Goal: Task Accomplishment & Management: Complete application form

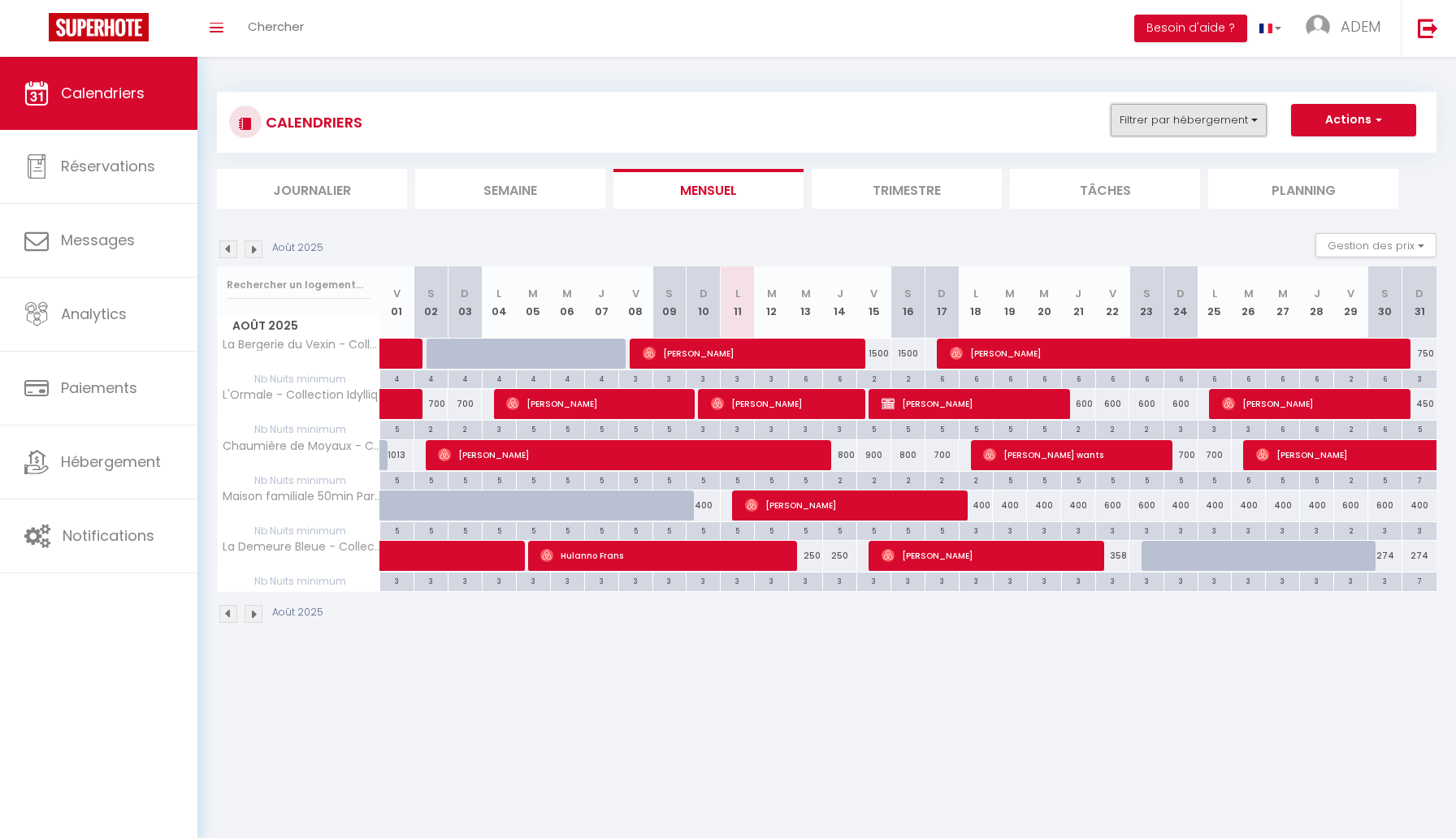
click at [1136, 119] on button "Filtrer par hébergement" at bounding box center [1188, 120] width 156 height 33
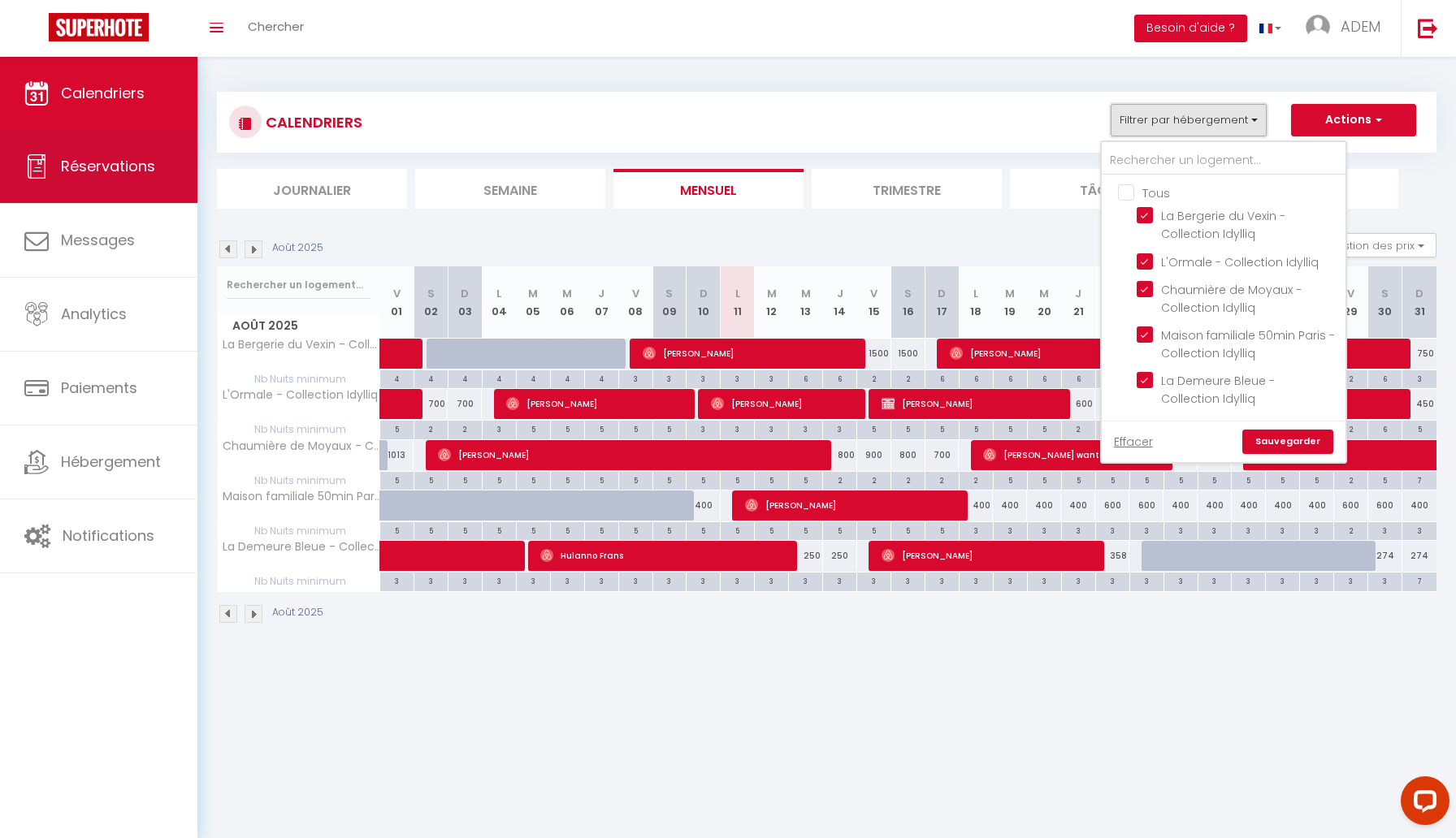
click at [133, 169] on span "Réservations" at bounding box center [108, 165] width 94 height 20
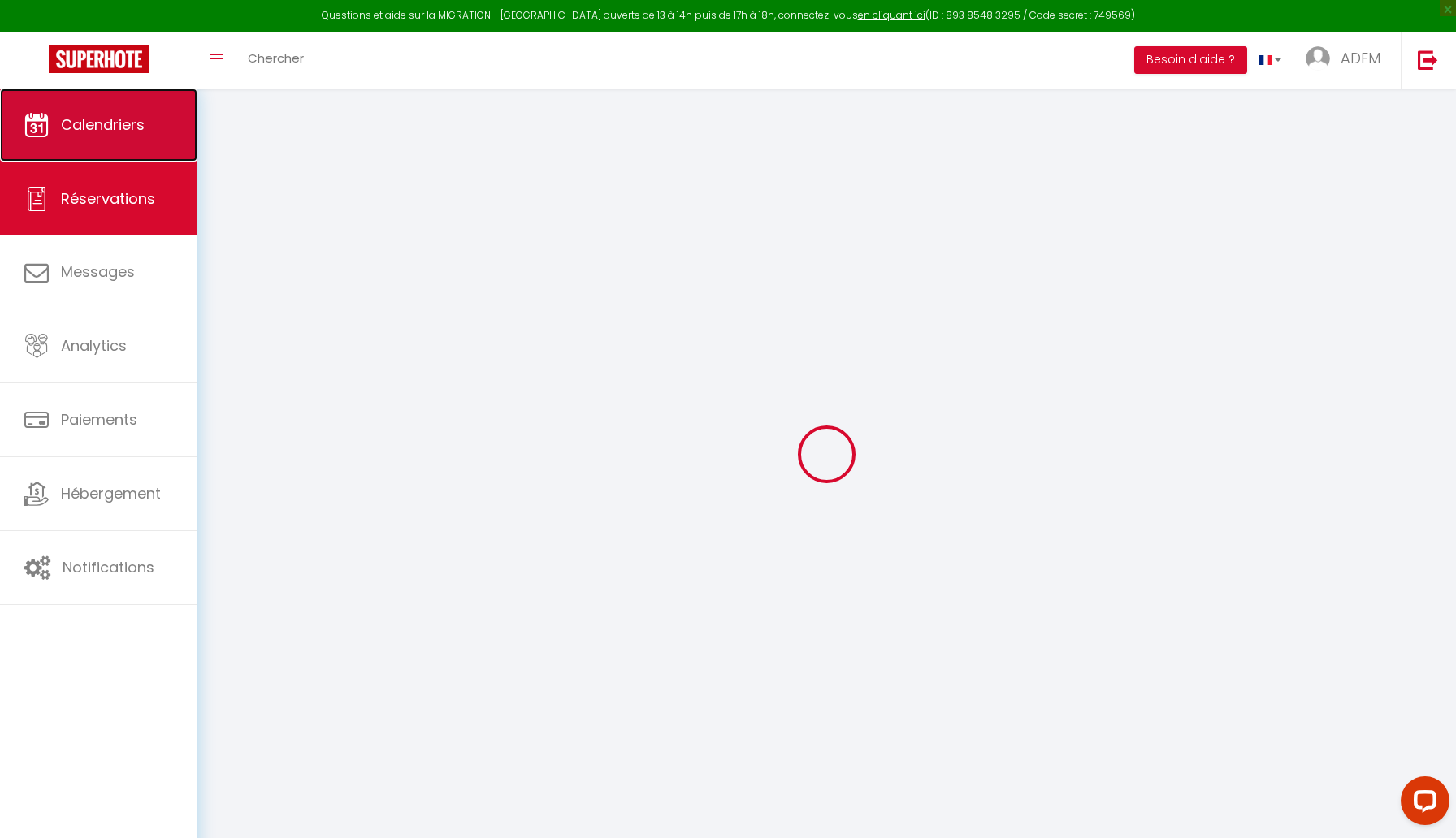
click at [147, 118] on link "Calendriers" at bounding box center [99, 125] width 197 height 73
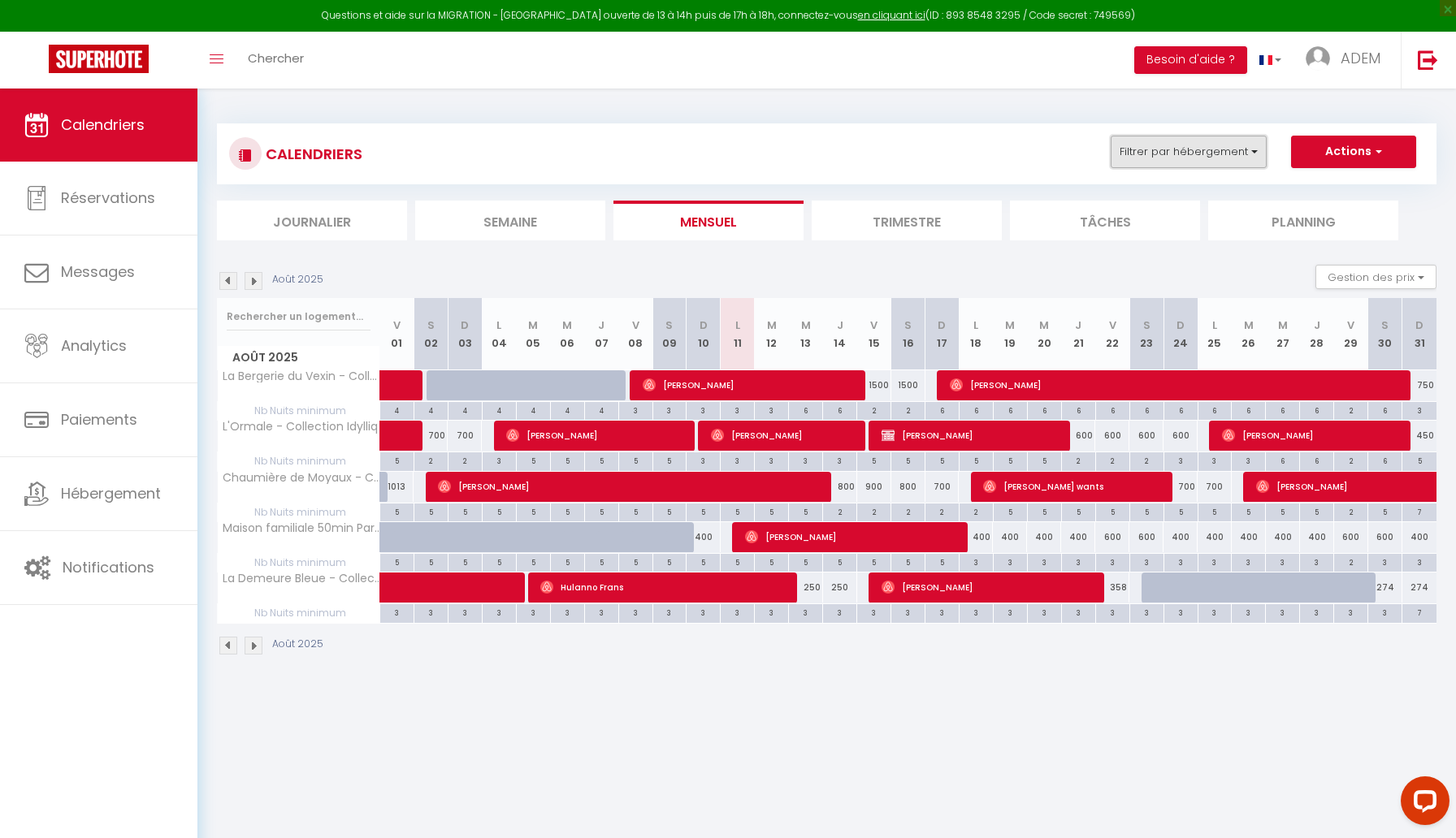
click at [1160, 140] on button "Filtrer par hébergement" at bounding box center [1188, 152] width 156 height 33
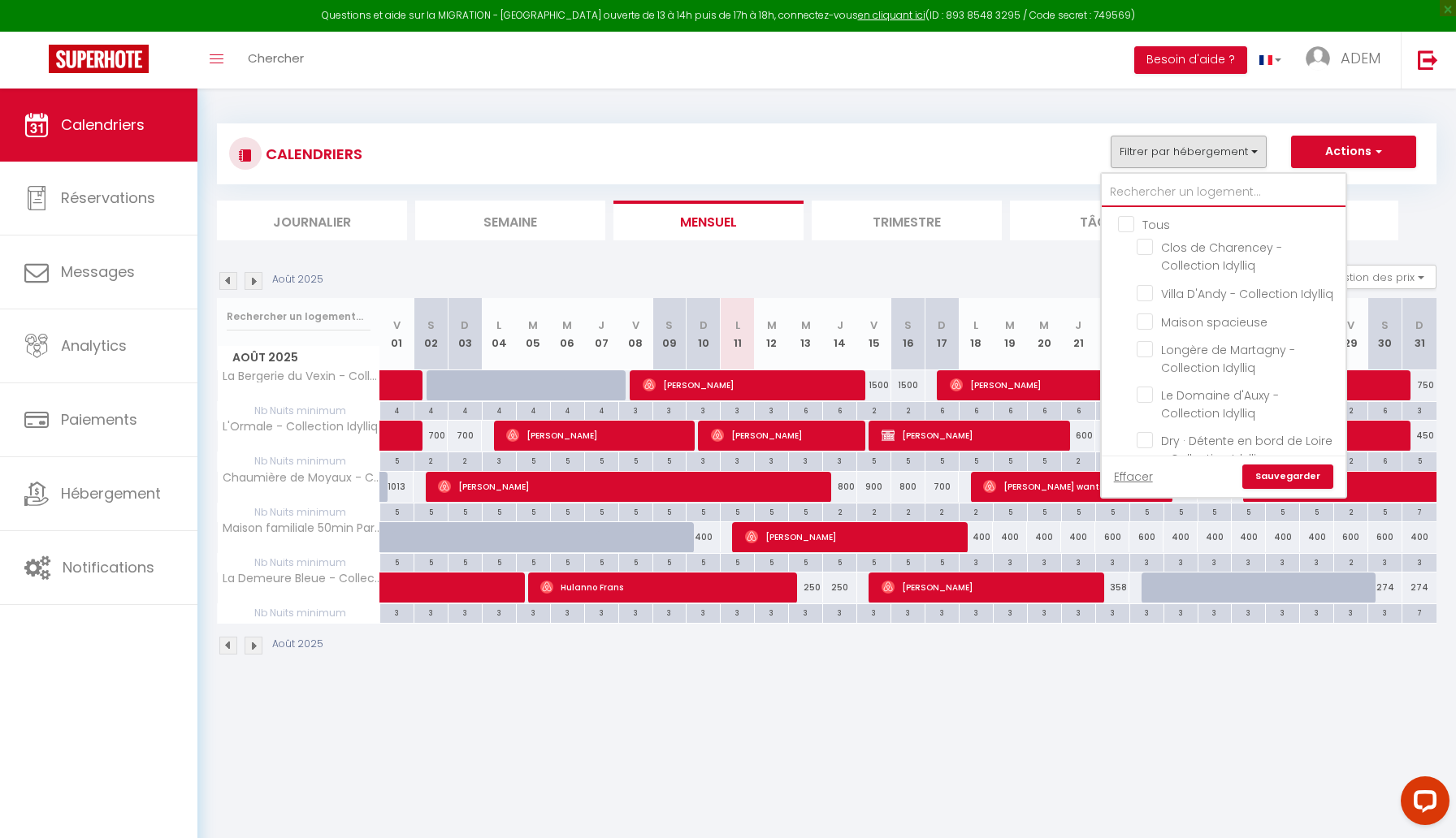
click at [1144, 187] on input "text" at bounding box center [1223, 193] width 243 height 29
type input "t"
checkbox input "false"
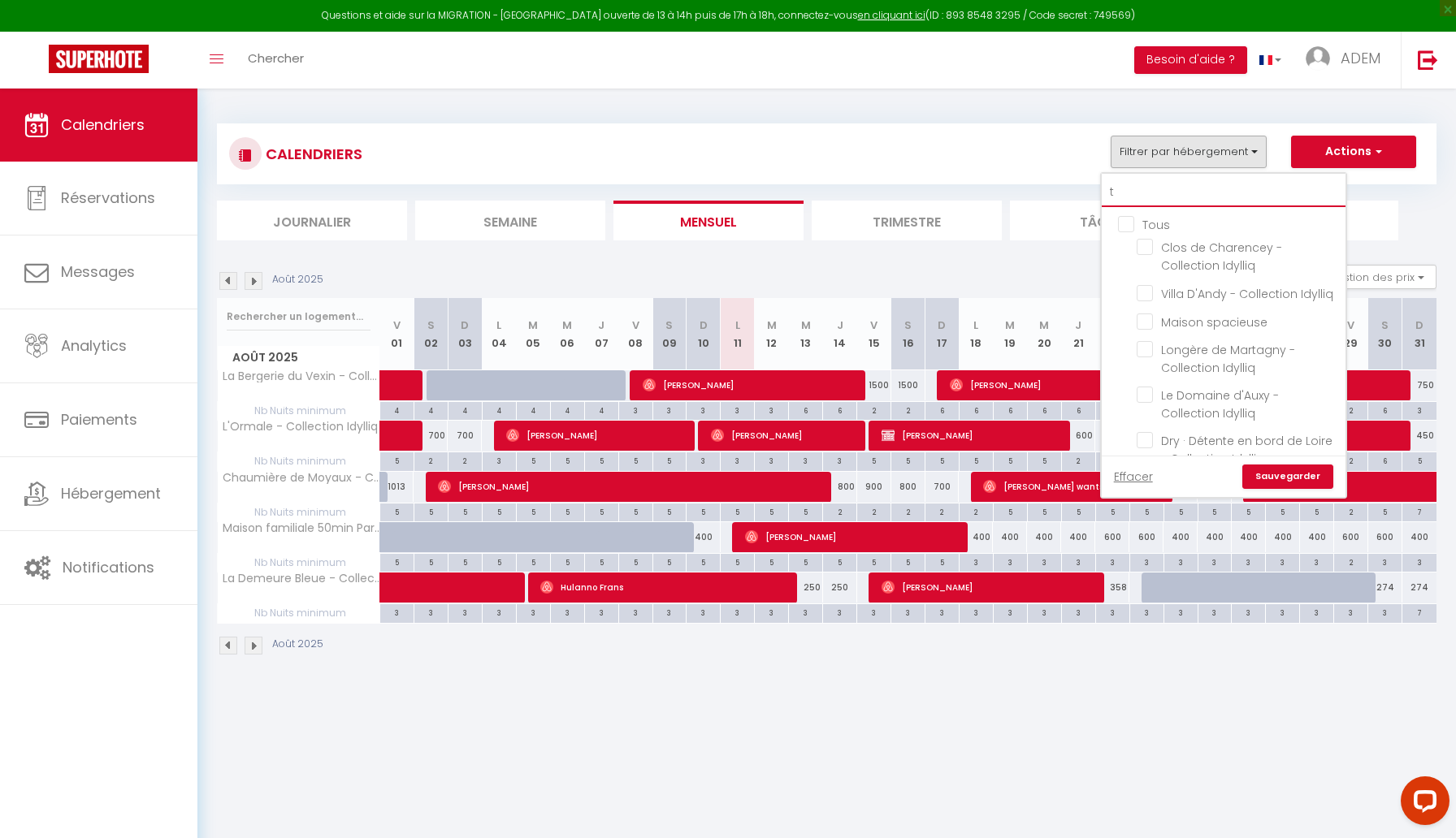
checkbox input "false"
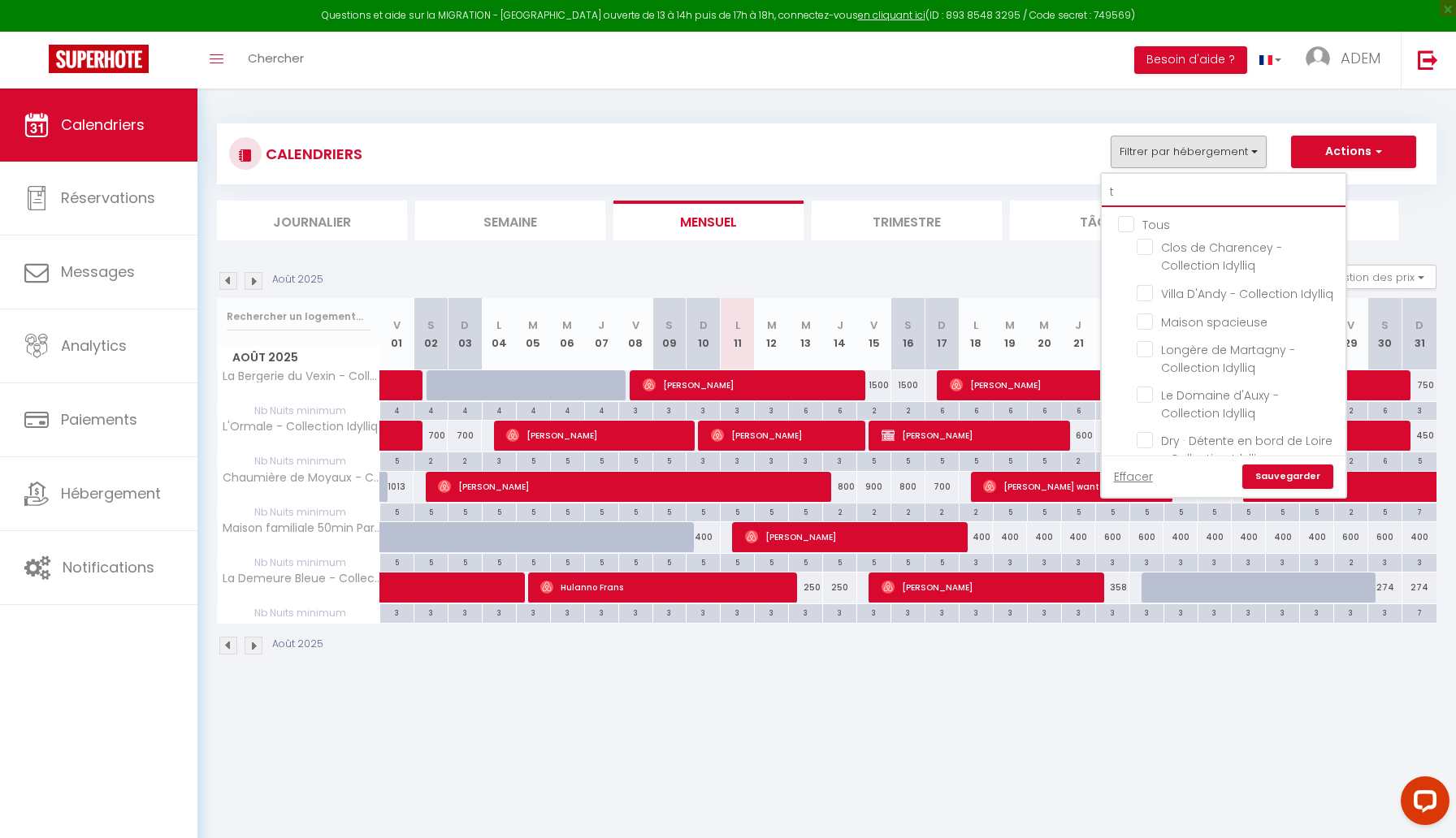
checkbox input "true"
checkbox input "false"
checkbox input "true"
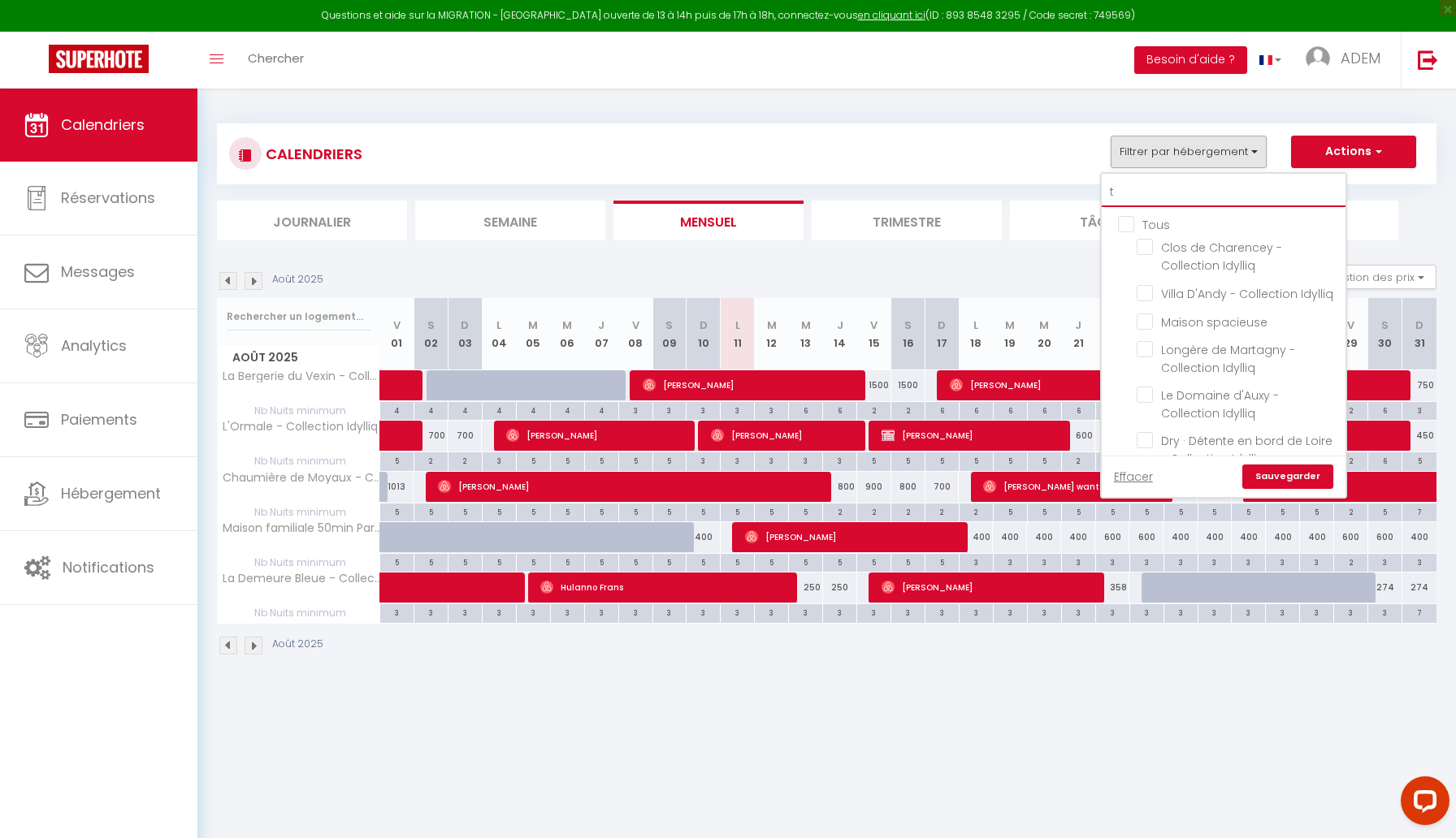
checkbox input "false"
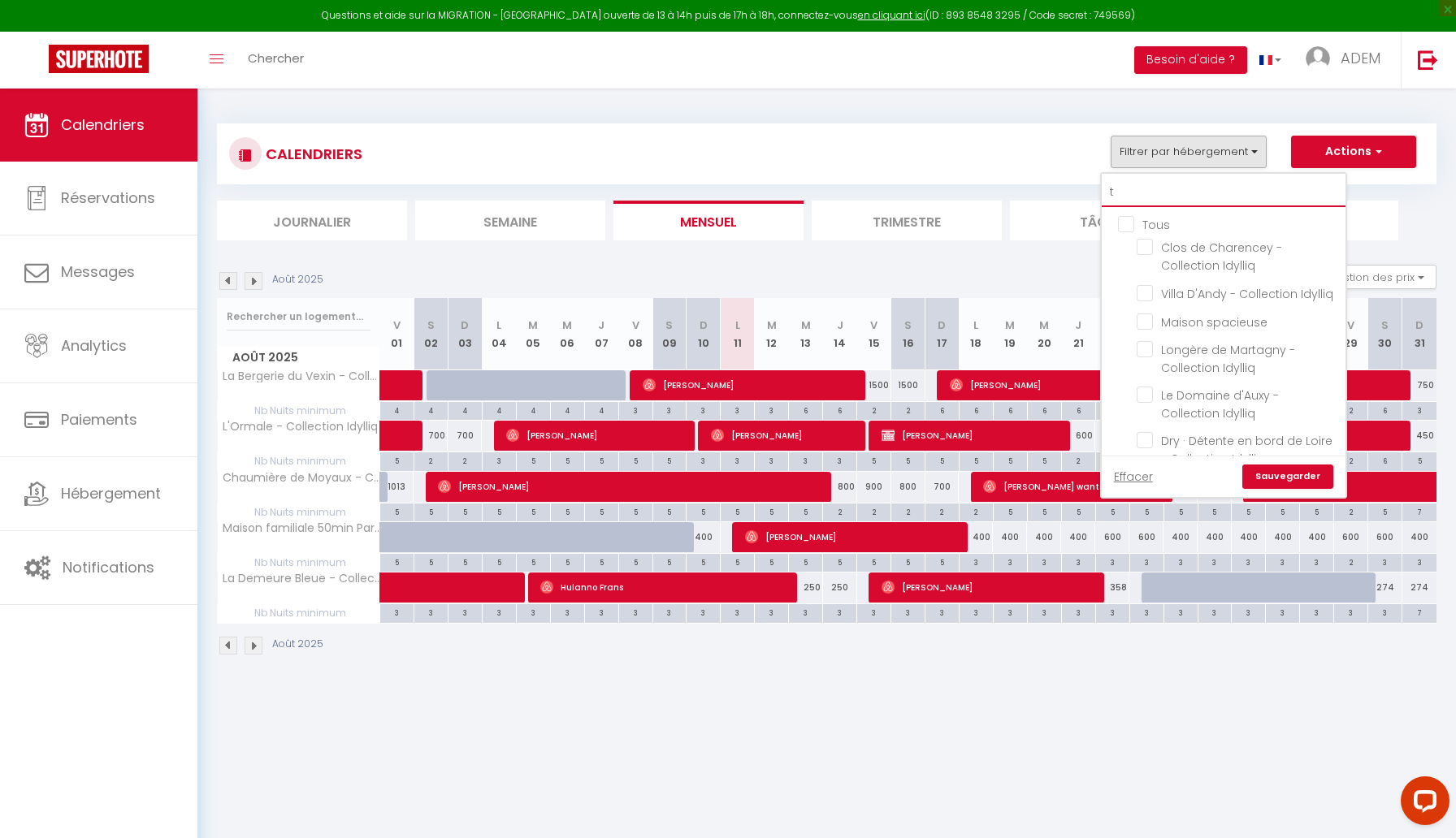
checkbox input "false"
checkbox input "true"
checkbox input "false"
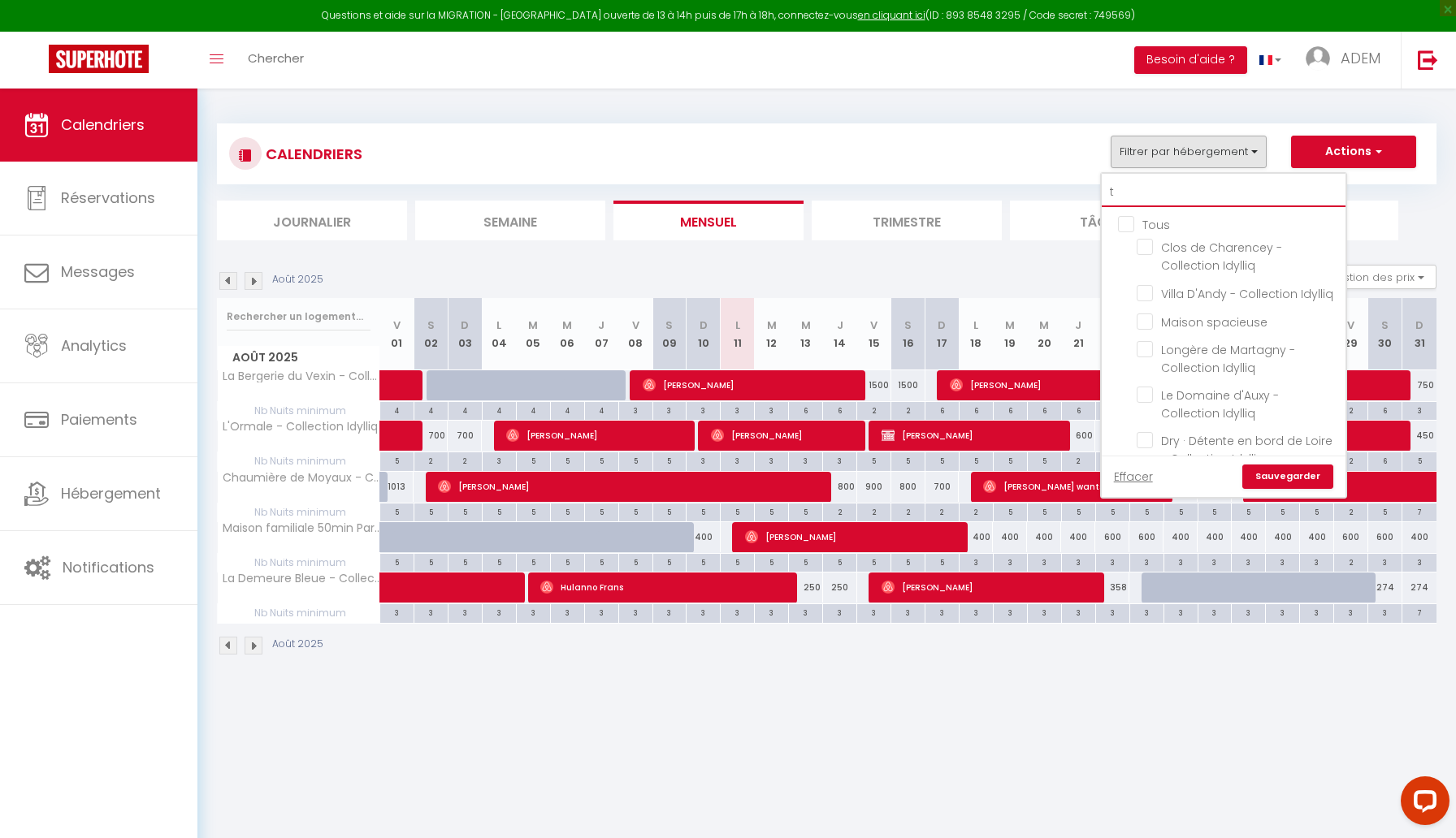
checkbox input "false"
checkbox input "true"
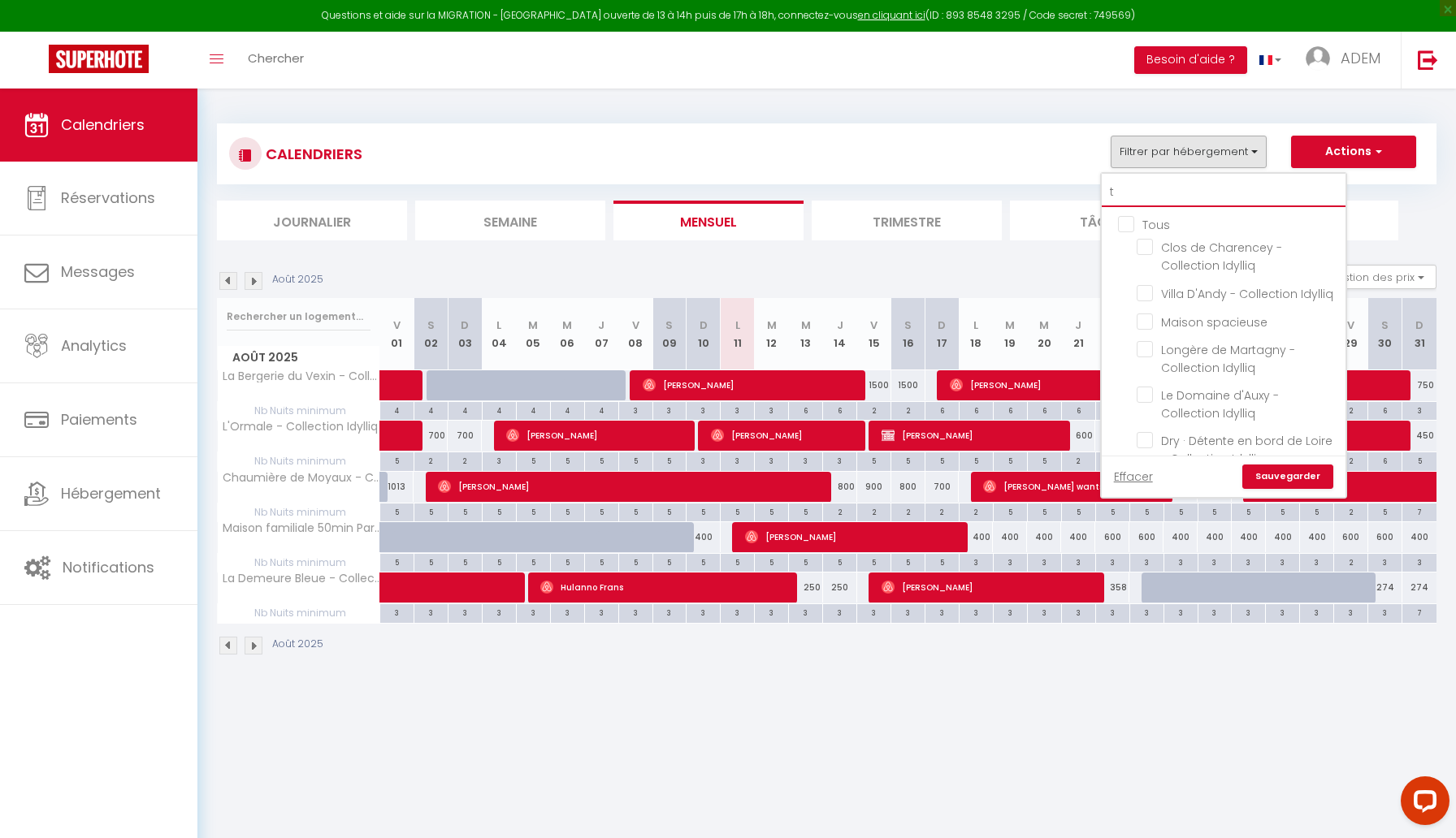
checkbox input "false"
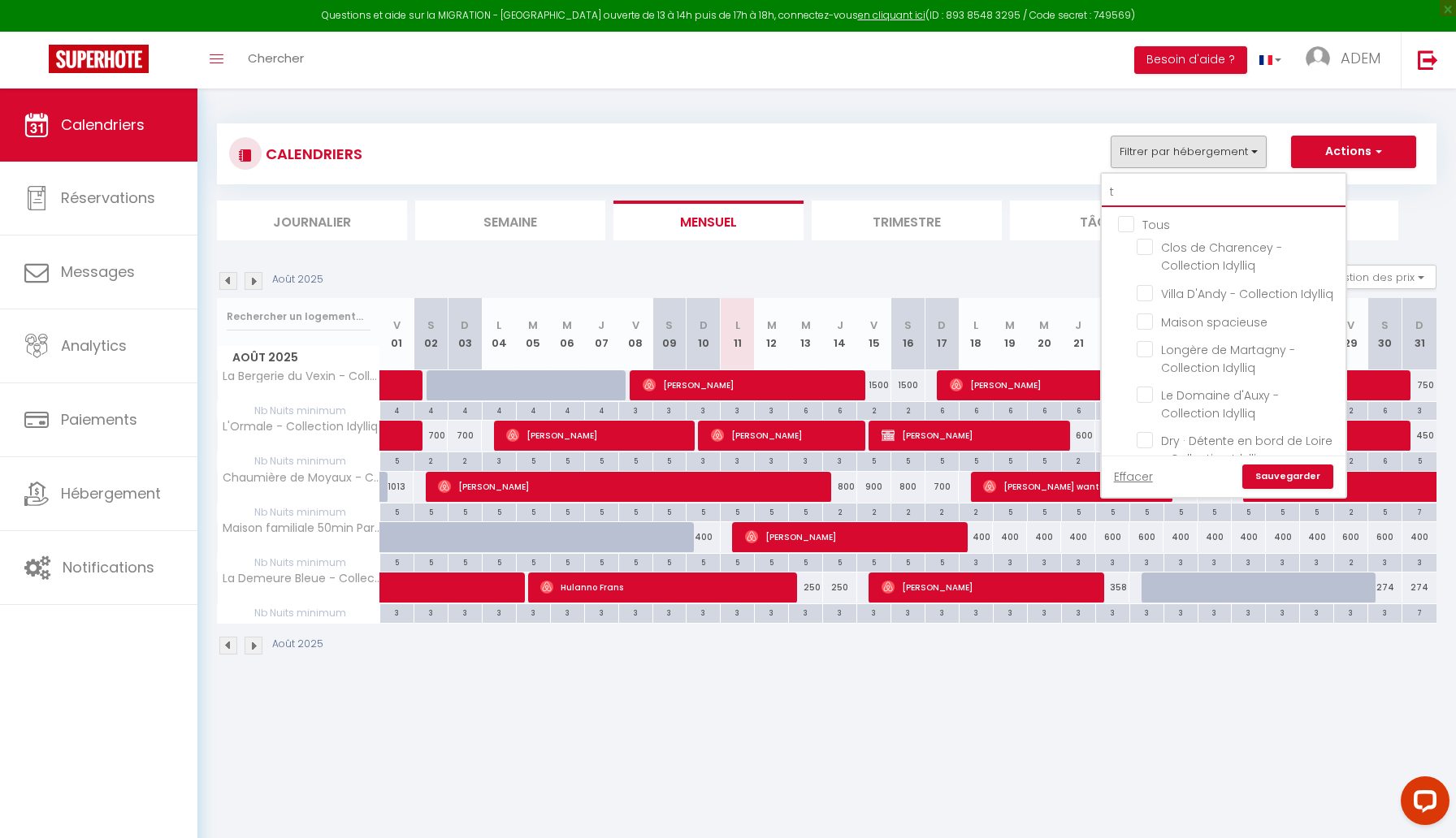
checkbox input "false"
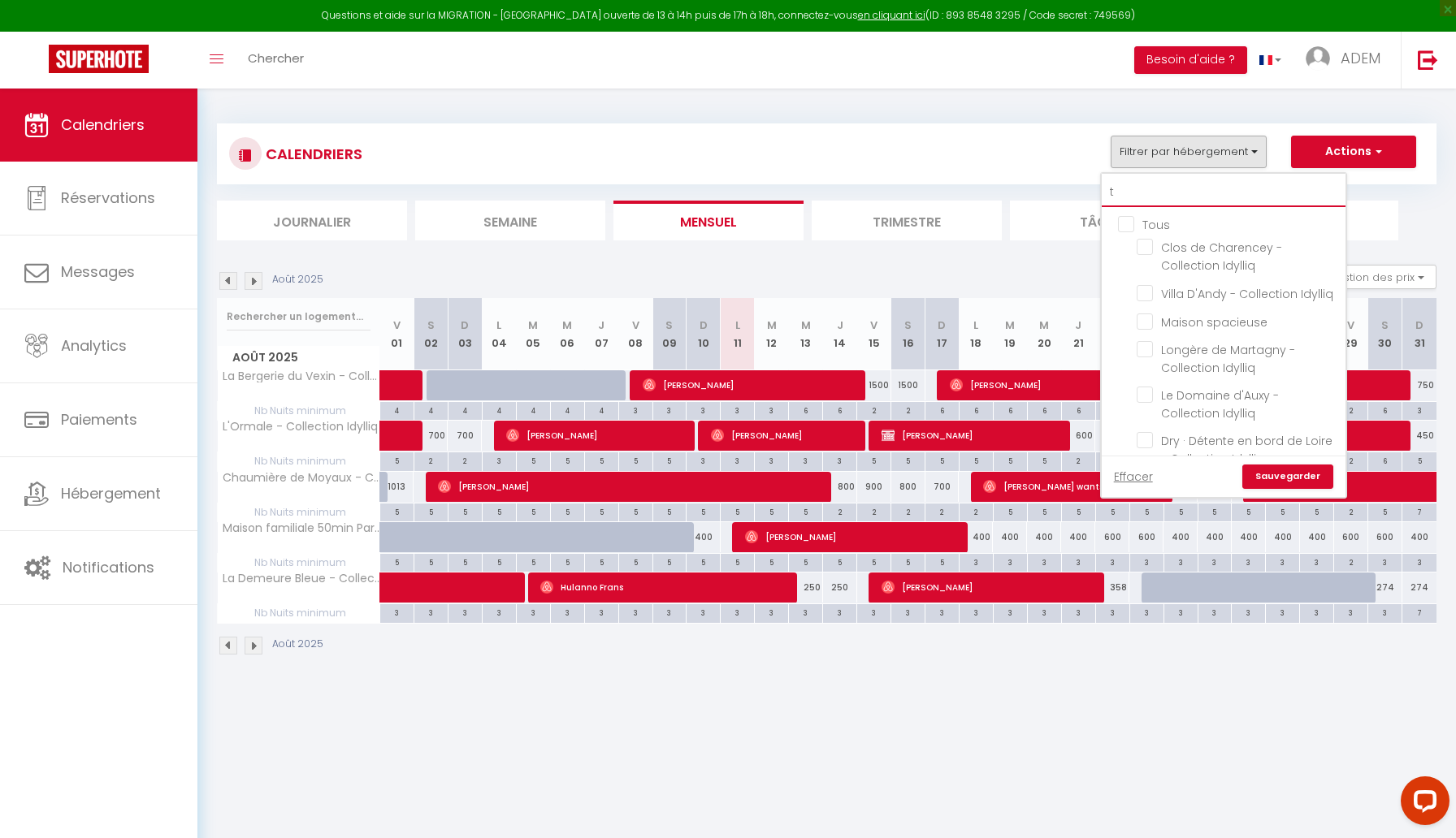
checkbox input "false"
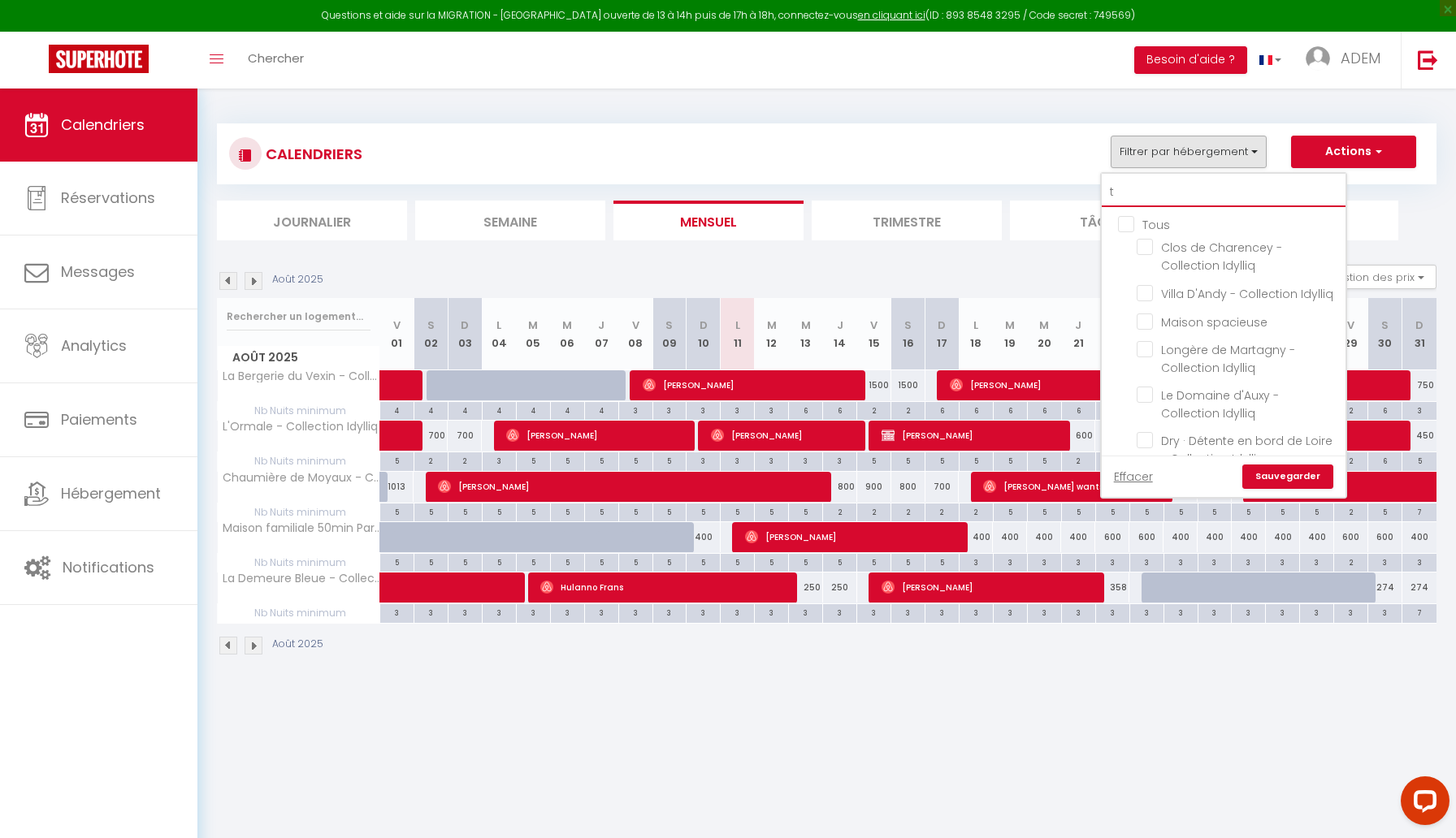
checkbox input "false"
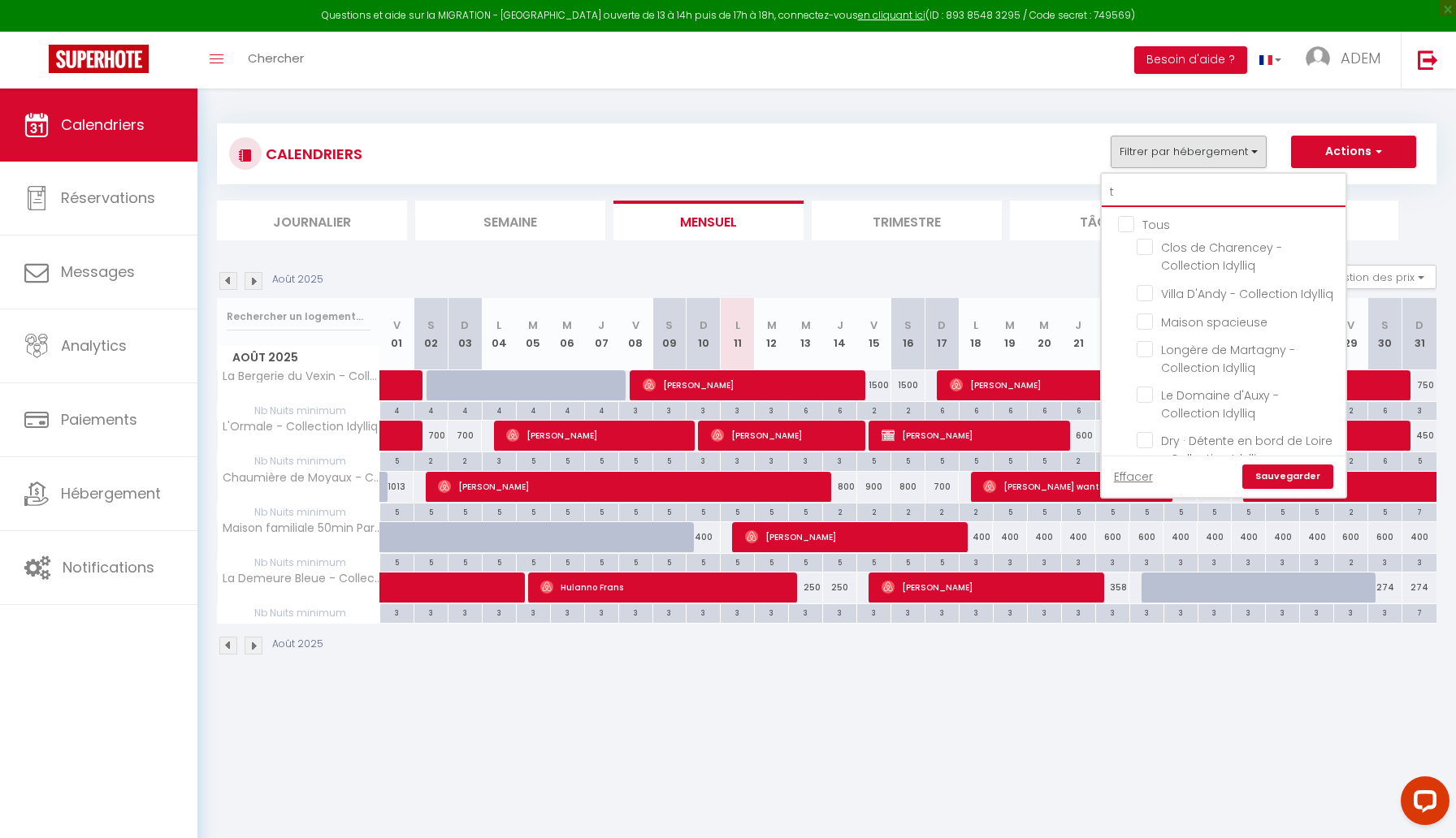
checkbox input "false"
checkbox input "true"
checkbox input "false"
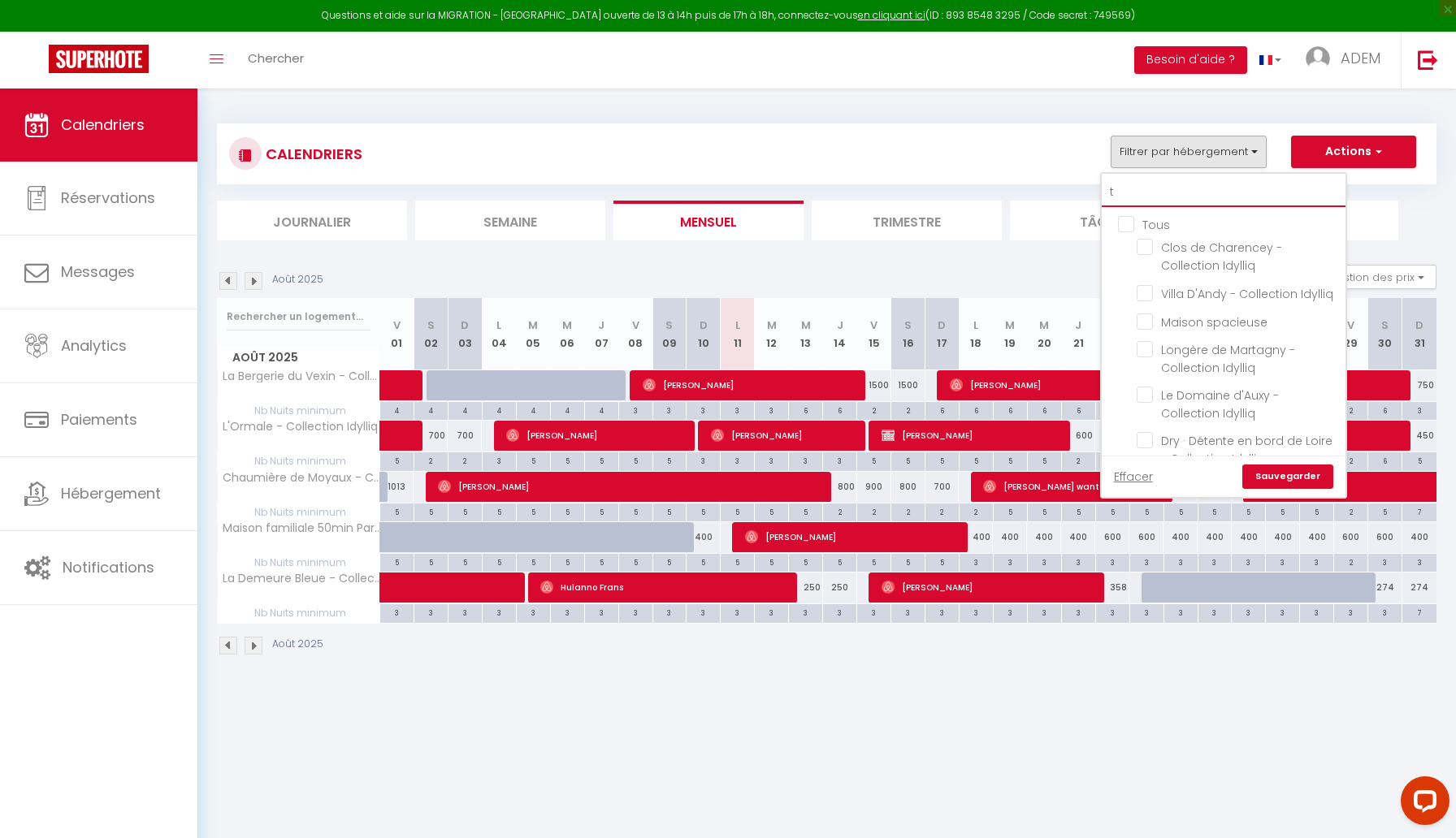
checkbox input "false"
type input "te"
checkbox input "false"
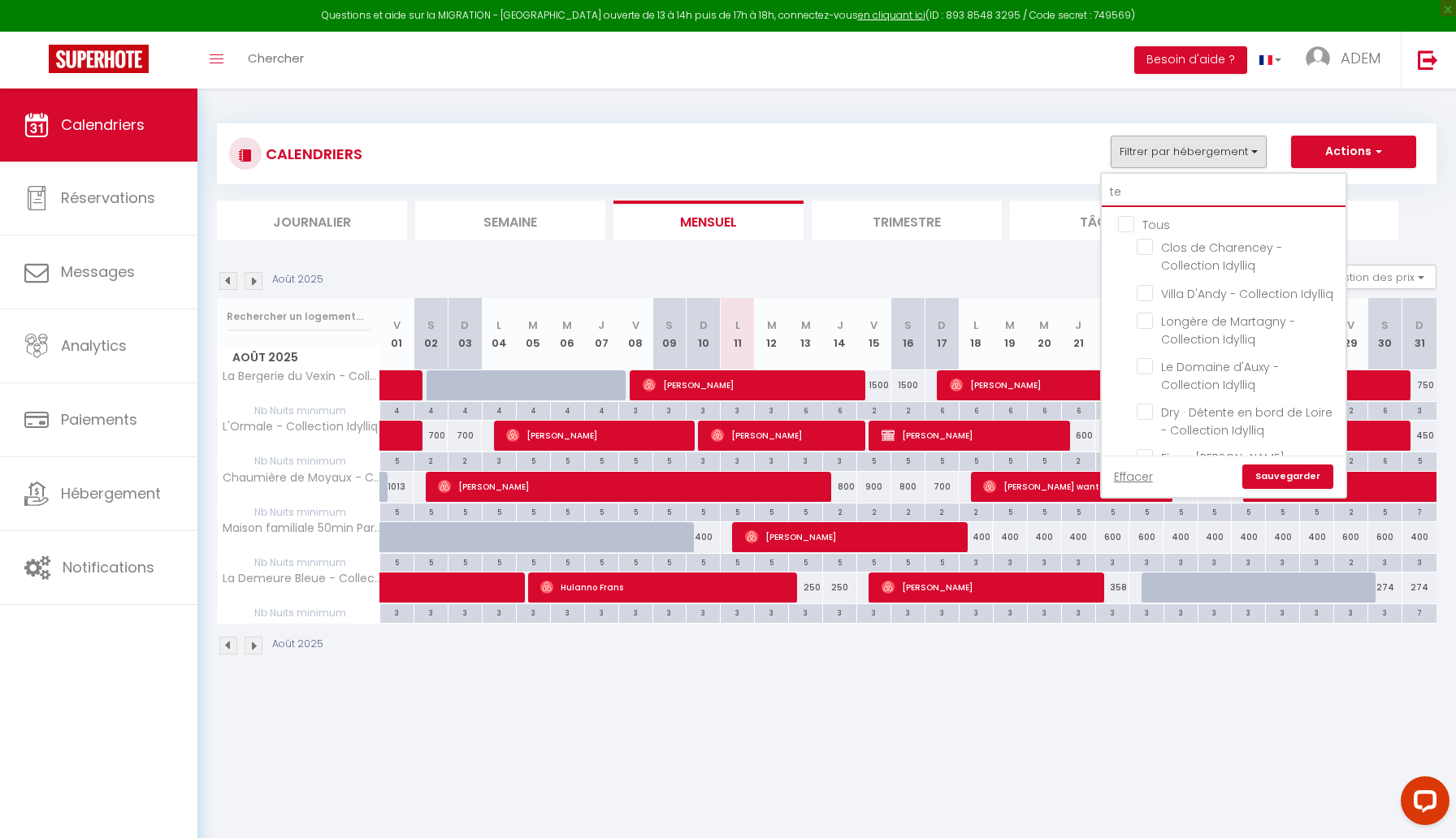
checkbox input "false"
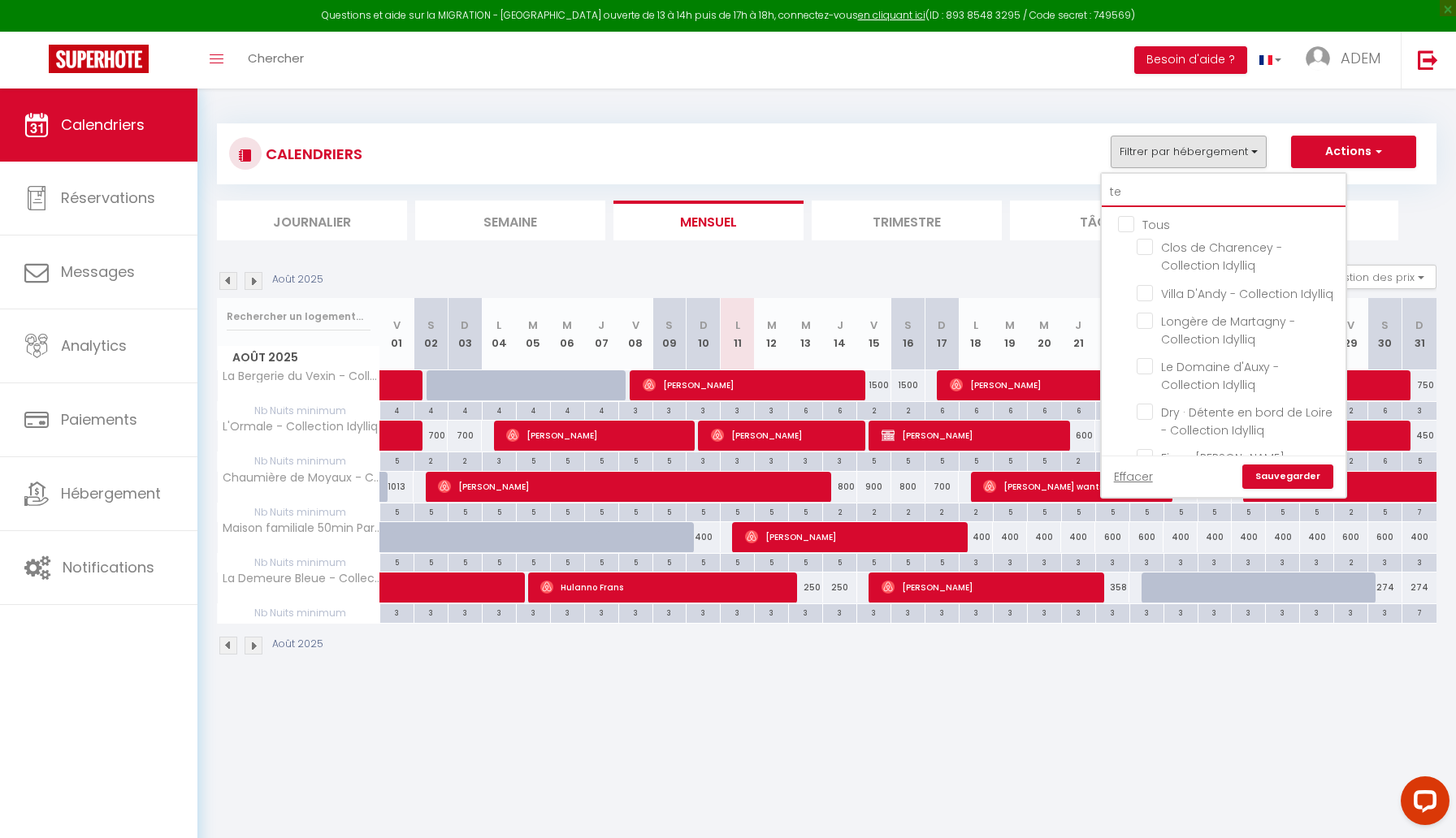
checkbox input "false"
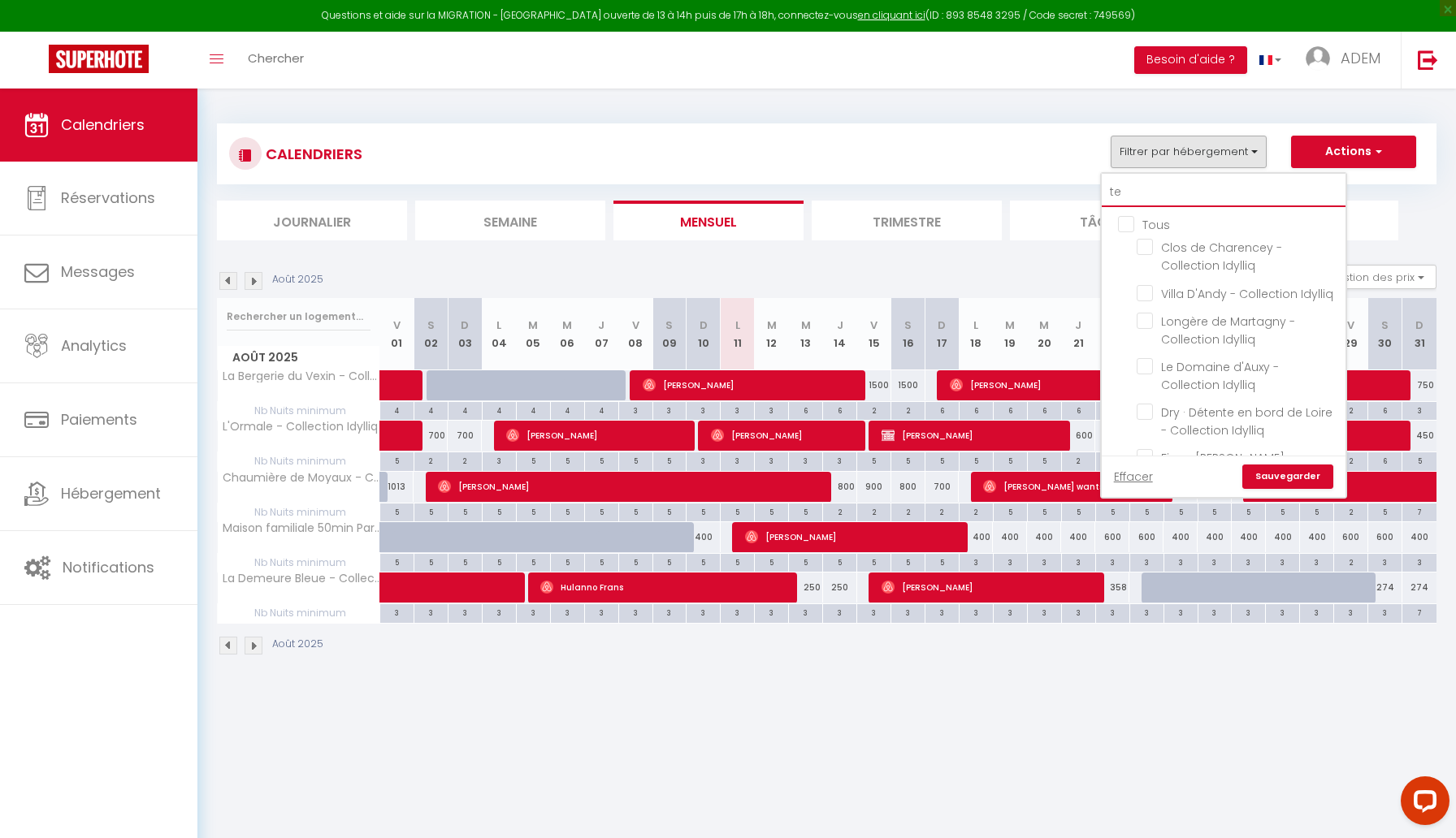
type input "ten"
checkbox input "false"
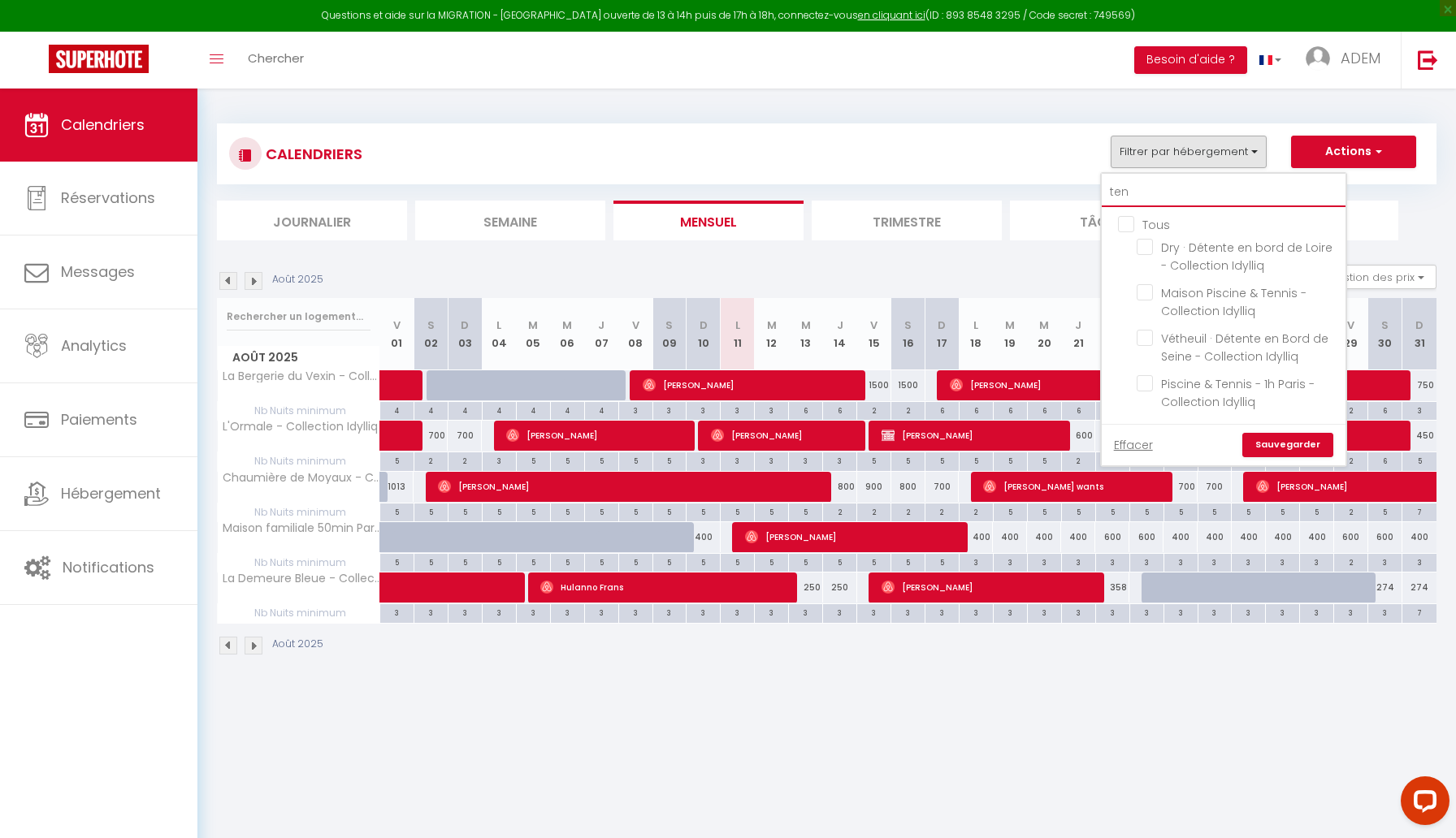
type input "tenn"
checkbox input "false"
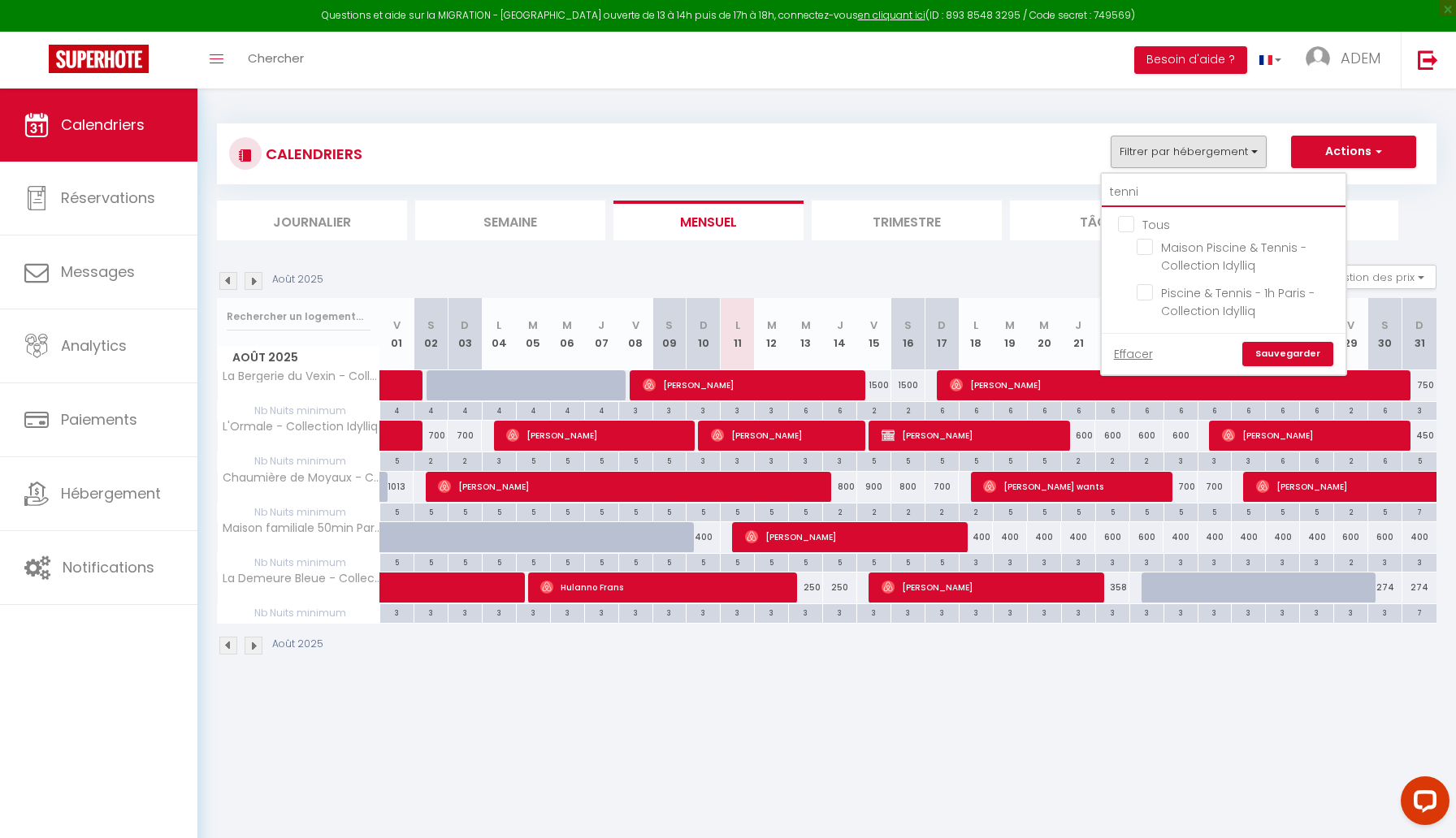
type input "tennis"
checkbox input "false"
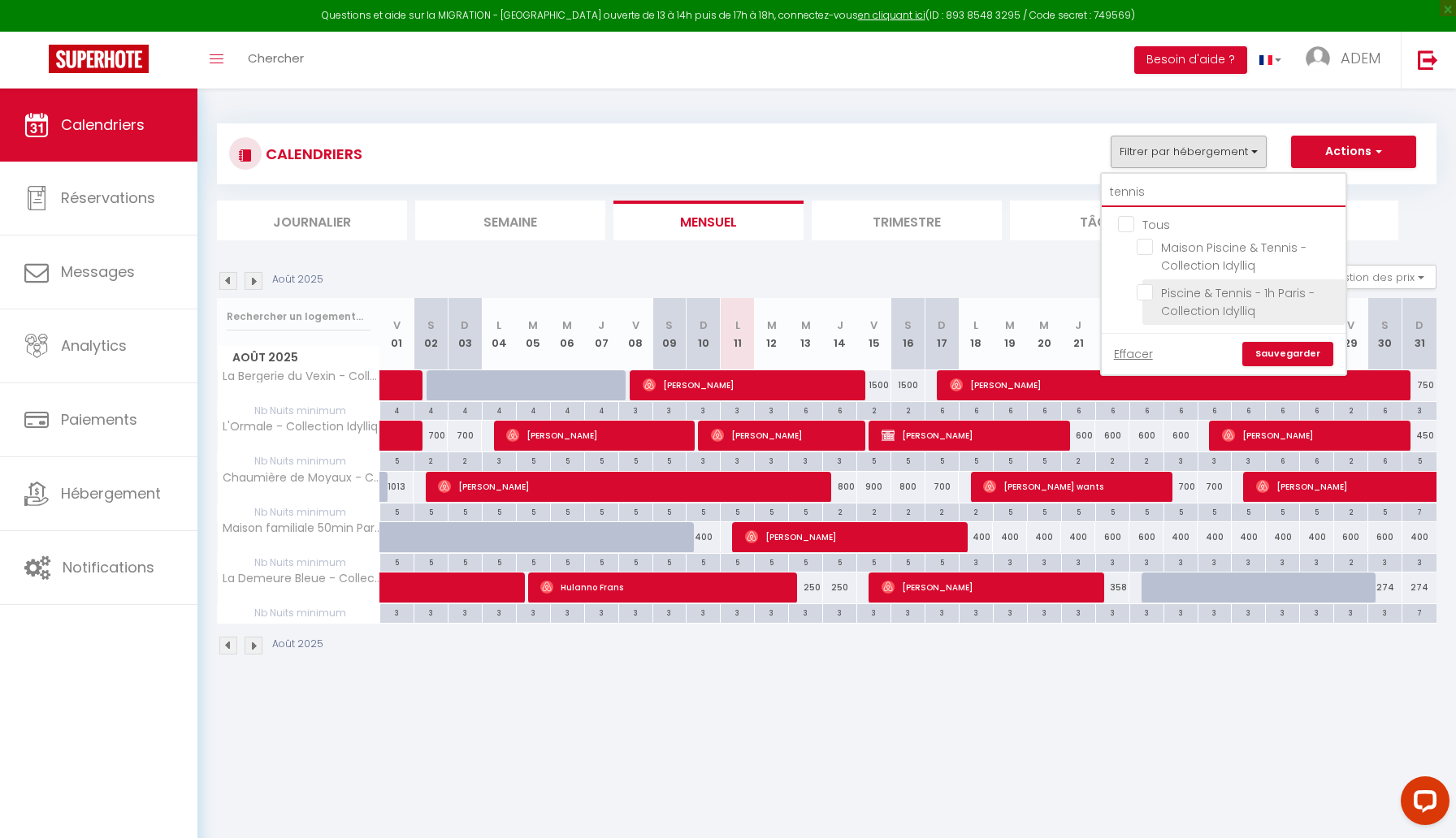
type input "tennis"
click at [1144, 289] on input "Piscine & Tennis - 1h Paris - Collection Idylliq" at bounding box center [1238, 292] width 203 height 16
checkbox input "true"
checkbox input "false"
click at [1129, 184] on input "tennis" at bounding box center [1223, 193] width 243 height 29
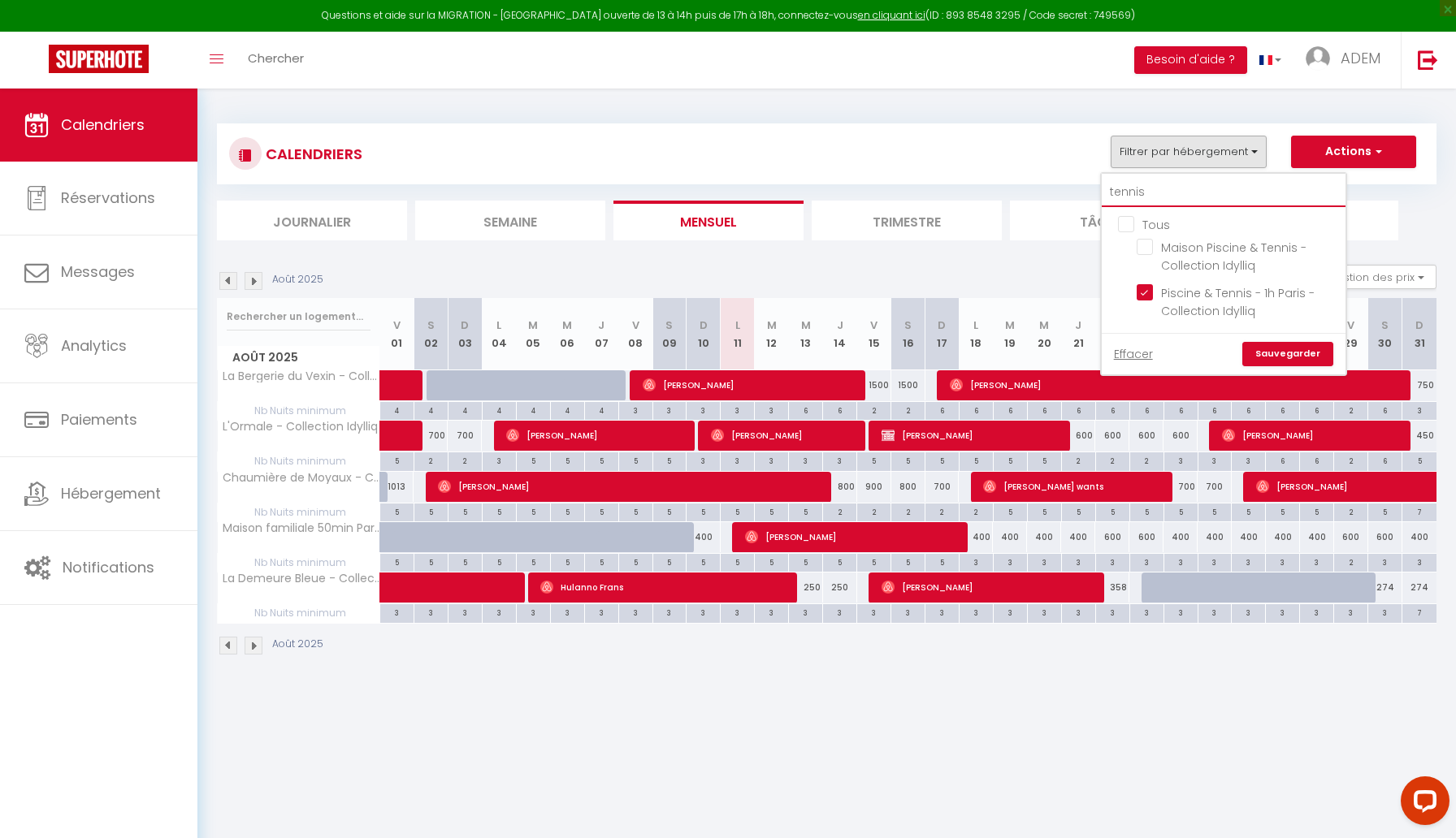
click at [1129, 184] on input "tennis" at bounding box center [1223, 193] width 243 height 29
type input "g"
checkbox input "false"
type input "gi"
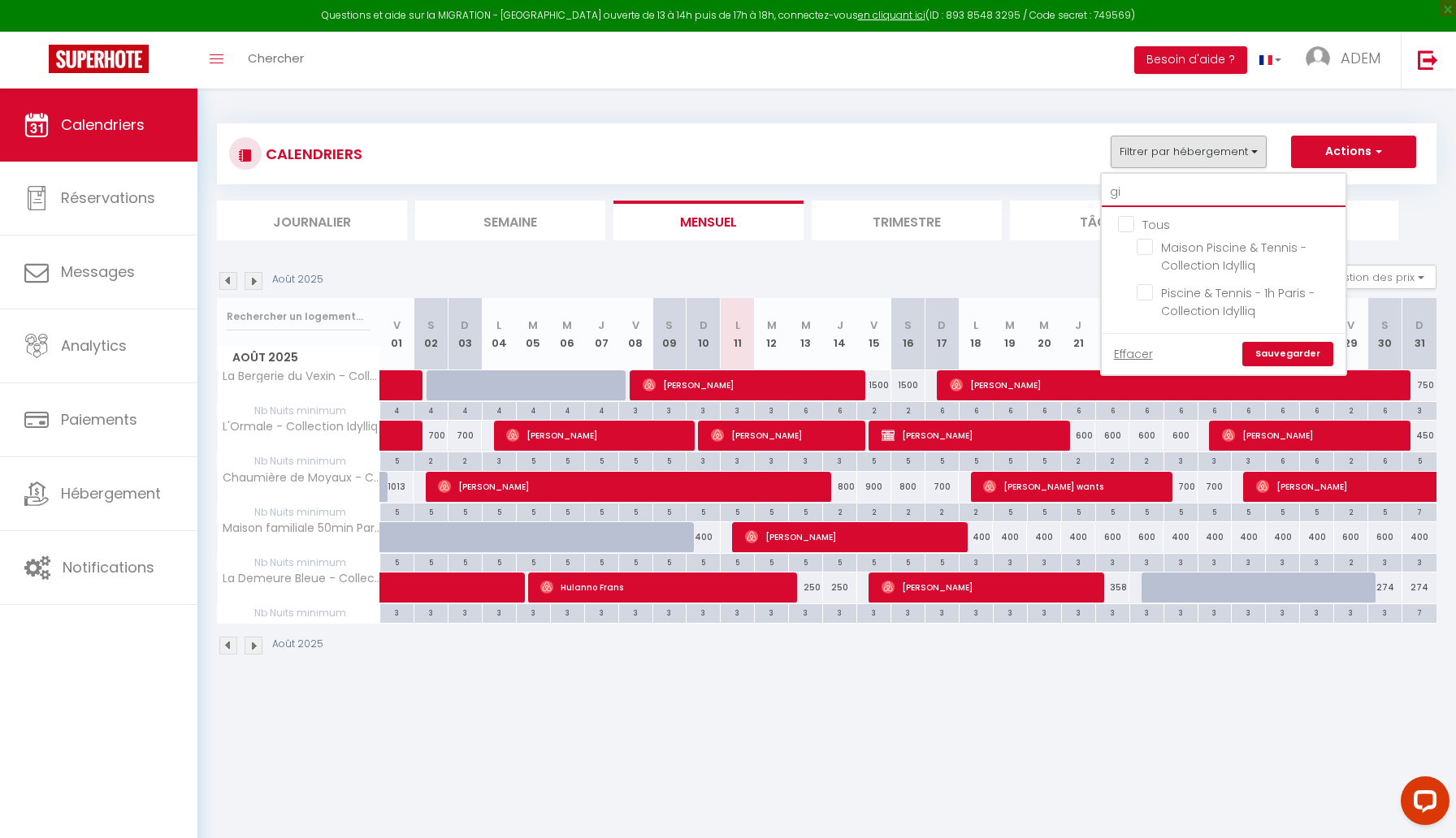
checkbox input "false"
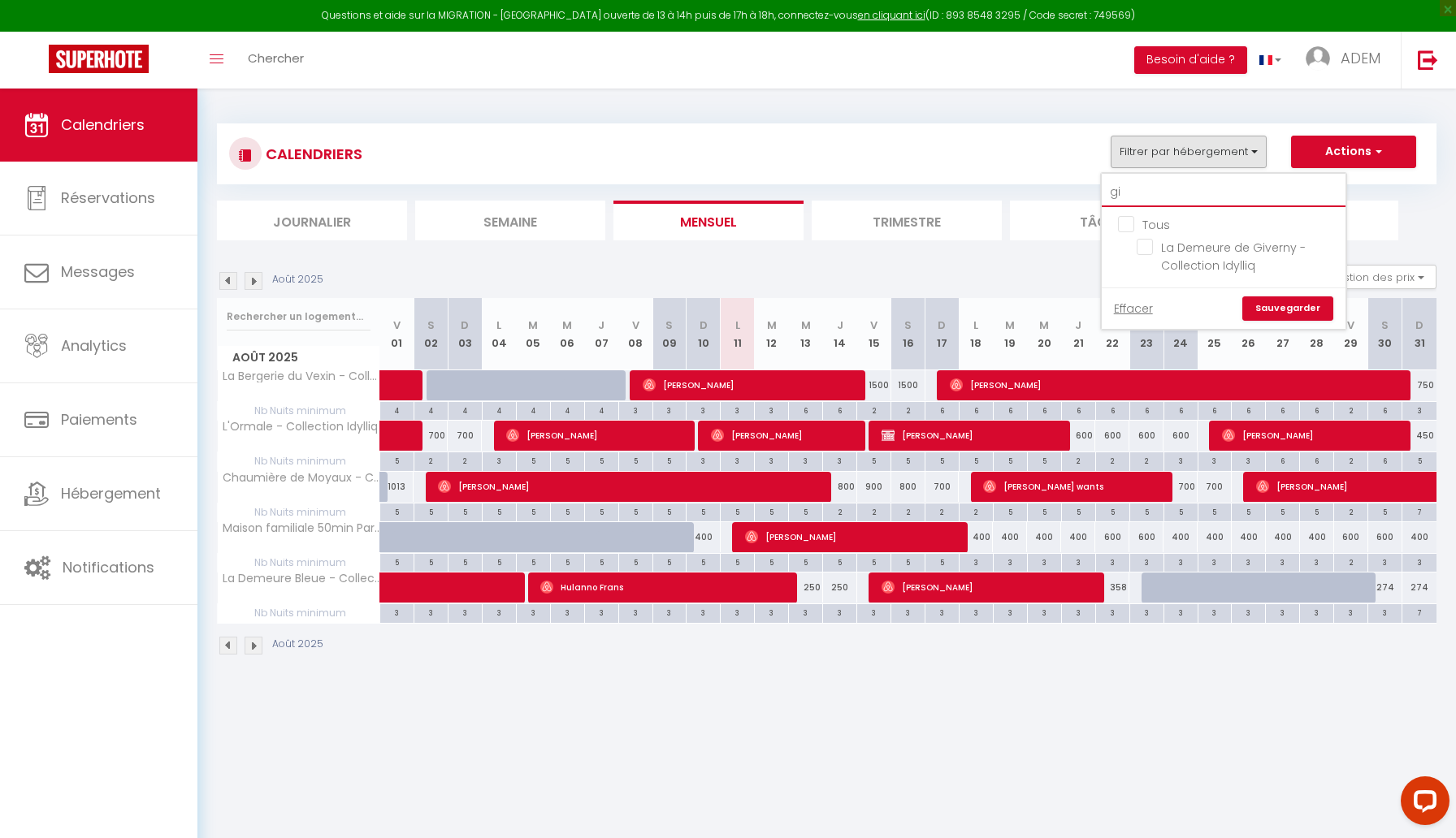
type input "giv"
checkbox input "false"
type input "give"
checkbox input "false"
type input "giver"
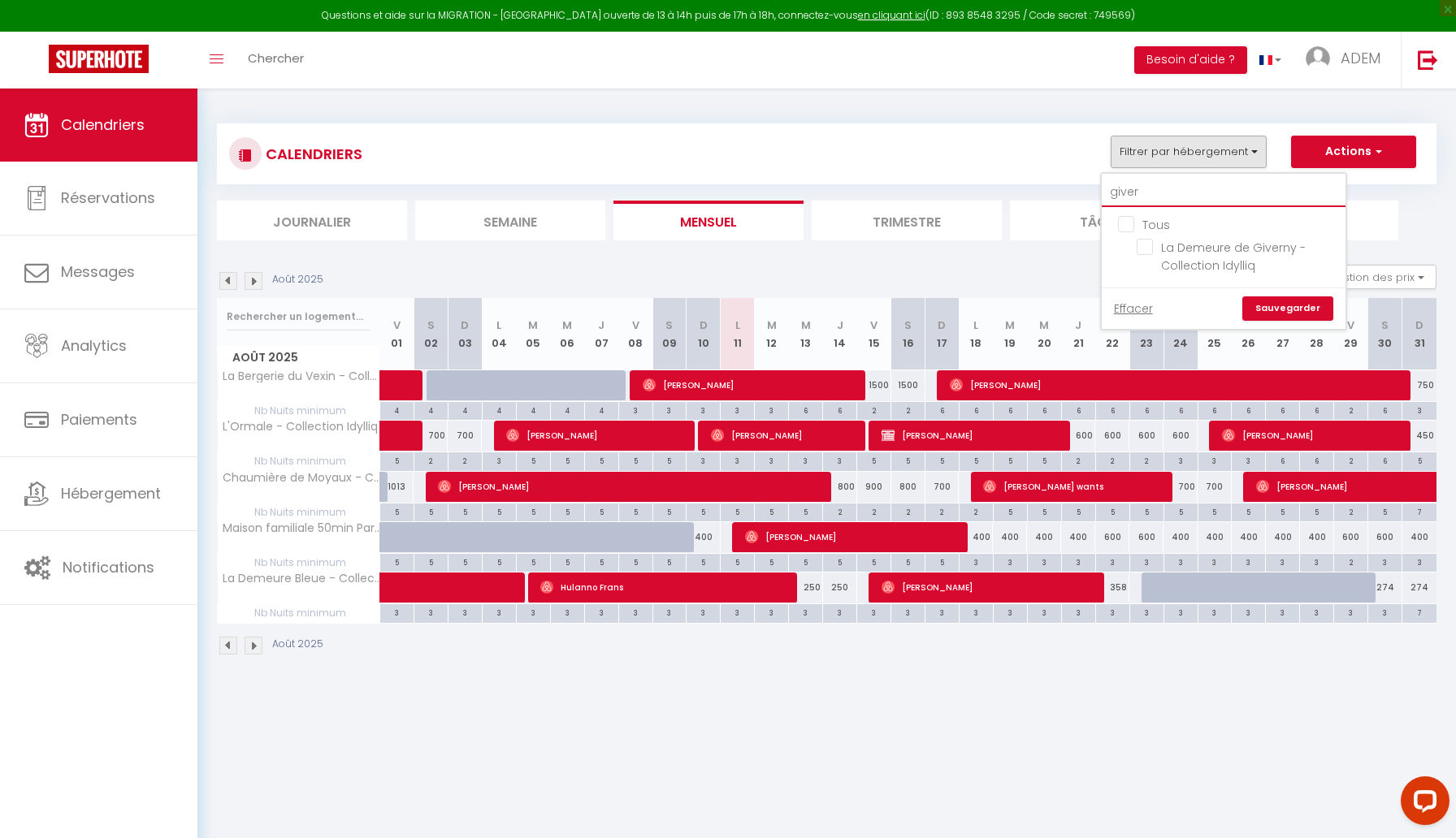
checkbox input "false"
type input "givern"
checkbox input "false"
type input "givern"
click at [1146, 243] on input "La Demeure de Giverny - Collection Idylliq" at bounding box center [1238, 247] width 203 height 16
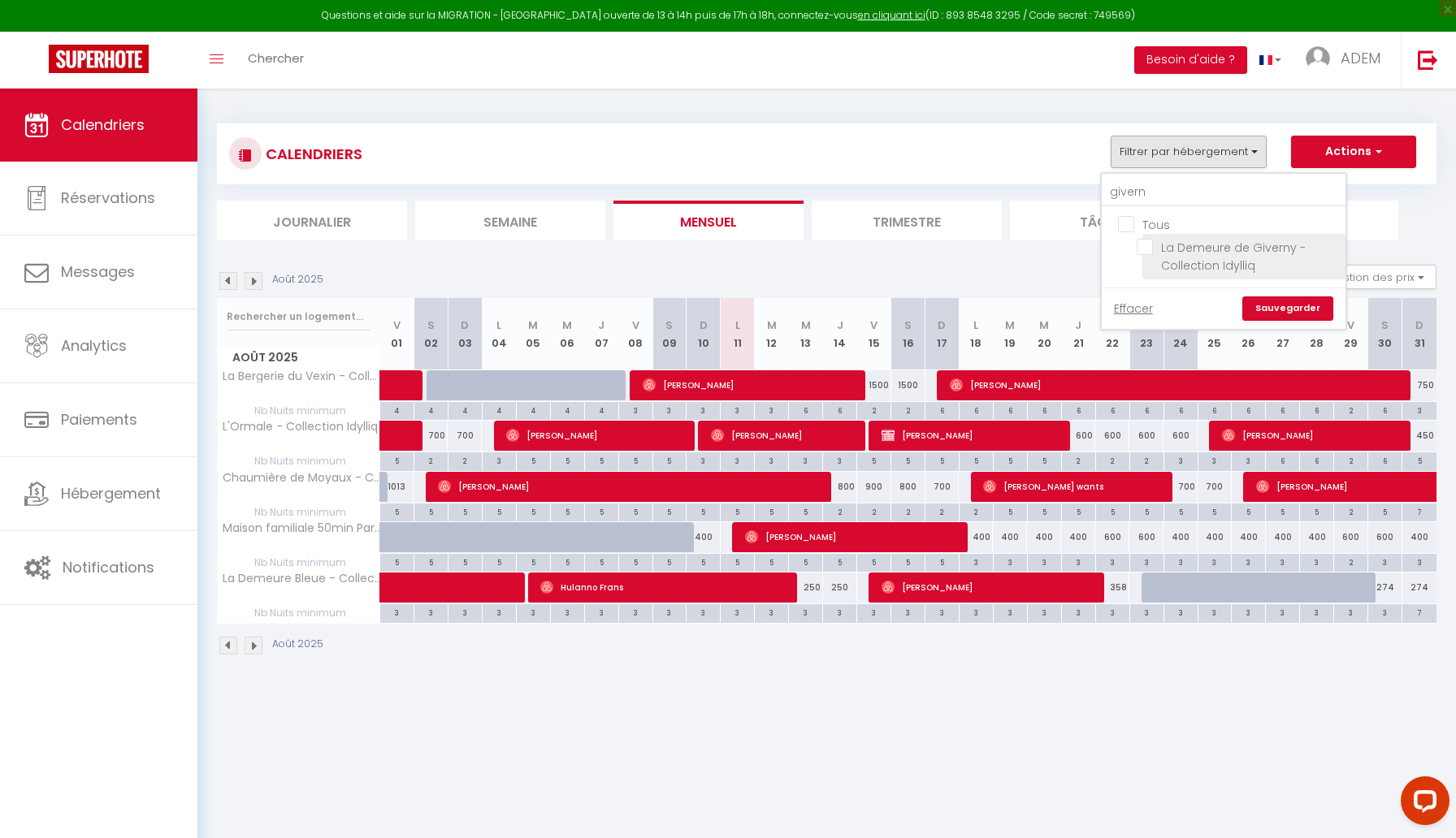
checkbox input "true"
click at [1265, 312] on link "Sauvegarder" at bounding box center [1287, 308] width 91 height 24
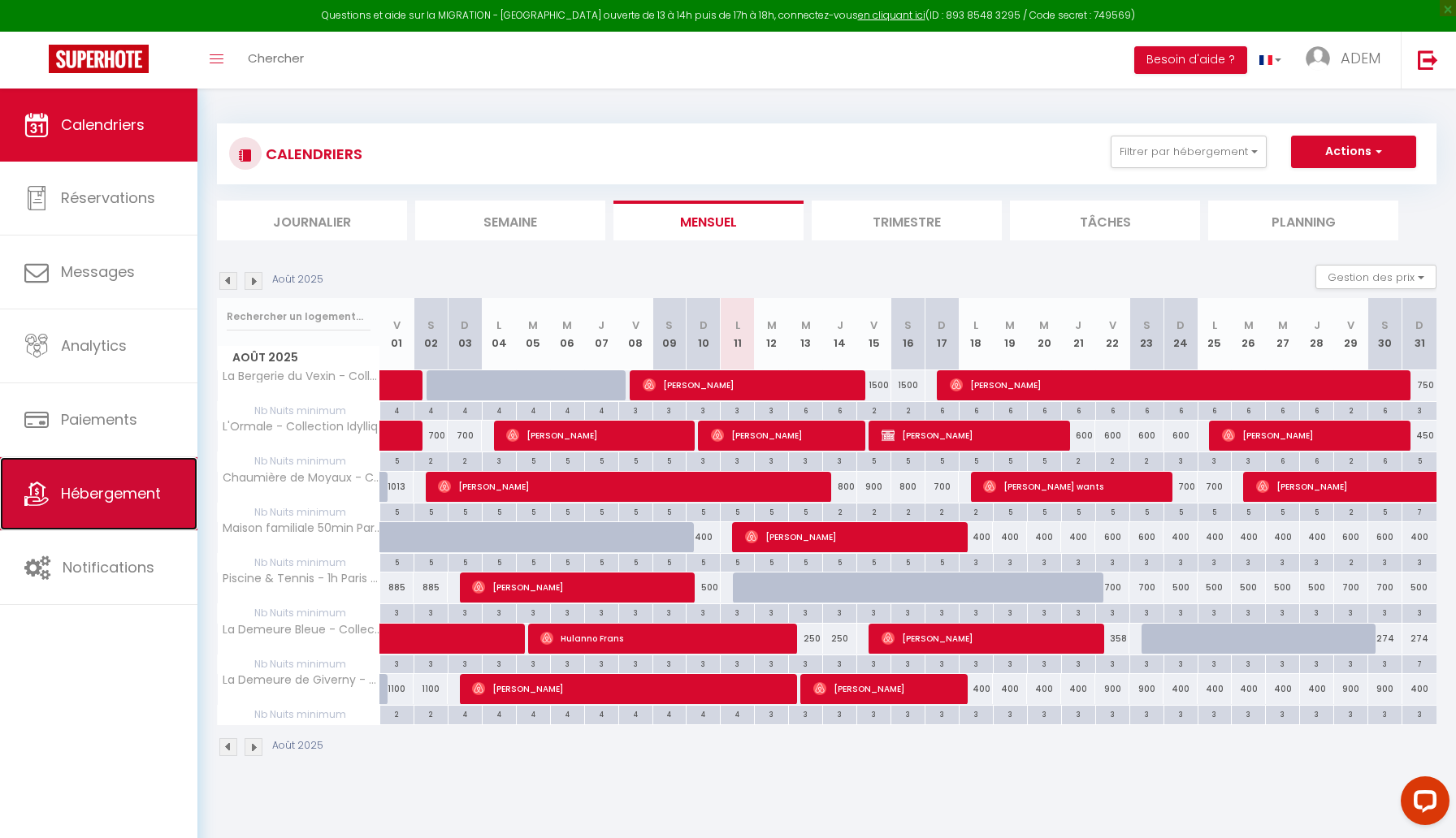
click at [49, 476] on link "Hébergement" at bounding box center [99, 494] width 197 height 73
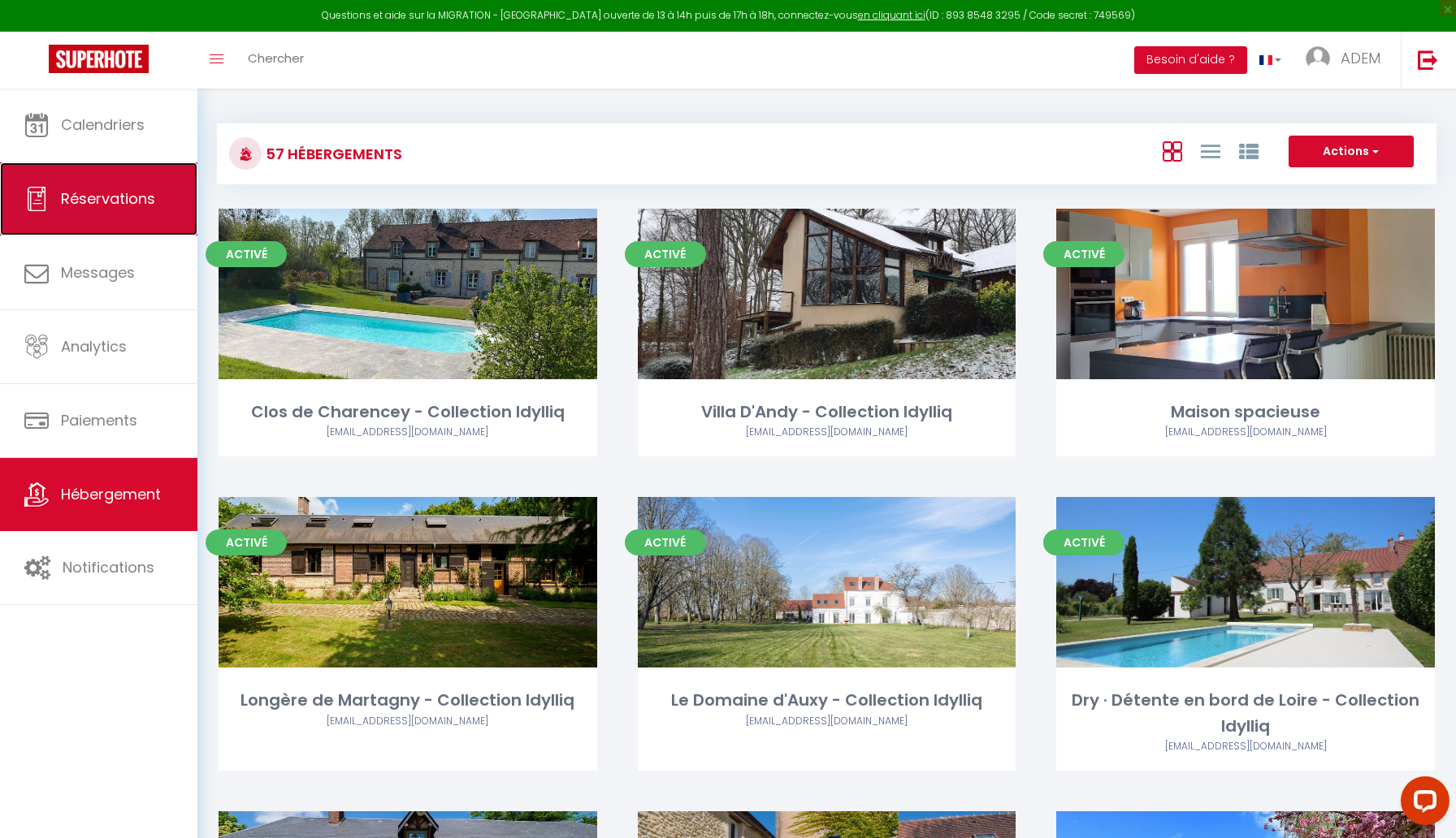
click at [22, 221] on link "Réservations" at bounding box center [99, 199] width 197 height 73
select select "not_cancelled"
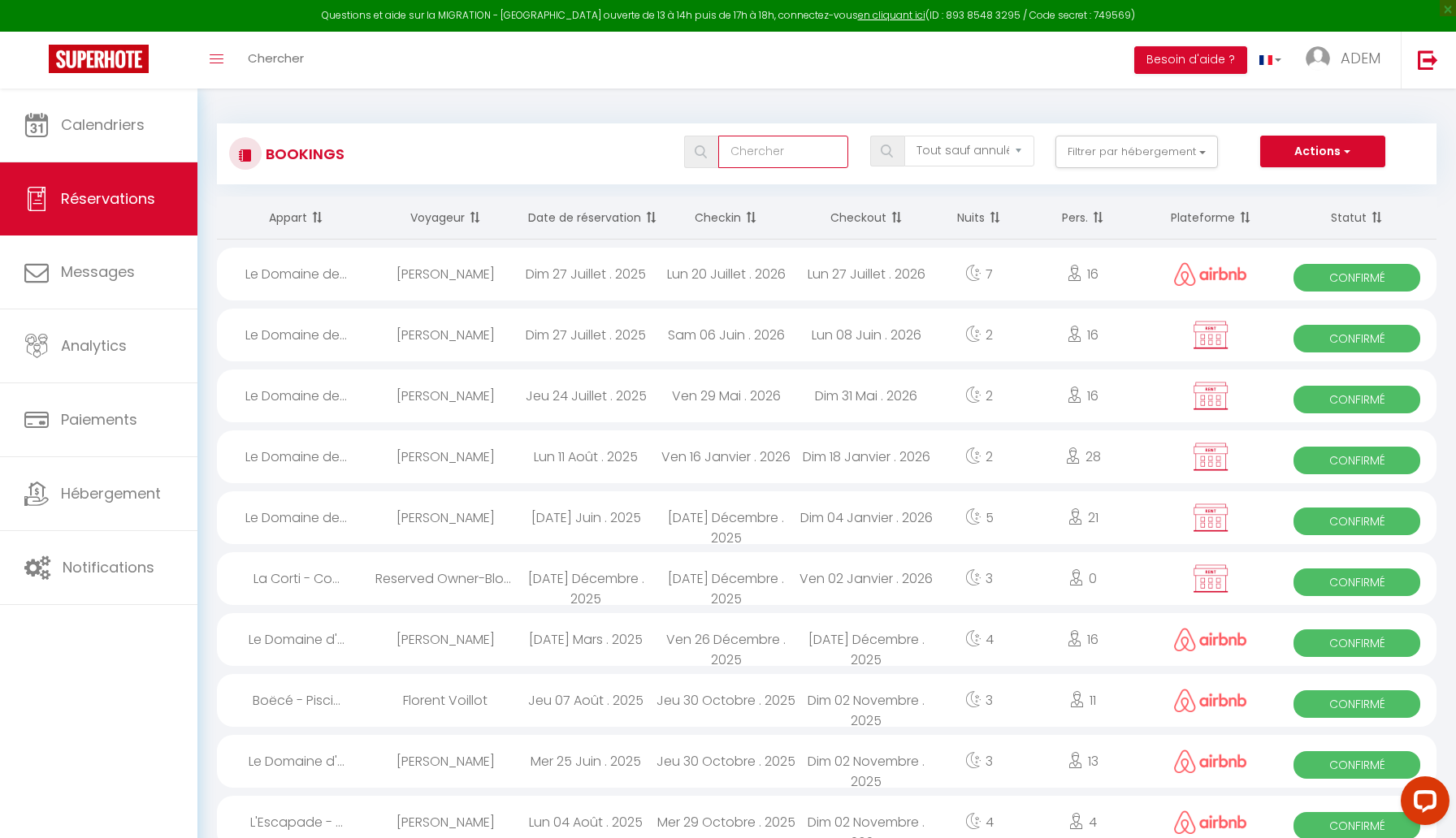
click at [765, 155] on input "text" at bounding box center [783, 152] width 130 height 33
type input "tennis"
select select
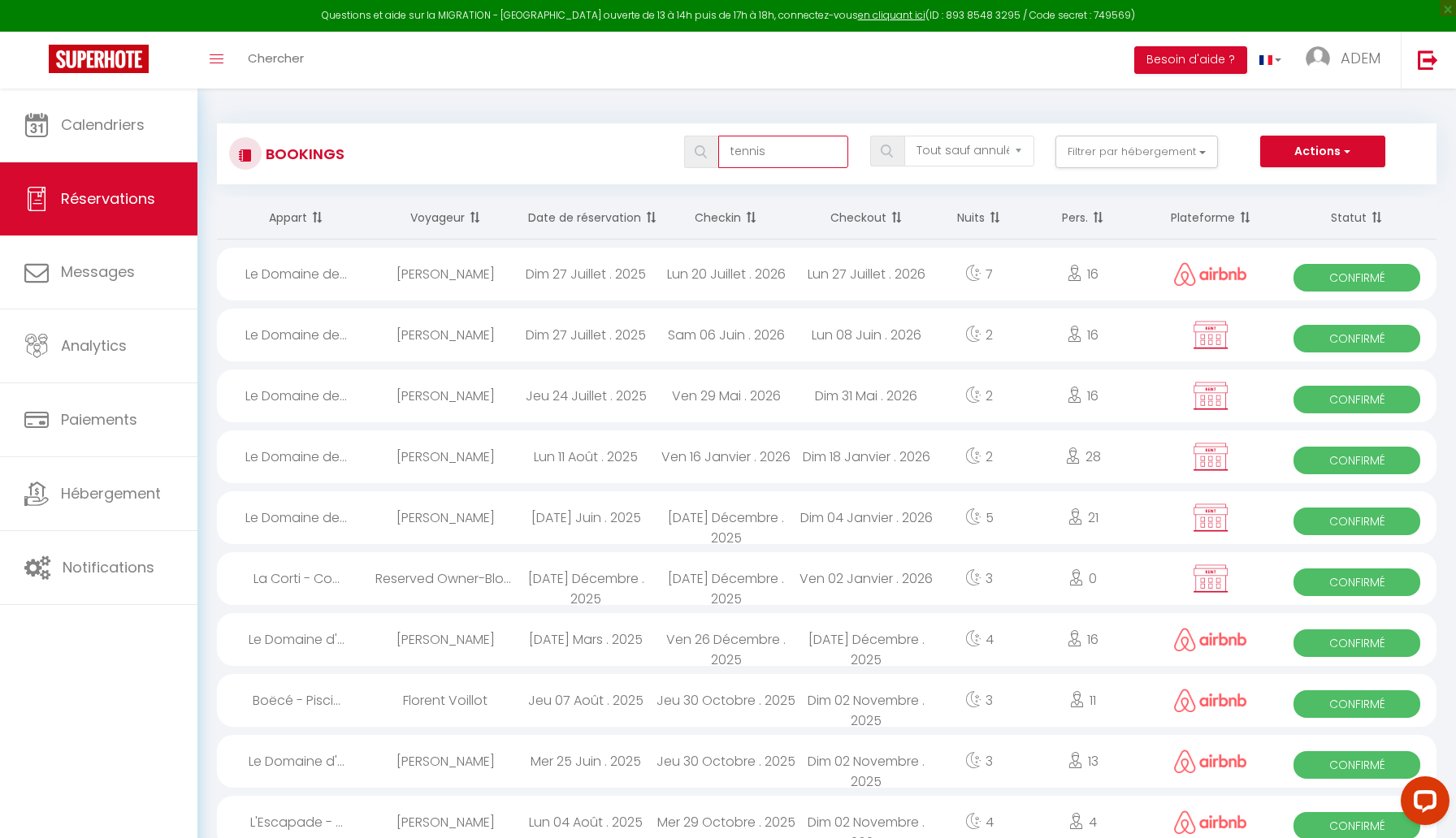
select select
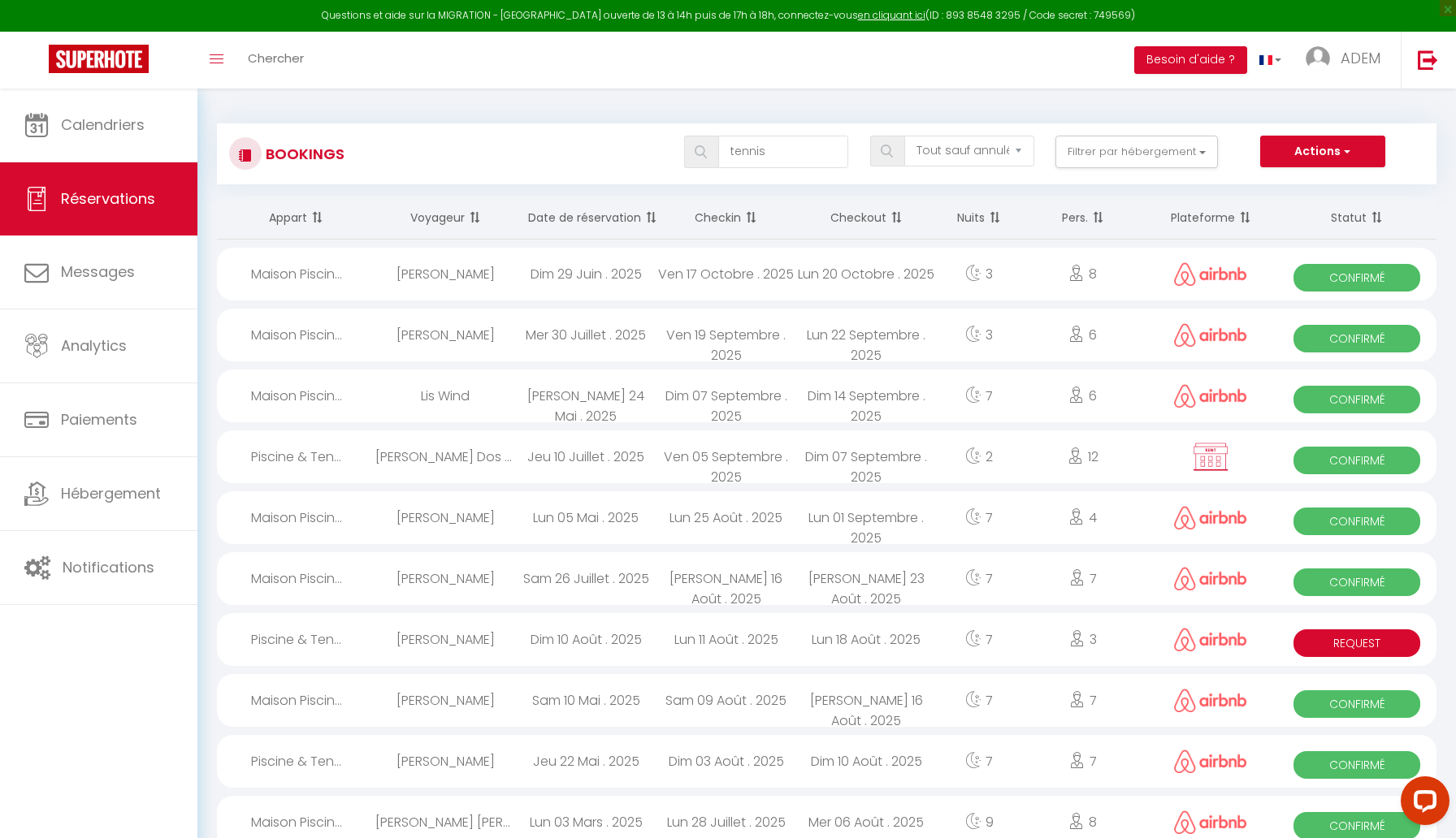
click at [1375, 646] on span "Request" at bounding box center [1357, 643] width 127 height 28
select select "OK"
select select "0"
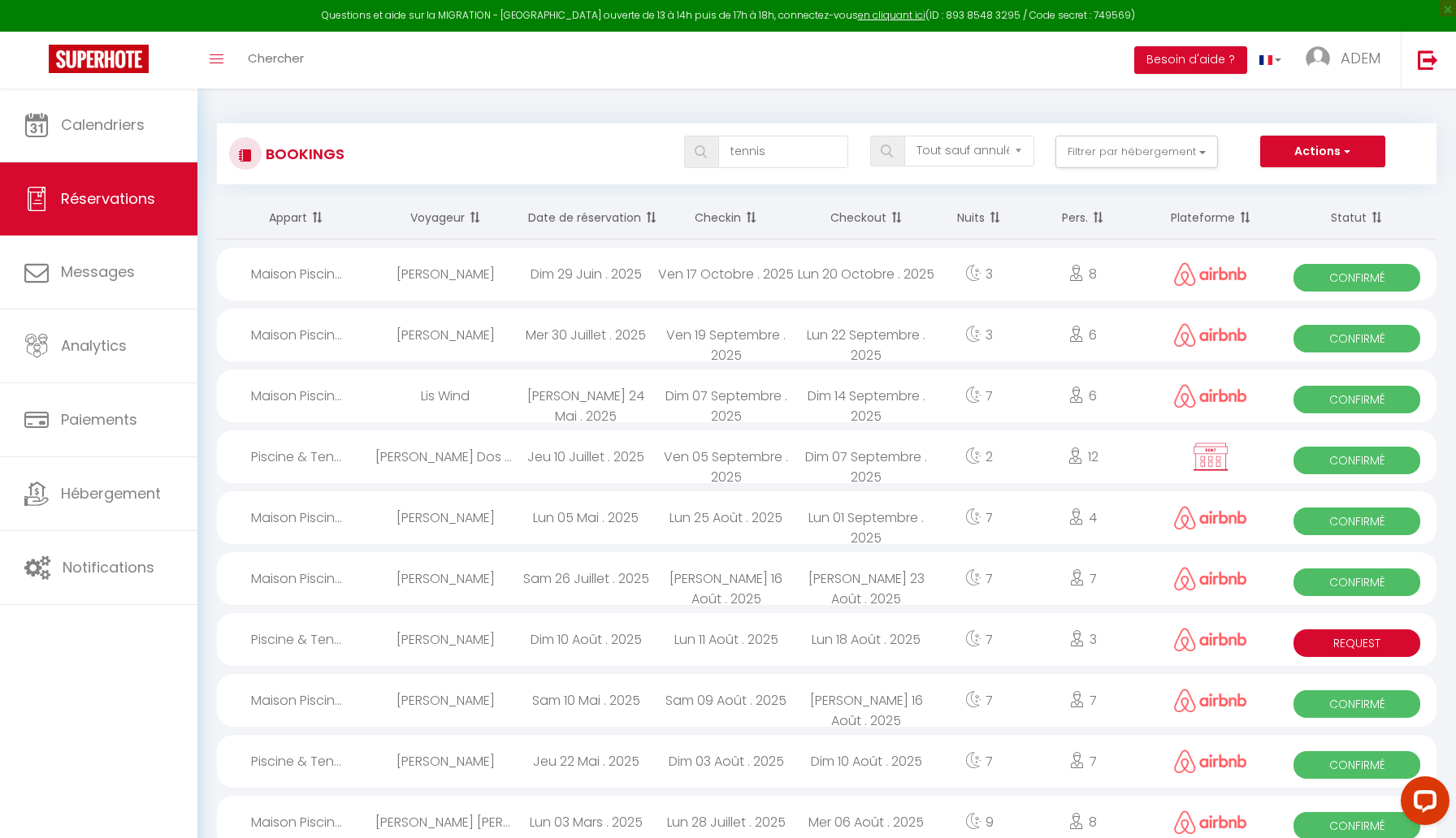
select select "1"
select select
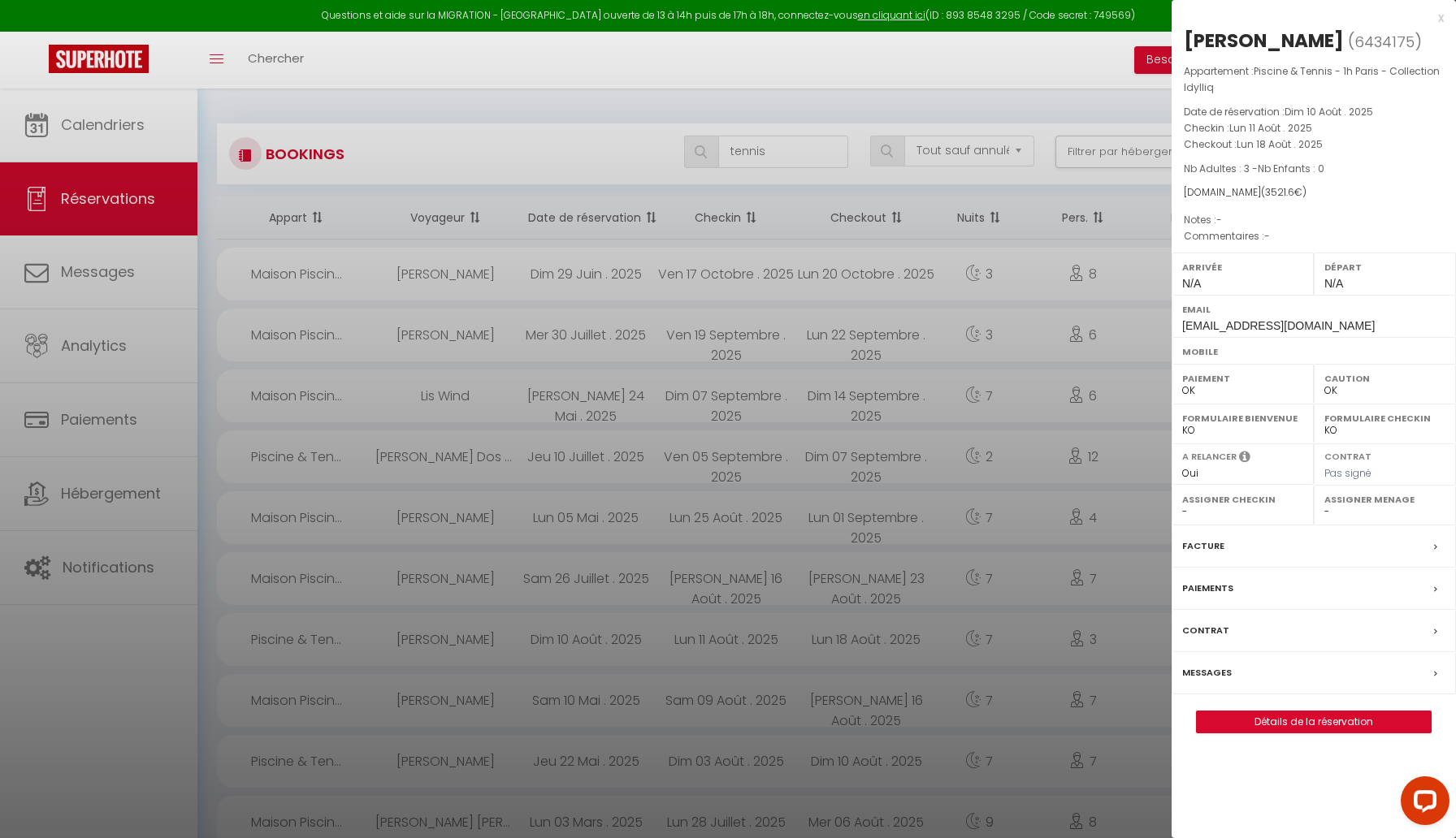
select select "42069"
click at [1348, 720] on link "Détails de la réservation" at bounding box center [1313, 721] width 234 height 21
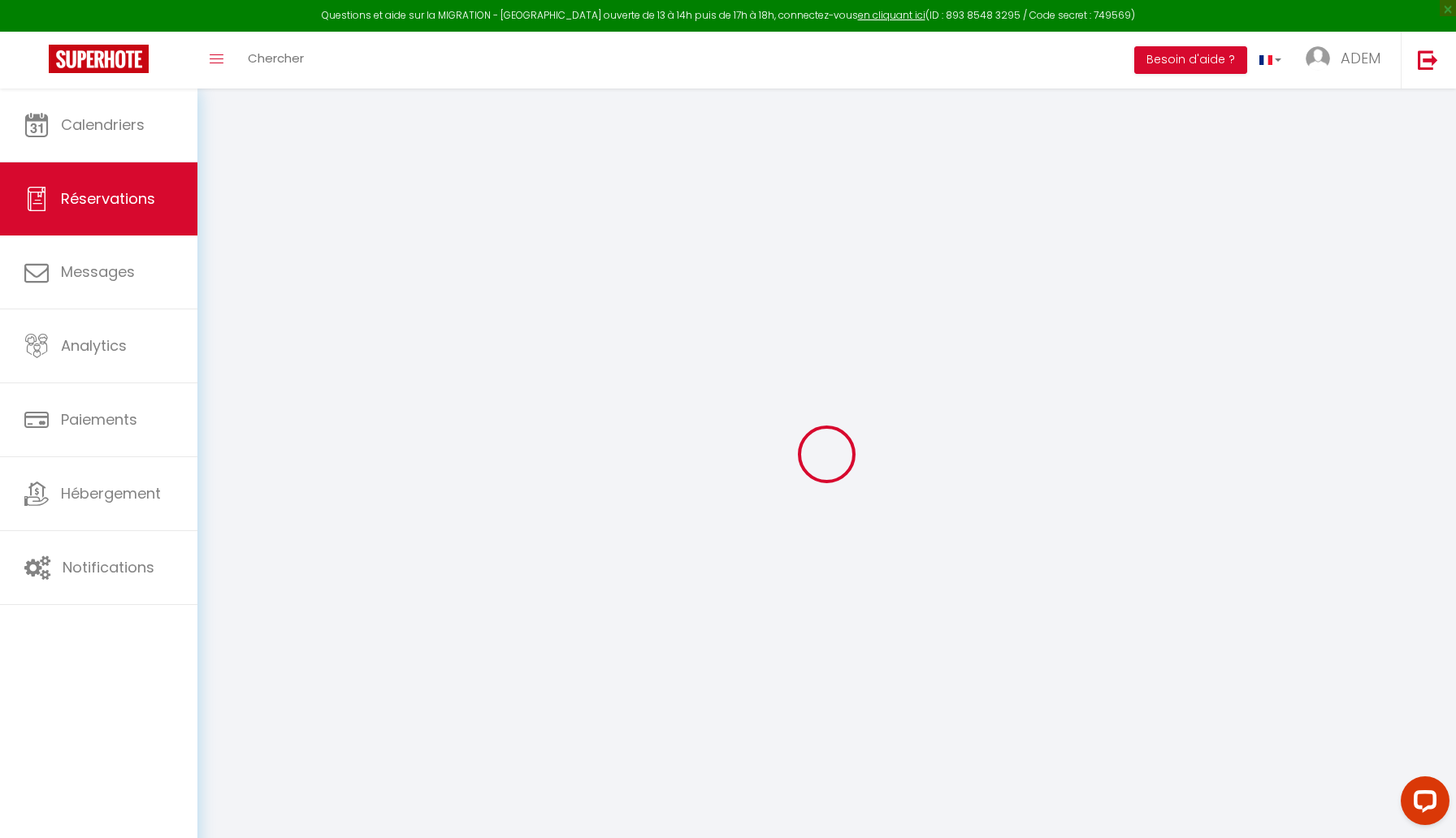
type input "[PERSON_NAME]"
type input "[EMAIL_ADDRESS][DOMAIN_NAME]"
select select
type input "513.75"
select select "66549"
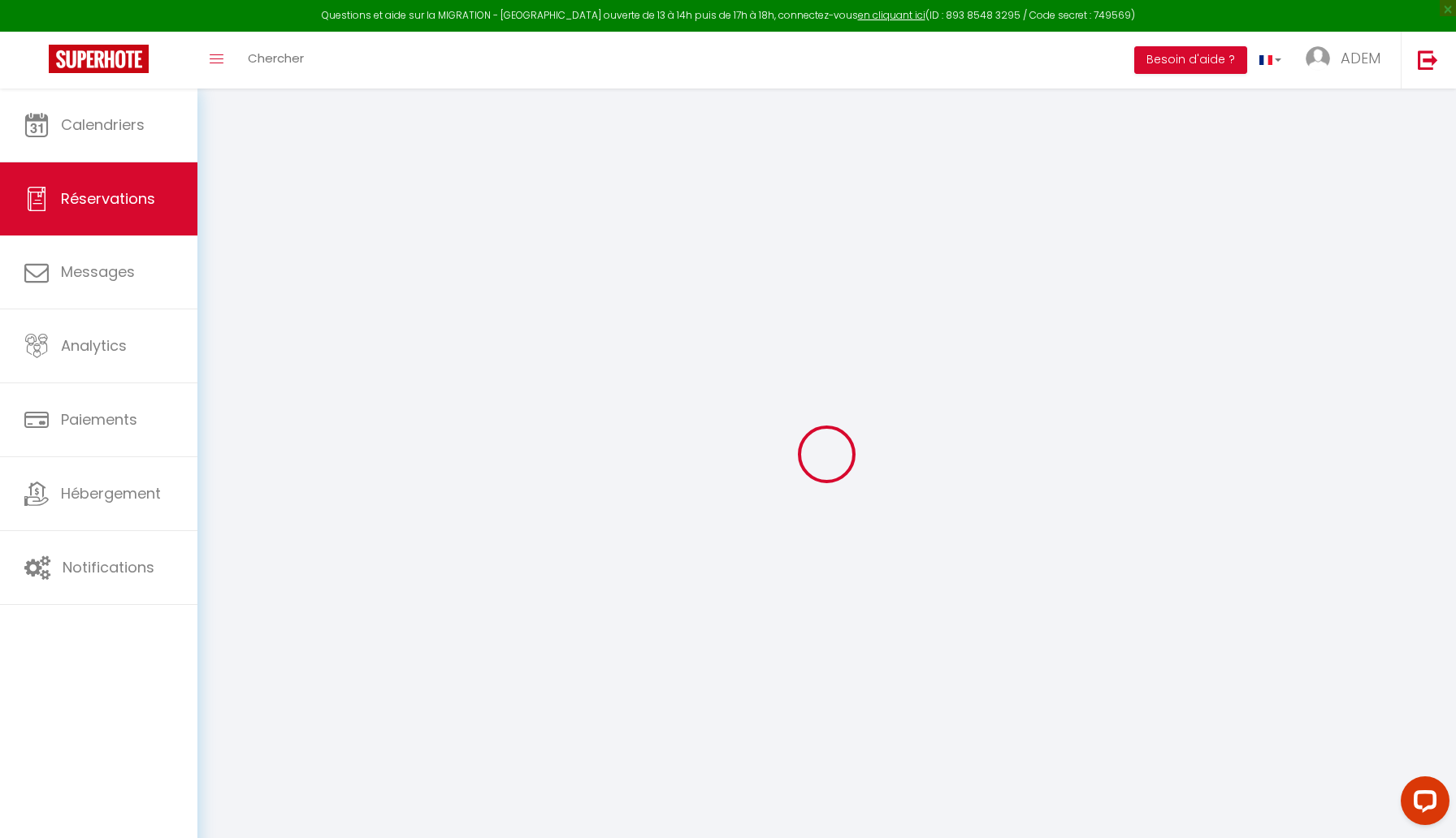
select select "4"
select select
type input "3"
select select "10"
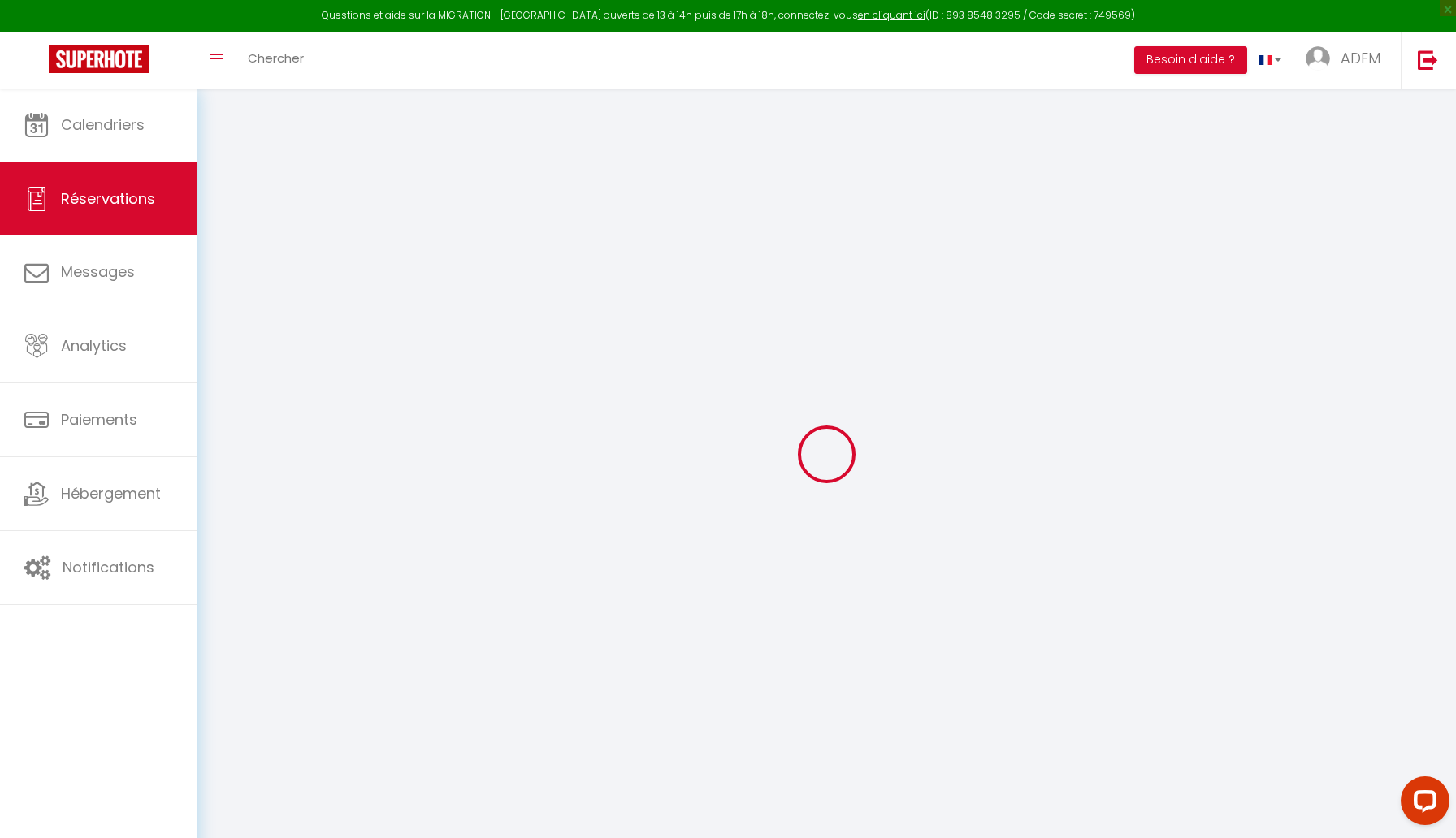
select select
type input "3075"
checkbox input "false"
type input "0"
select select "1"
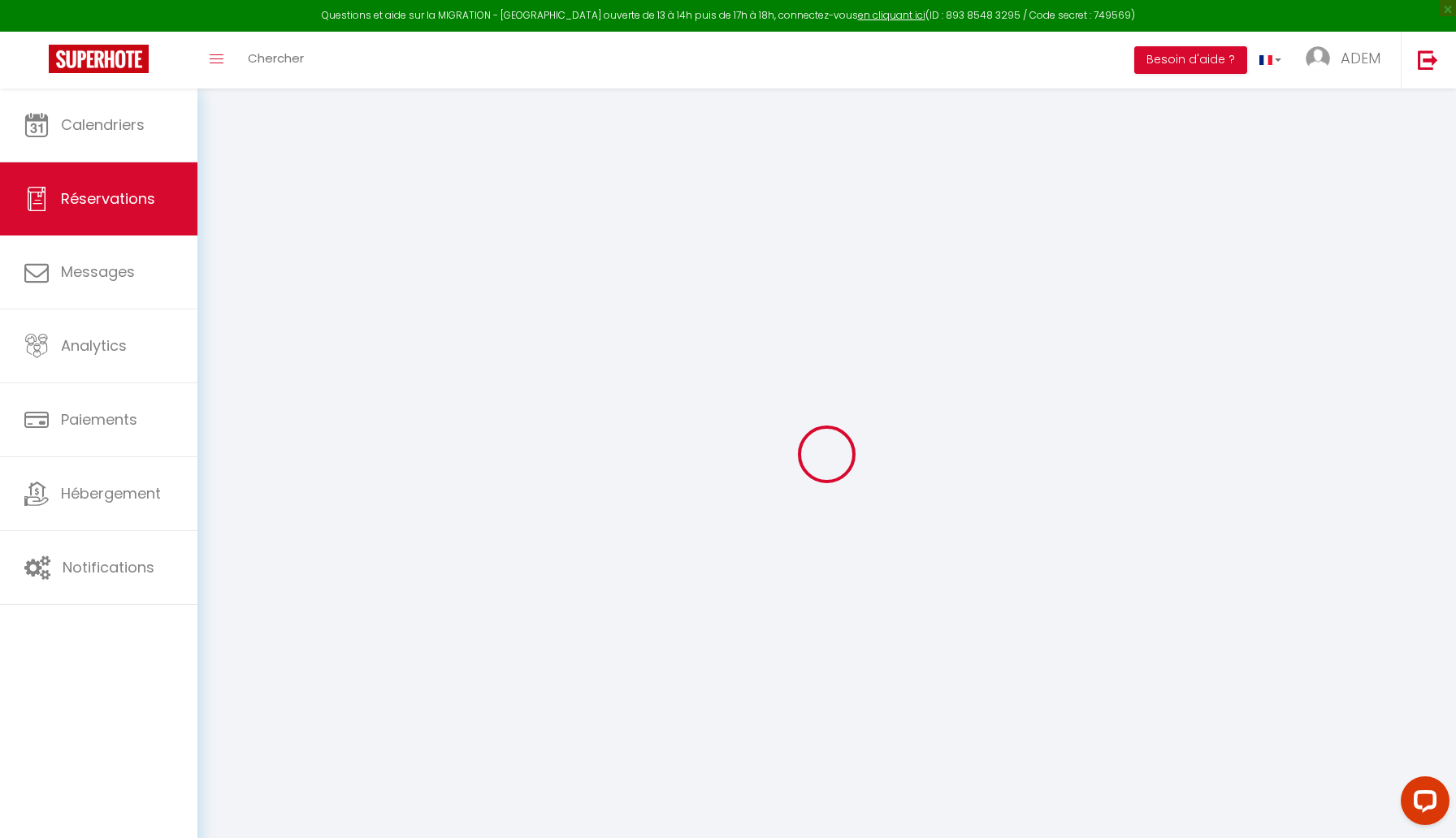
type input "0"
select select
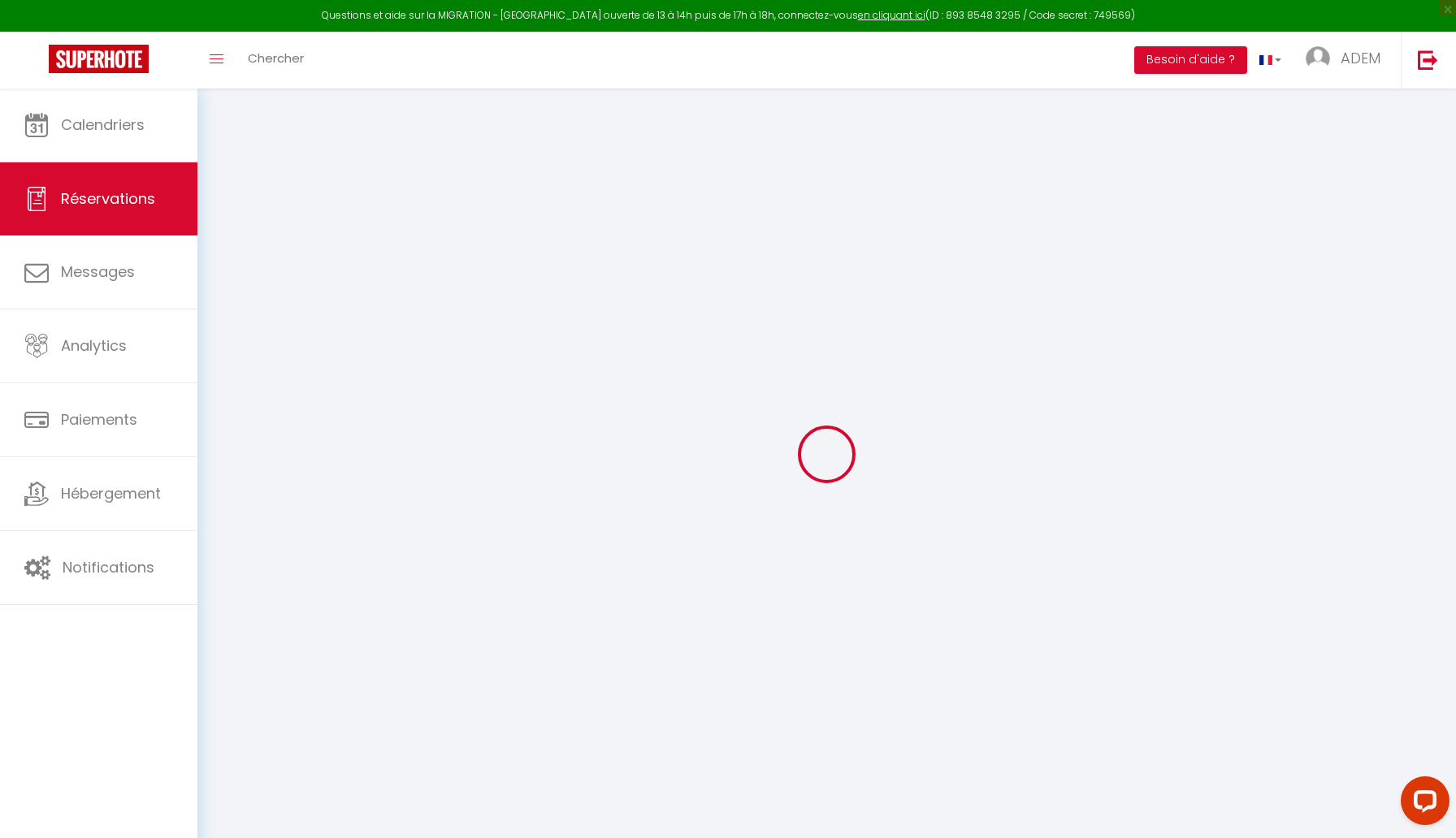
select select
select select "15"
checkbox input "false"
select select
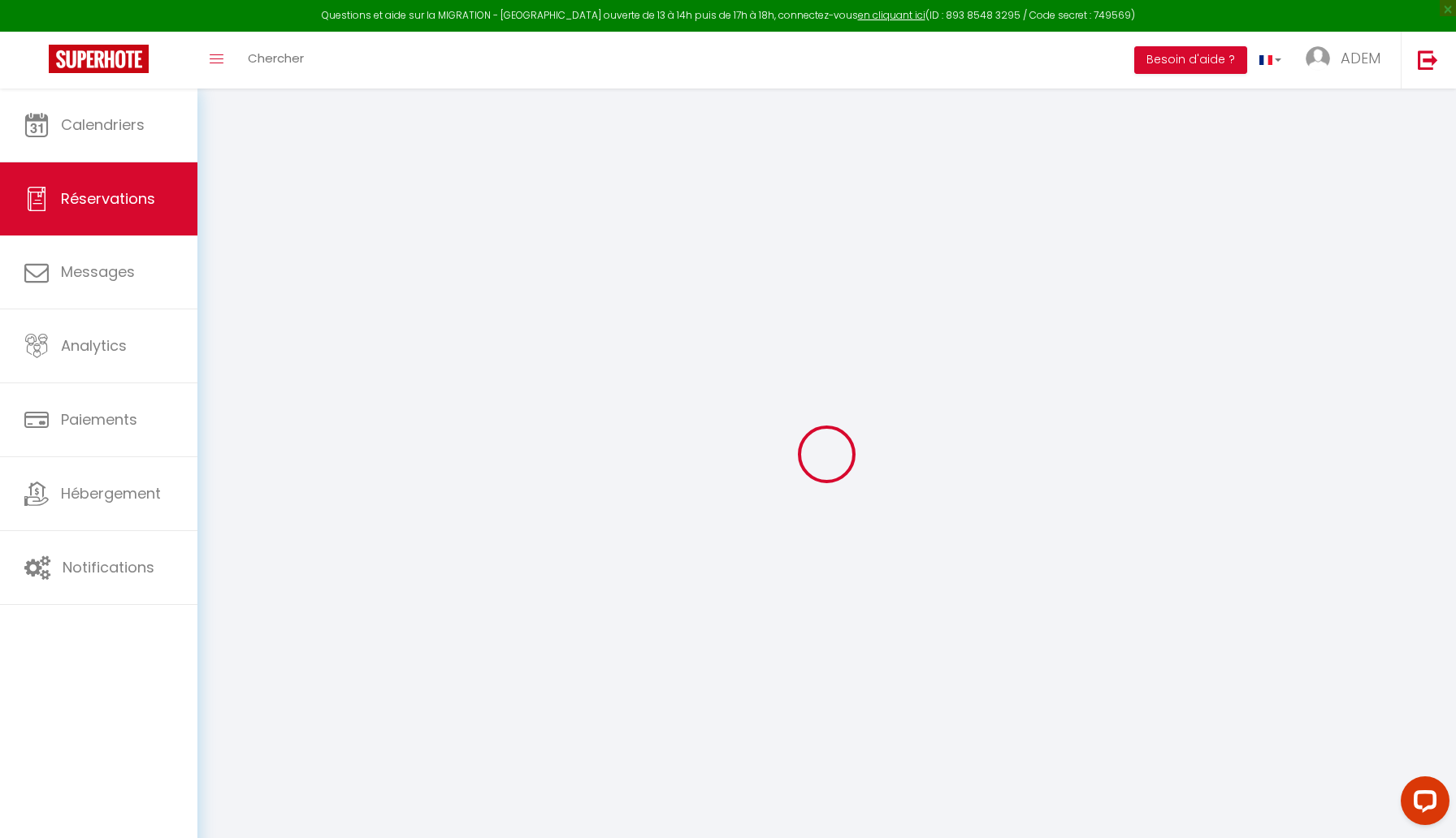
select select
checkbox input "false"
select select
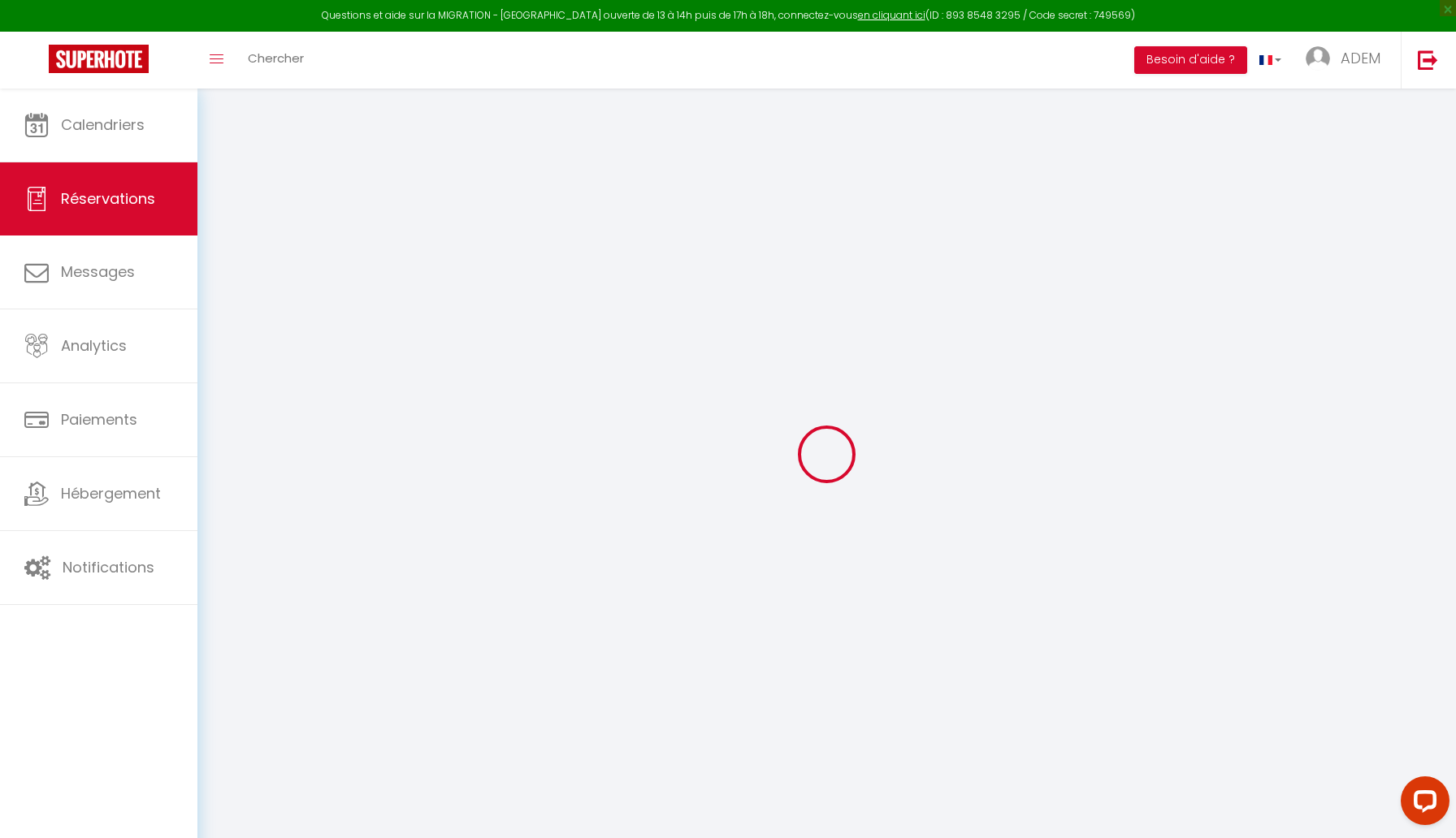
checkbox input "false"
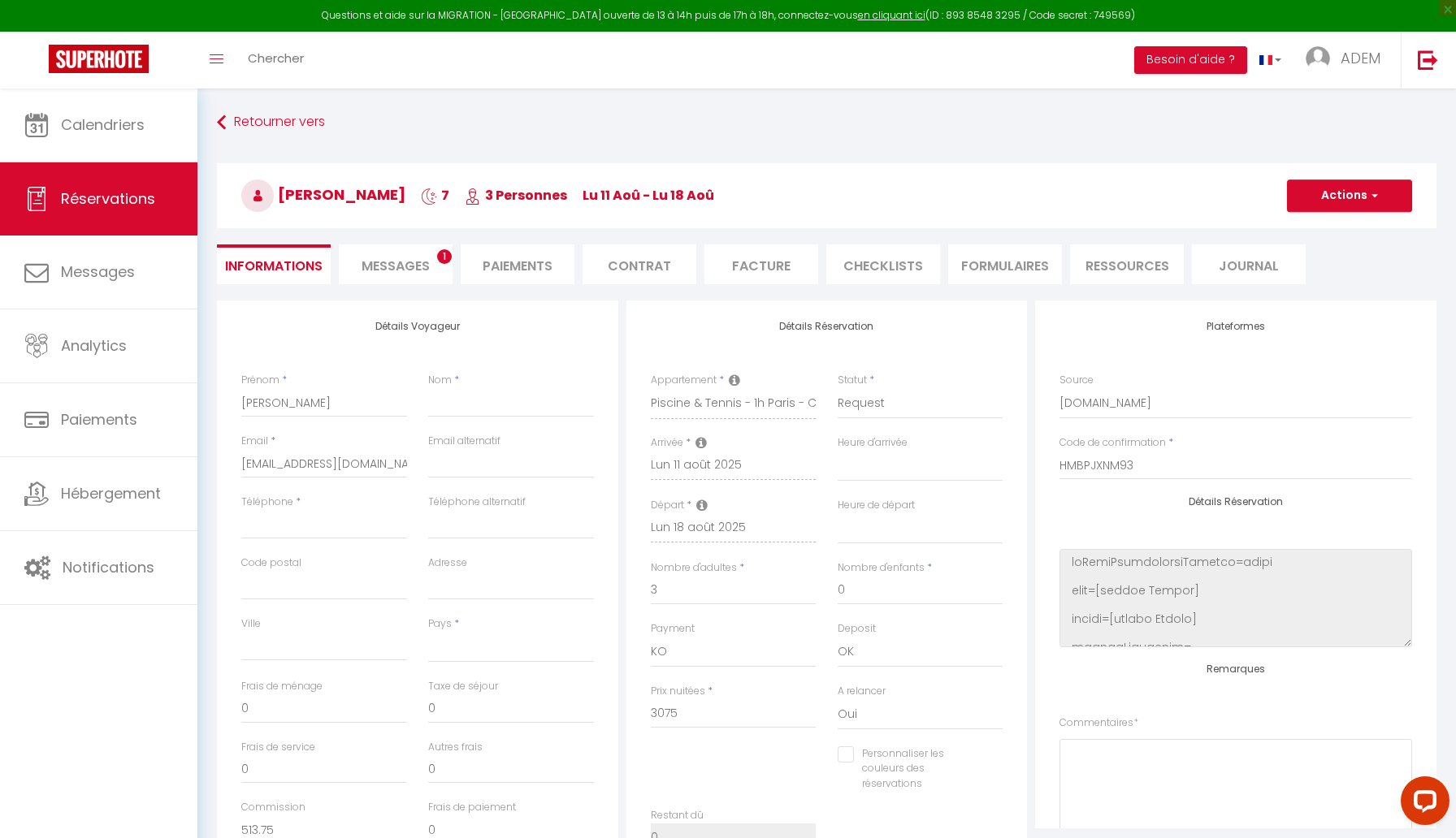
select select
type input "350"
type input "96.6"
select select
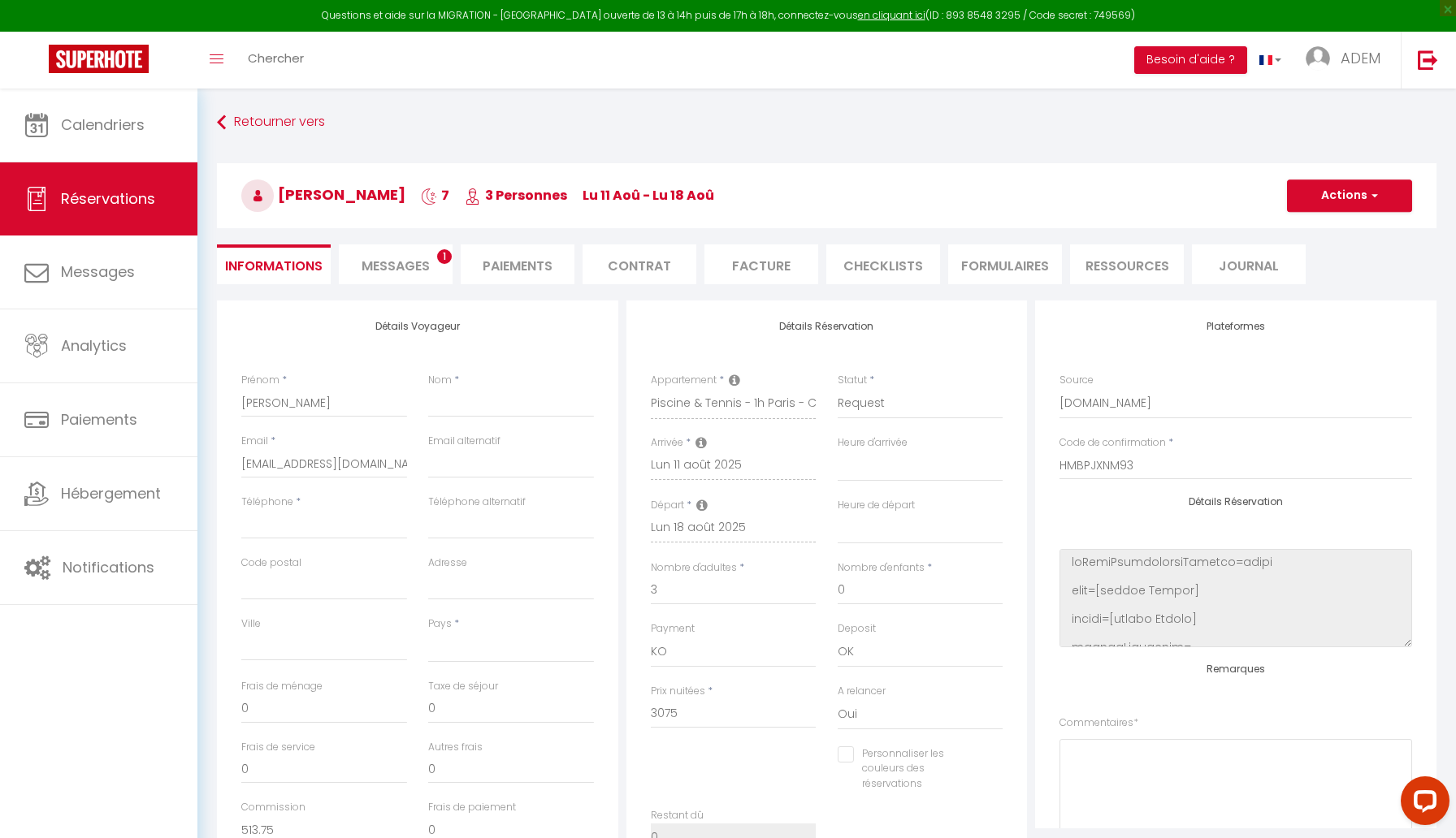
checkbox input "false"
select select
checkbox input "false"
select select
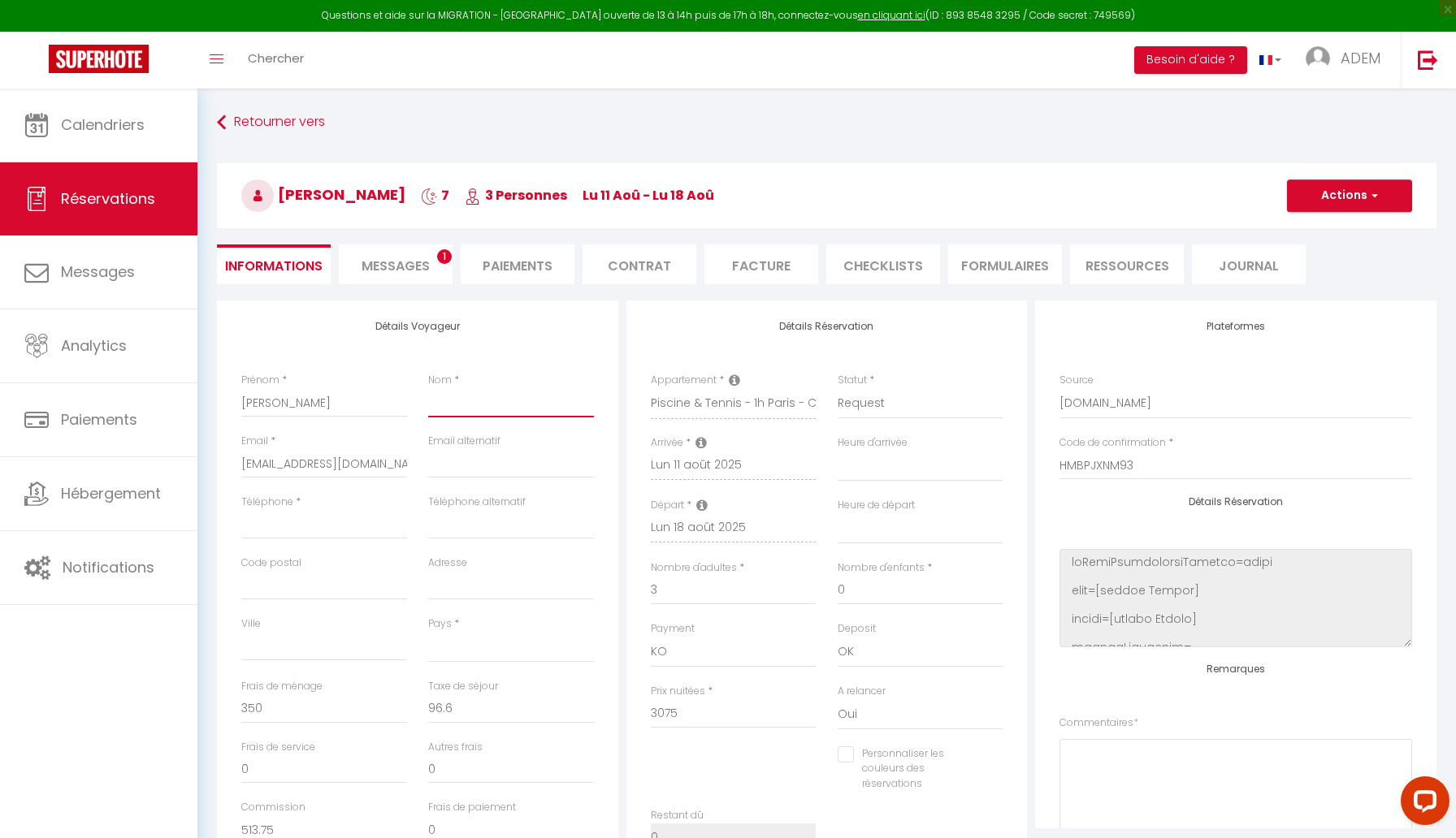
click at [479, 402] on input "Nom" at bounding box center [510, 402] width 165 height 29
paste input "[PERSON_NAME]"
type input "[PERSON_NAME]"
select select
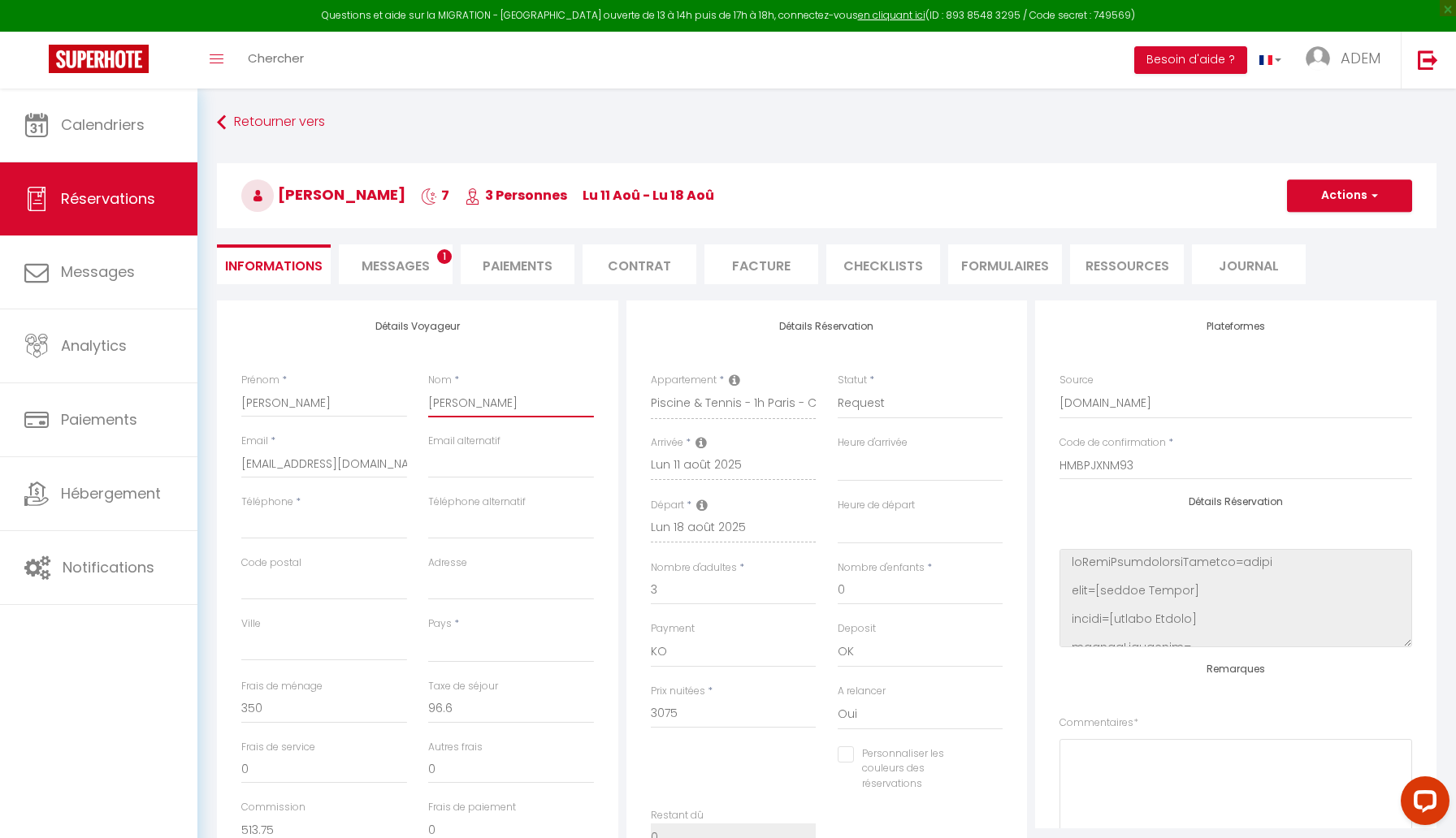
select select
checkbox input "false"
type input "[PERSON_NAME]"
click at [311, 520] on input "Téléphone" at bounding box center [324, 524] width 165 height 29
paste input "[PHONE_NUMBER]‬"
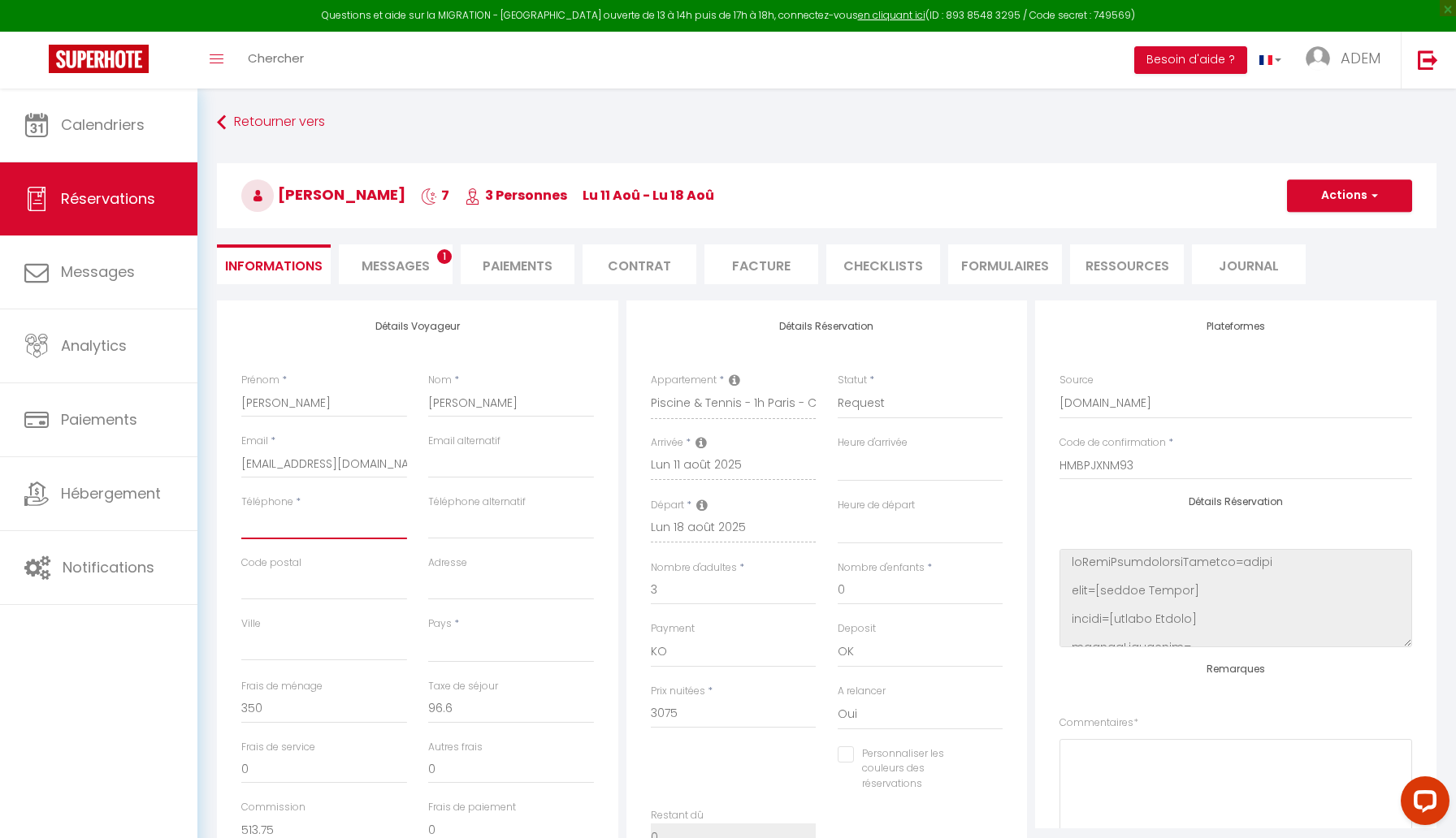
type input "[PHONE_NUMBER]‬"
select select
checkbox input "false"
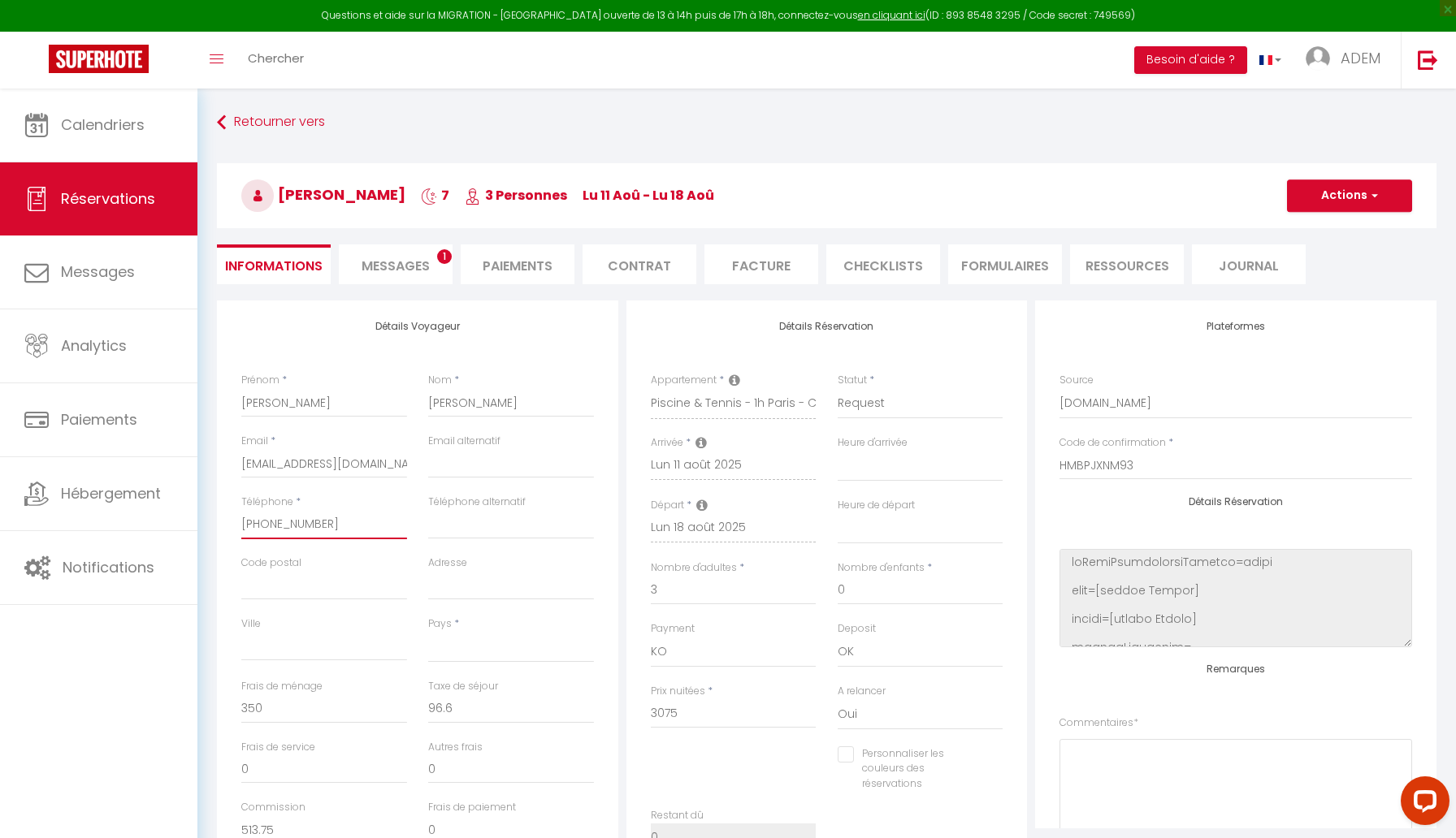
type input "[PHONE_NUMBER]‬"
click at [490, 643] on select "[GEOGRAPHIC_DATA] [GEOGRAPHIC_DATA] [GEOGRAPHIC_DATA] [GEOGRAPHIC_DATA] [GEOGRA…" at bounding box center [510, 647] width 165 height 31
select select "FR"
select select
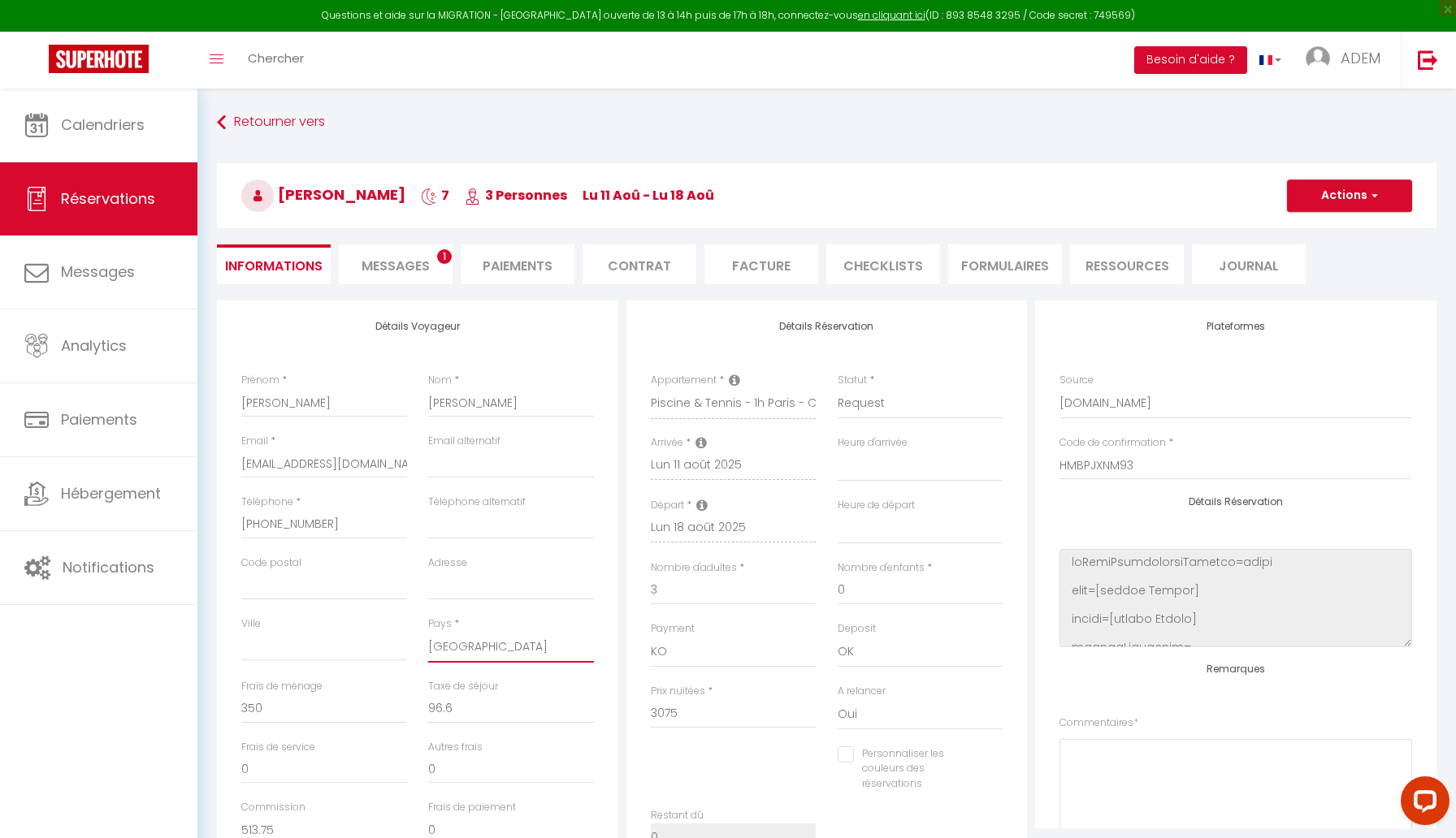
checkbox input "false"
click at [898, 394] on select "Confirmé Non Confirmé [PERSON_NAME] par le voyageur No Show Request" at bounding box center [920, 403] width 165 height 31
select select "1"
select select
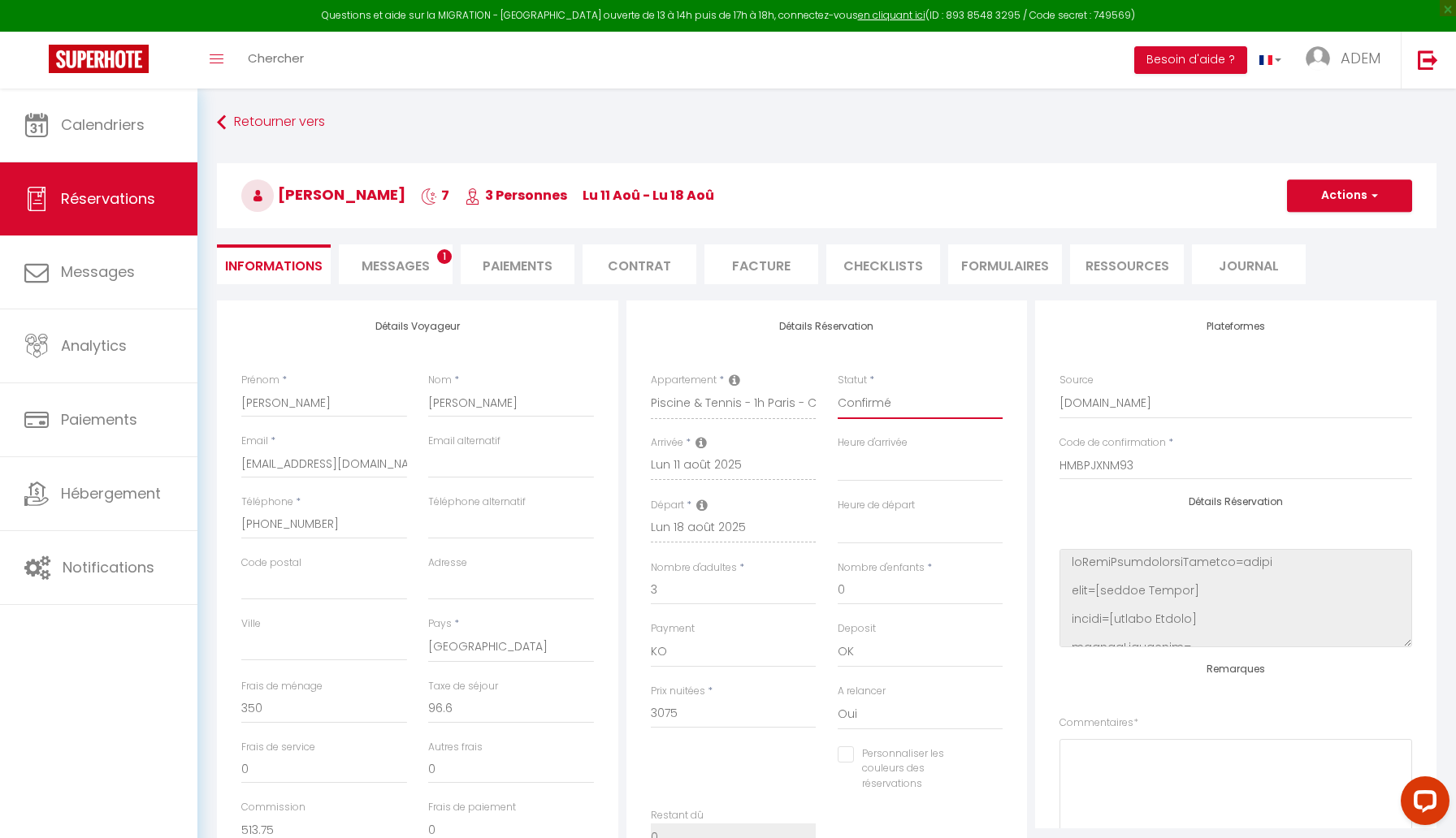
checkbox input "false"
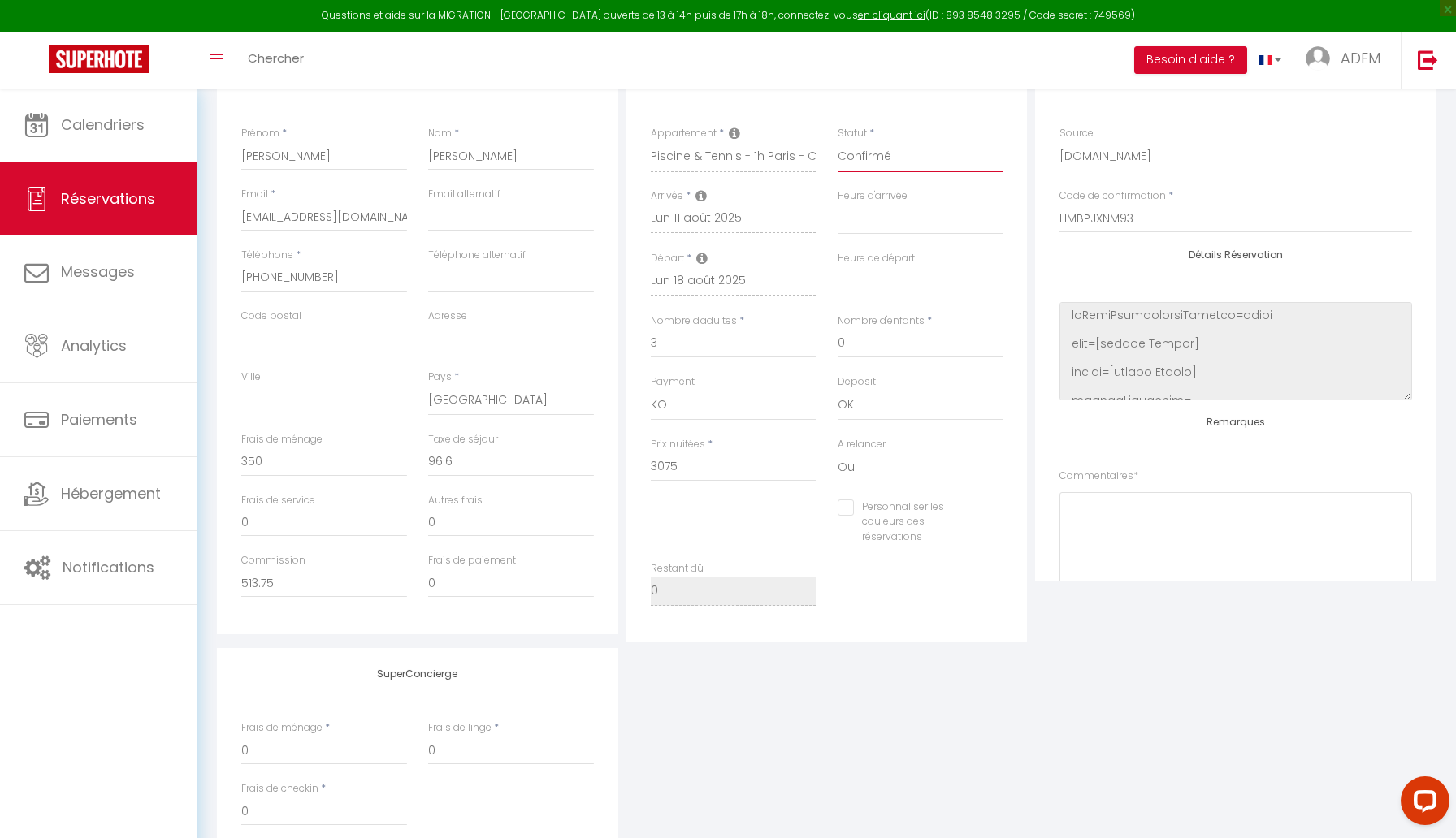
scroll to position [165, 0]
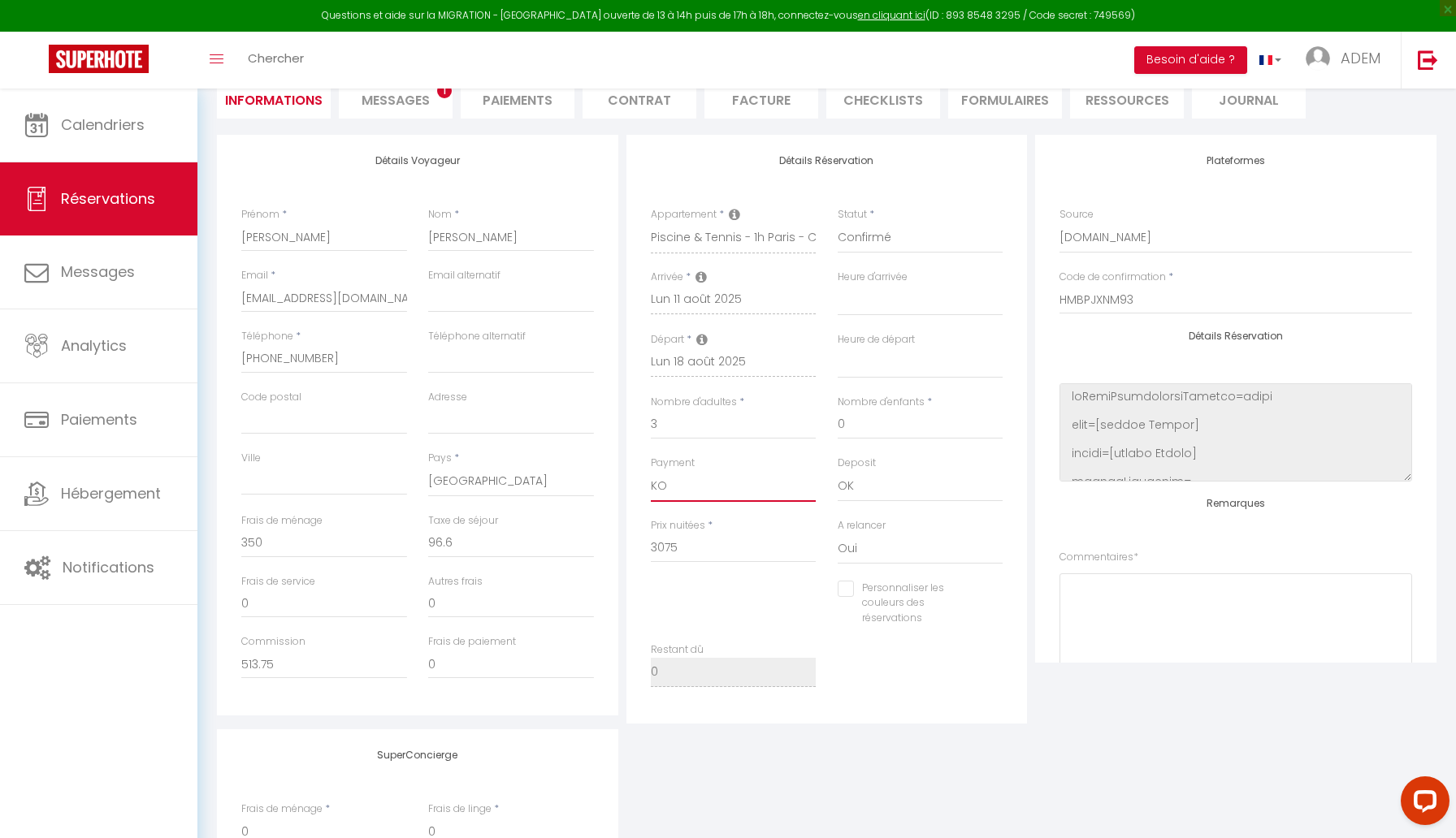
click at [717, 501] on select "OK KO" at bounding box center [733, 486] width 165 height 31
select select "12"
select select
checkbox input "false"
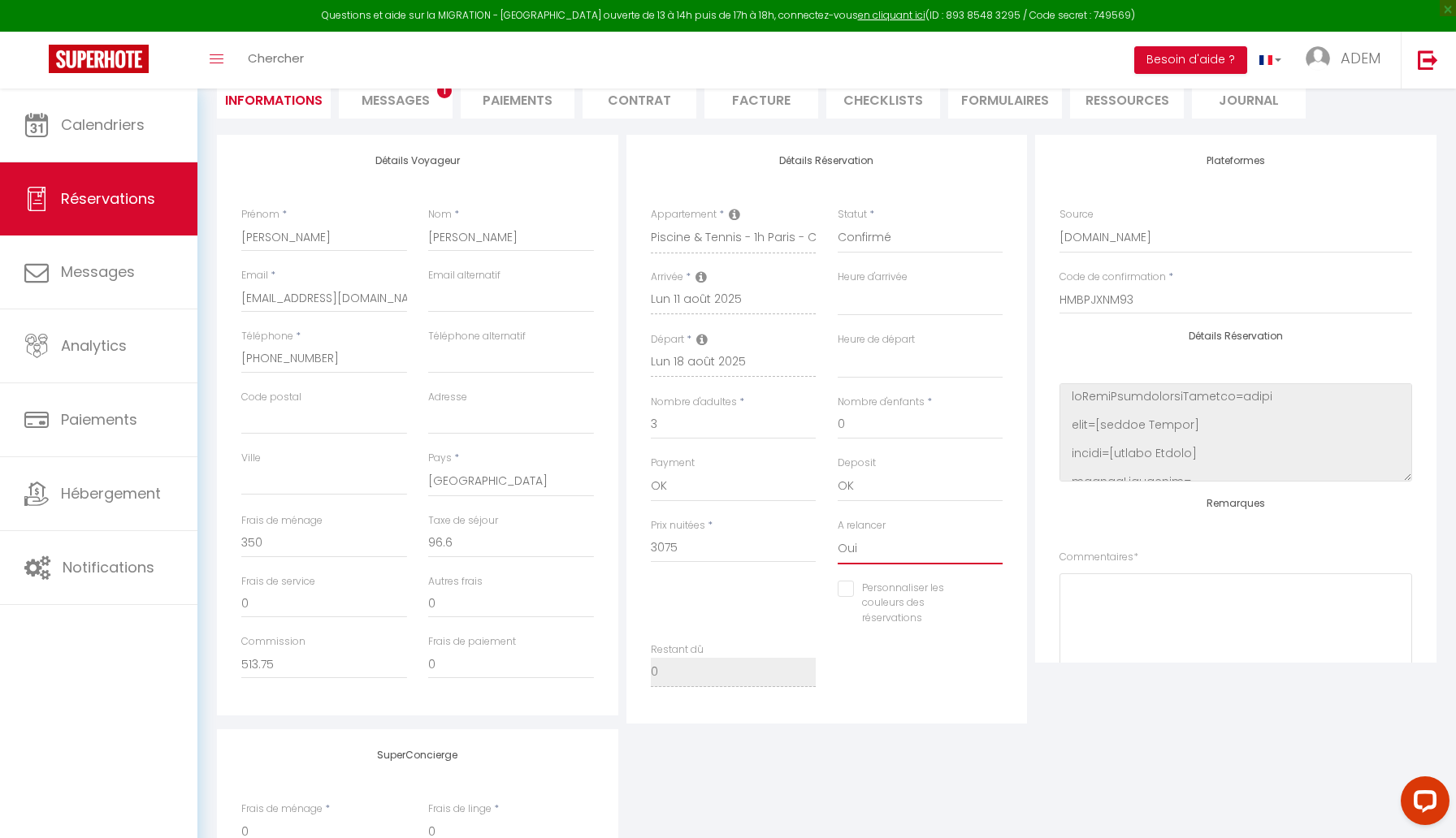
click at [880, 545] on select "Oui Non" at bounding box center [920, 549] width 165 height 31
select select "0"
select select
checkbox input "false"
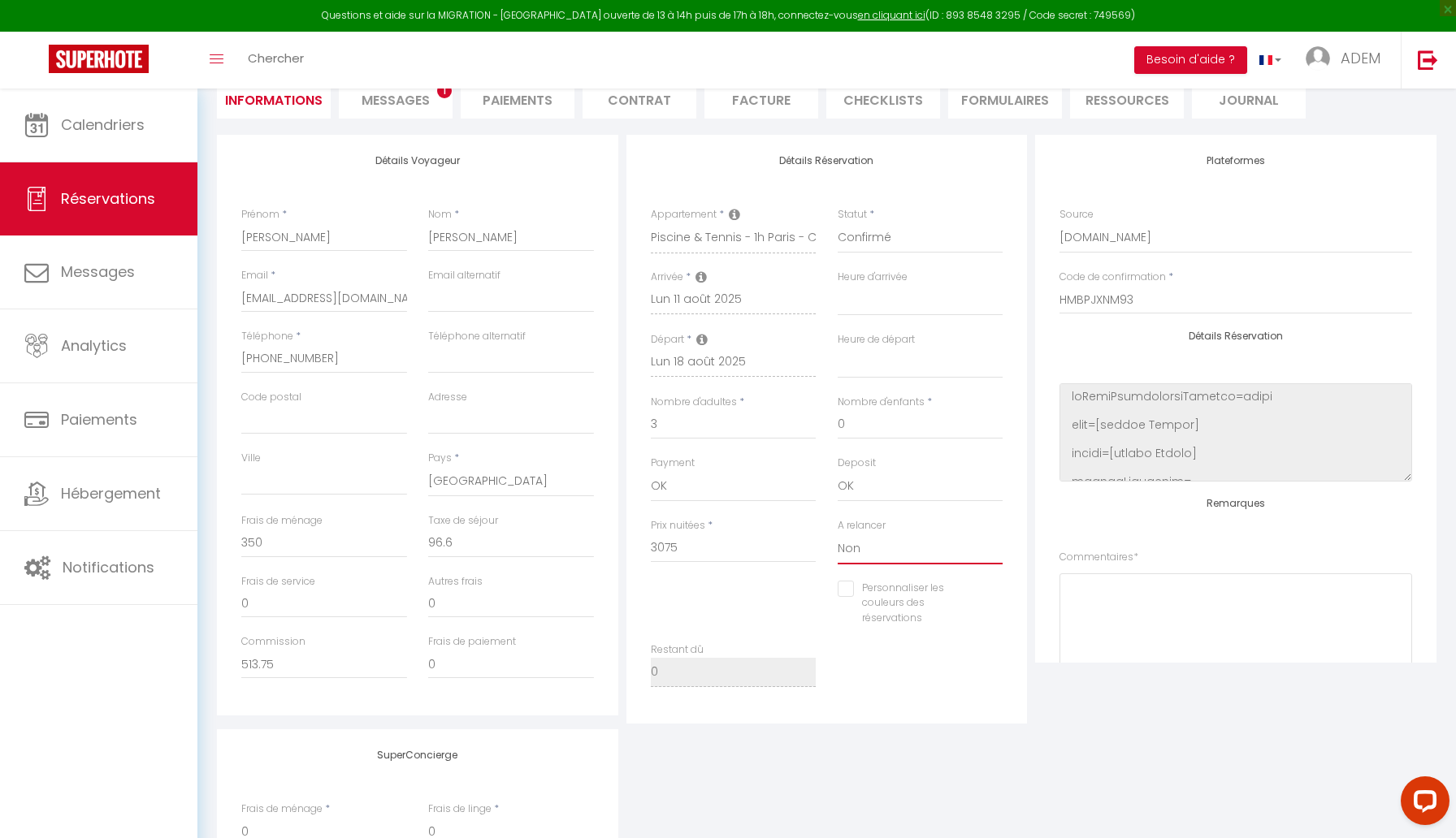
scroll to position [0, 0]
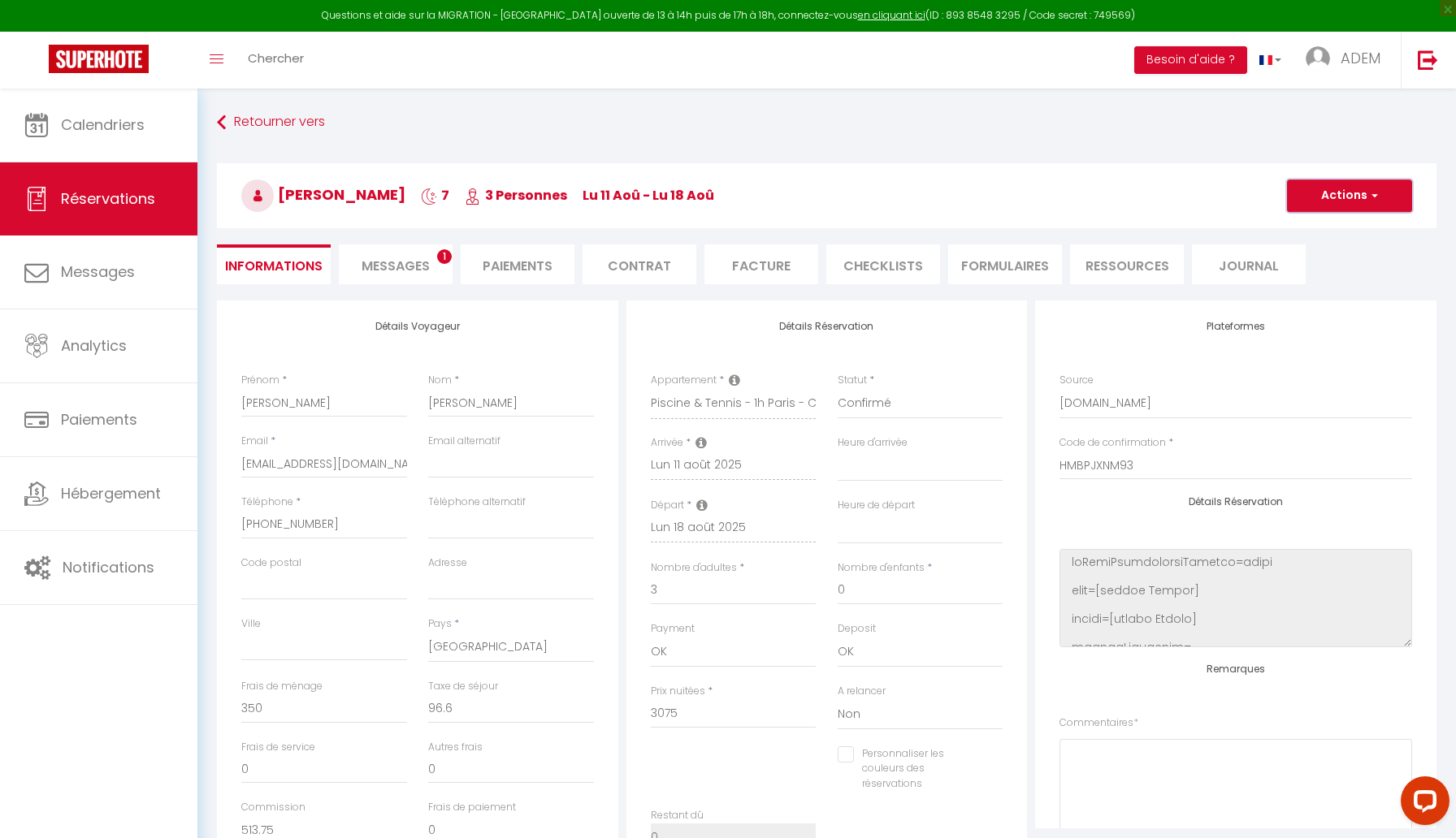
click at [1335, 196] on button "Actions" at bounding box center [1349, 195] width 125 height 33
click at [1304, 232] on link "Enregistrer" at bounding box center [1333, 231] width 128 height 21
select select
checkbox input "false"
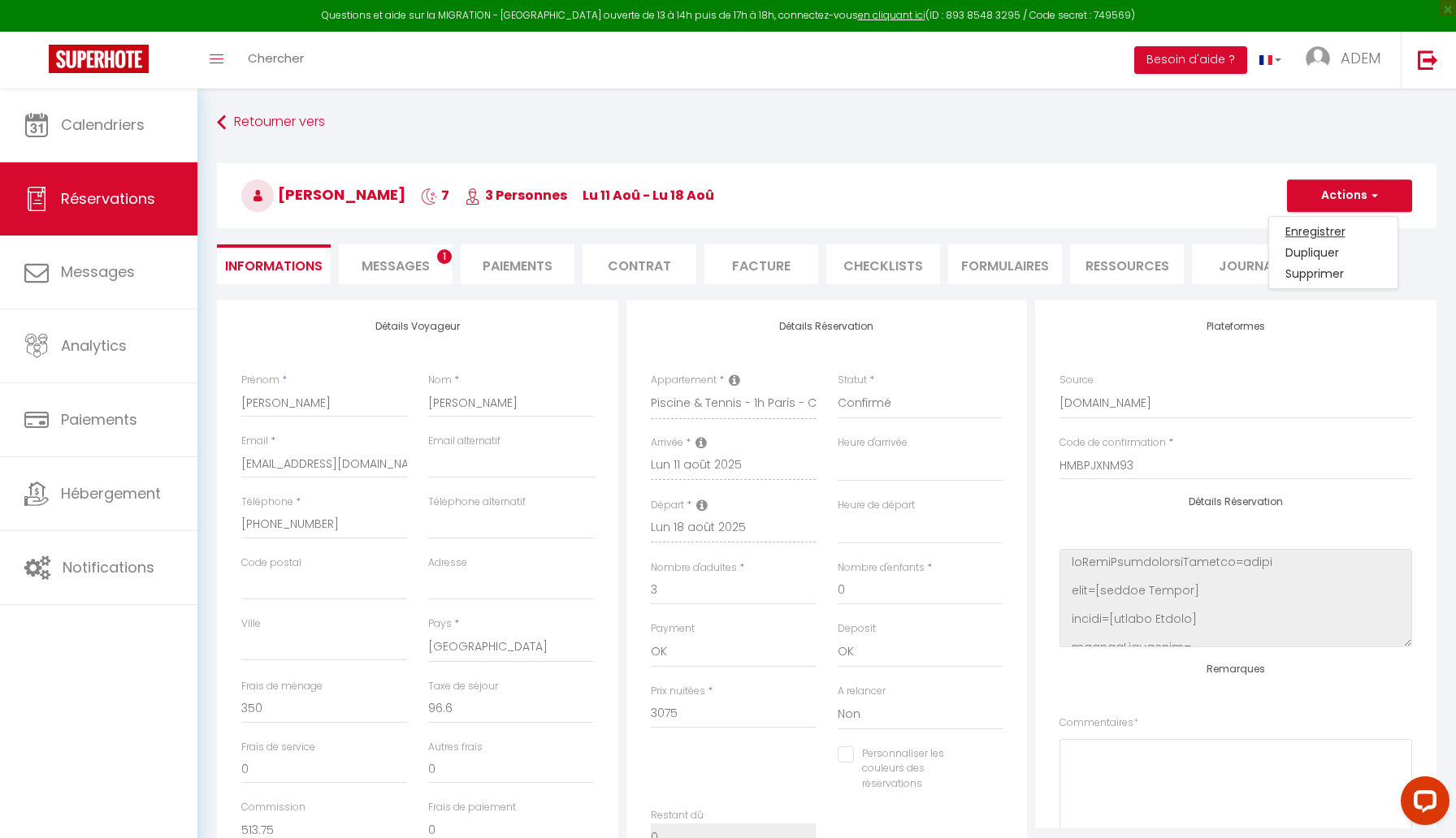
select select
checkbox input "false"
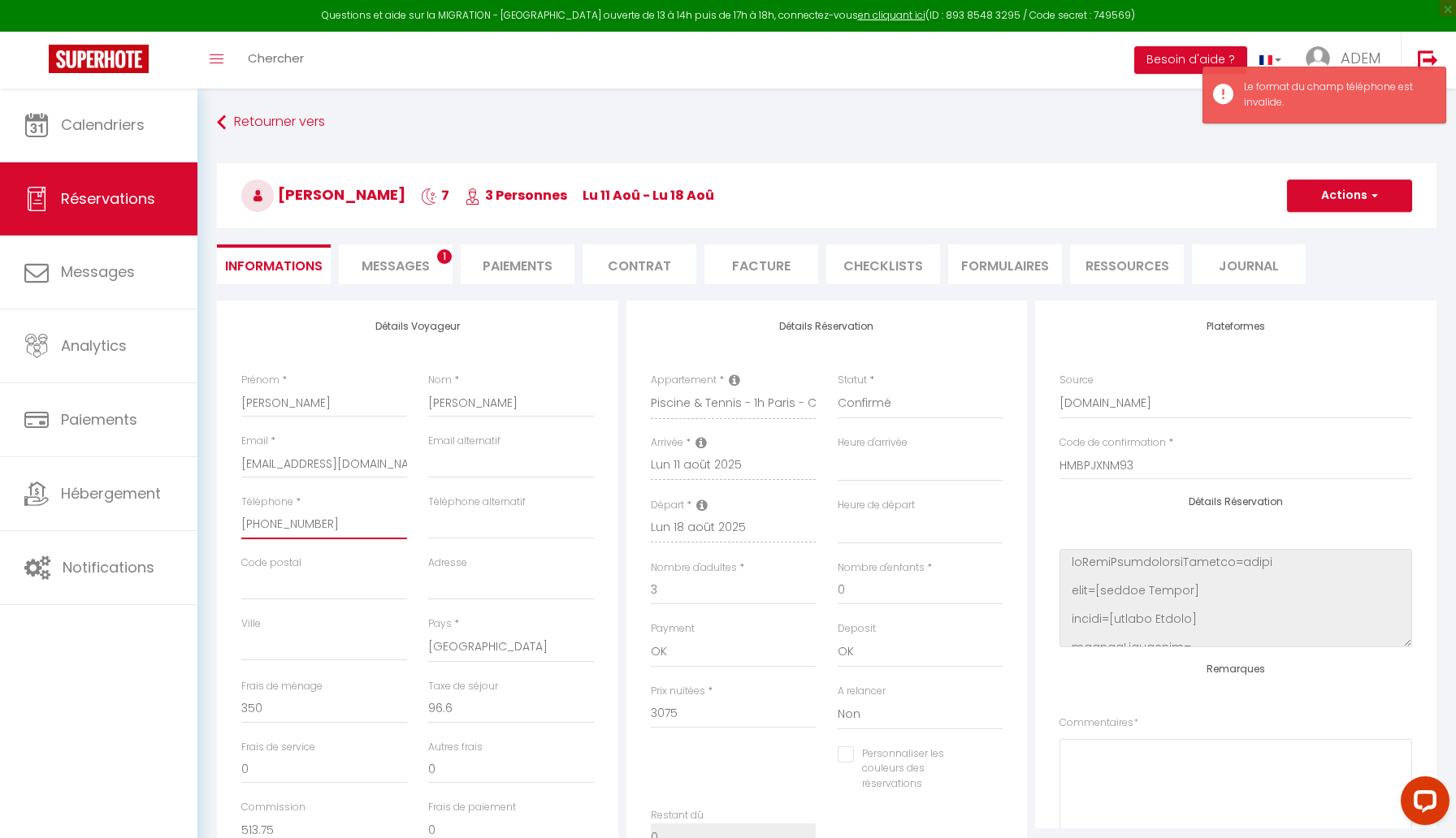
click at [359, 525] on input "[PHONE_NUMBER]‬" at bounding box center [324, 524] width 165 height 29
type input "[PHONE_NUMBER]‬"
select select
checkbox input "false"
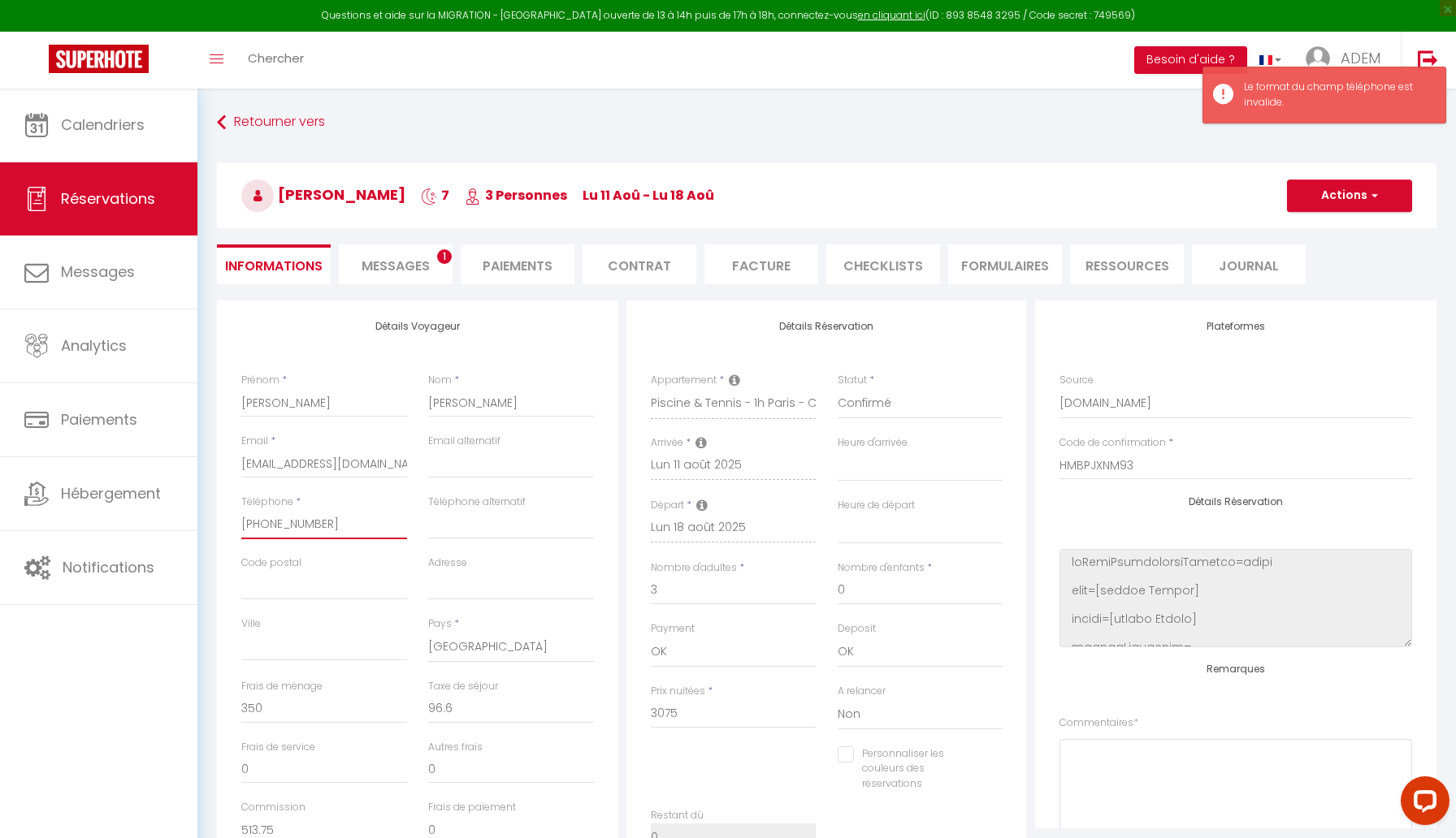
type input "[PHONE_NUMBER]‬"
select select
checkbox input "false"
type input "[PHONE_NUMBER]‬"
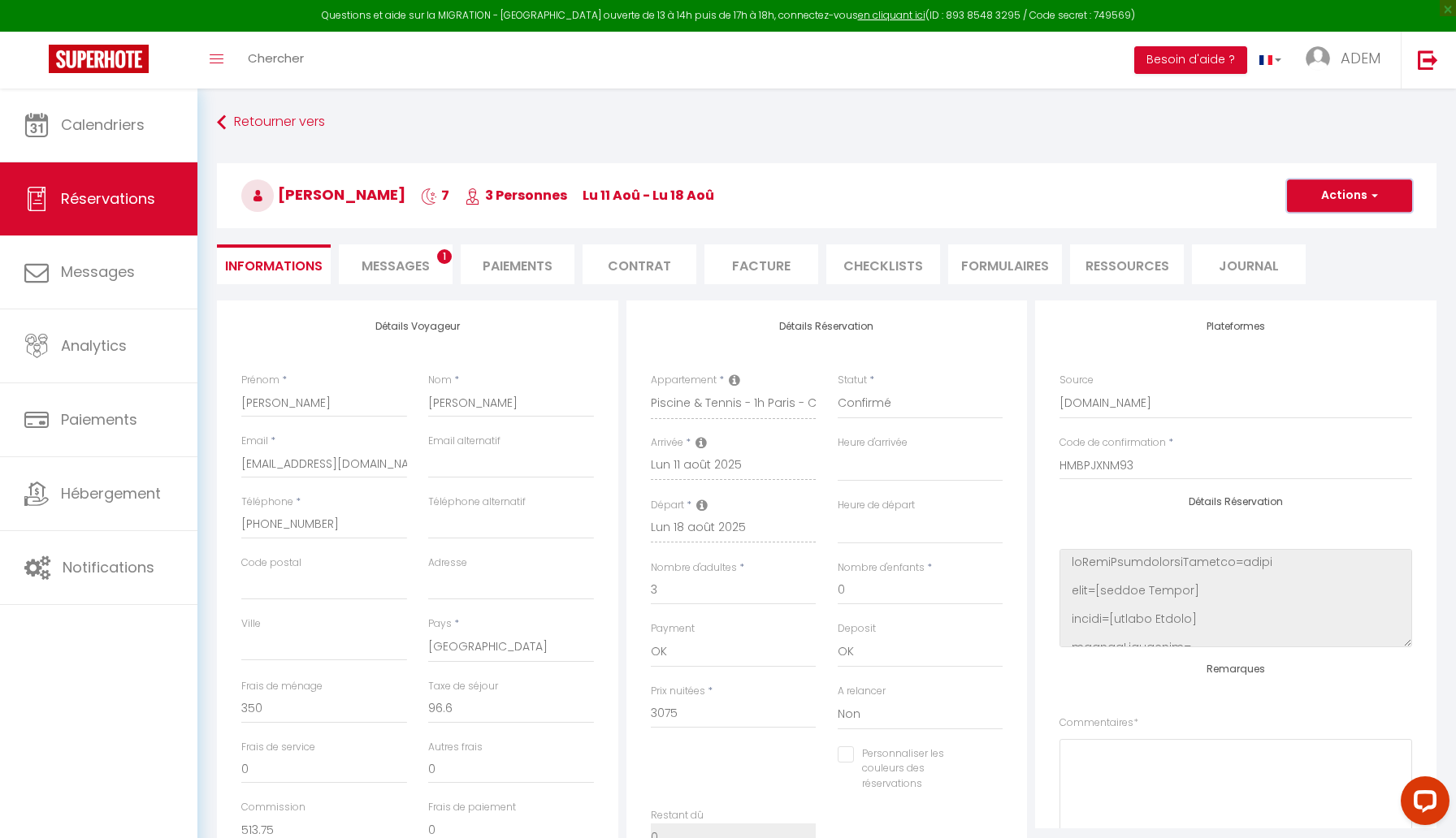
click at [1333, 202] on button "Actions" at bounding box center [1349, 195] width 125 height 33
click at [1313, 226] on link "Enregistrer" at bounding box center [1333, 231] width 128 height 21
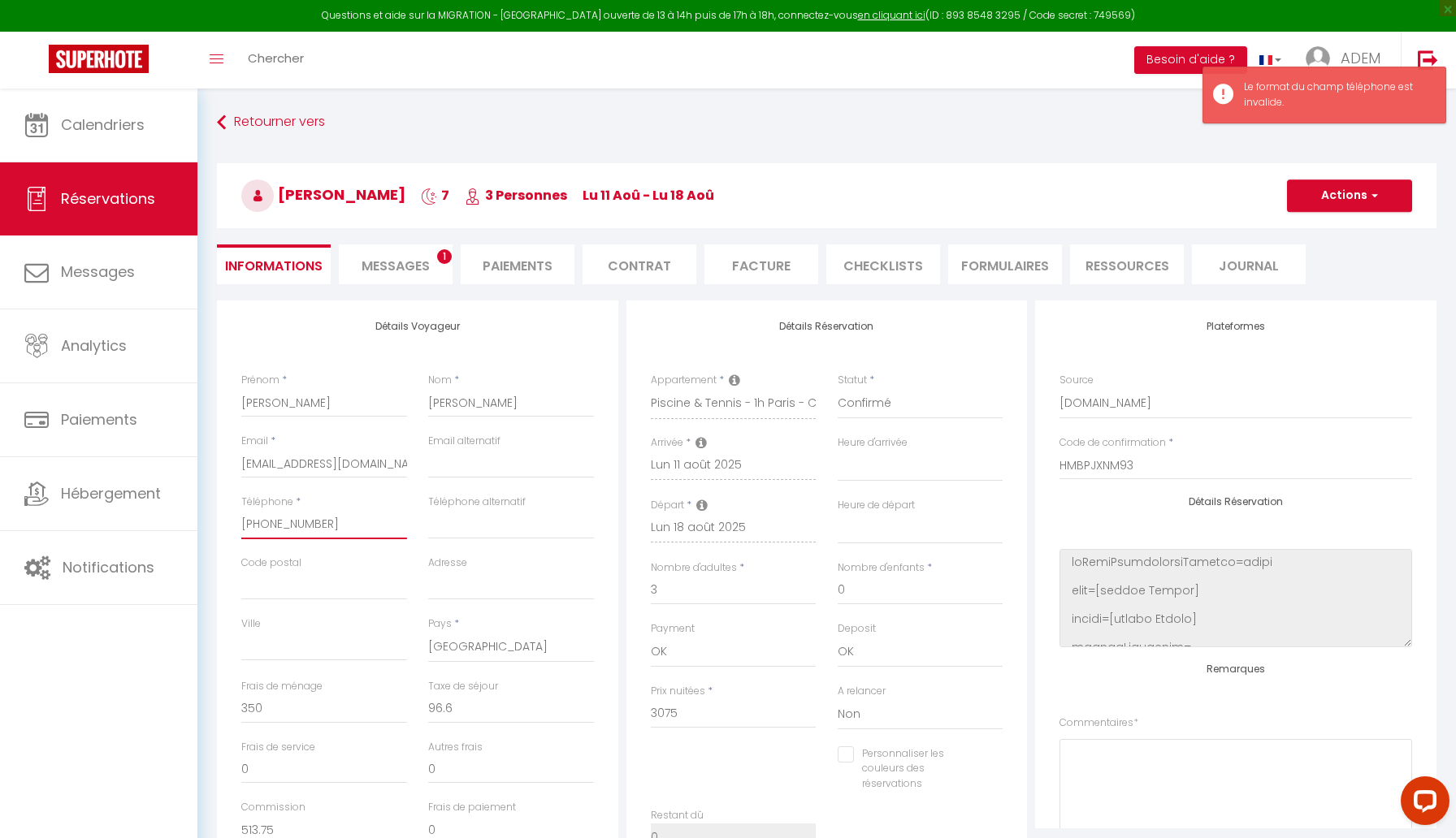
click at [330, 525] on input "[PHONE_NUMBER]‬" at bounding box center [324, 524] width 165 height 29
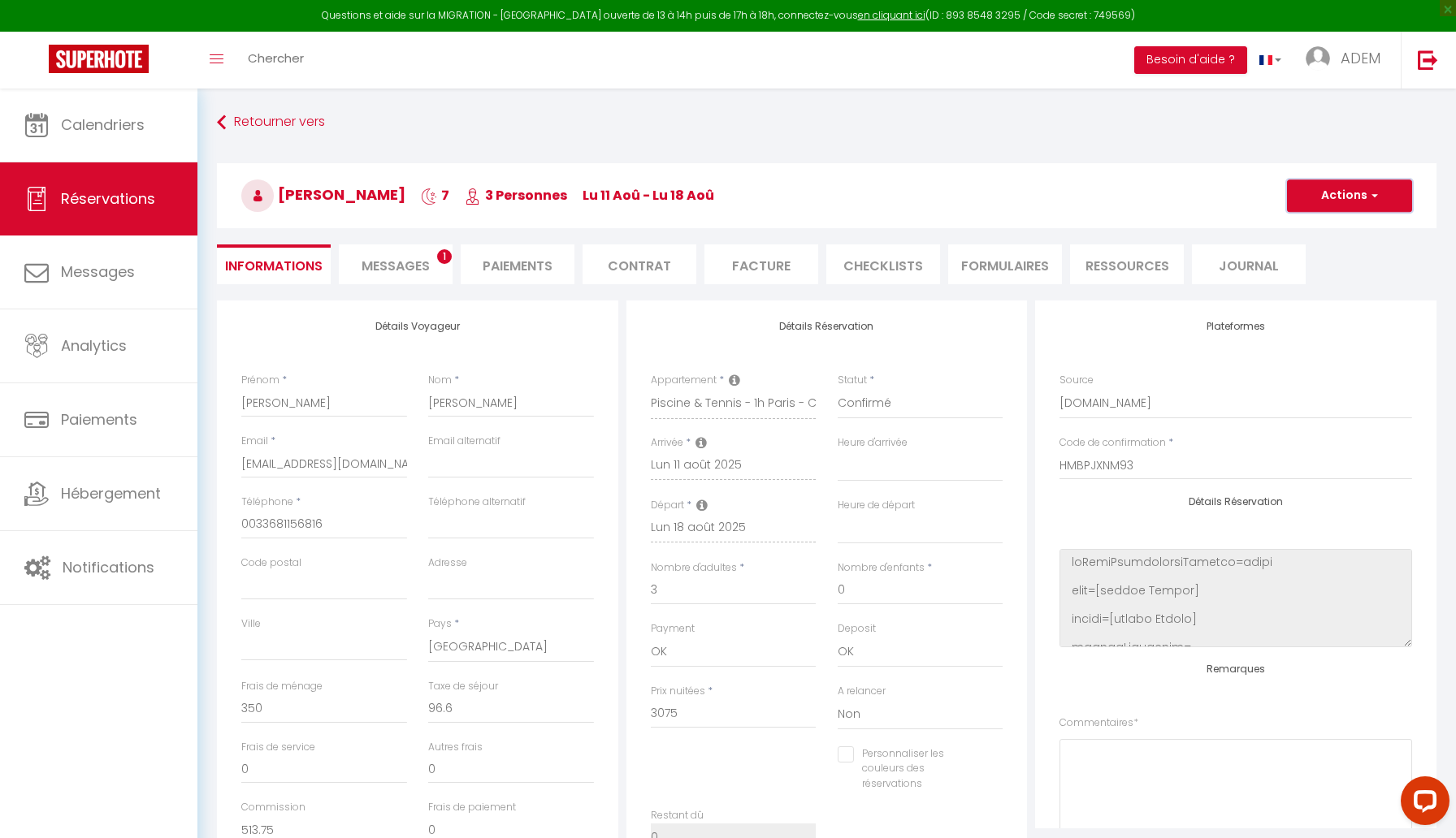
click at [1328, 196] on button "Actions" at bounding box center [1349, 195] width 125 height 33
click at [1308, 221] on link "Enregistrer" at bounding box center [1333, 231] width 128 height 21
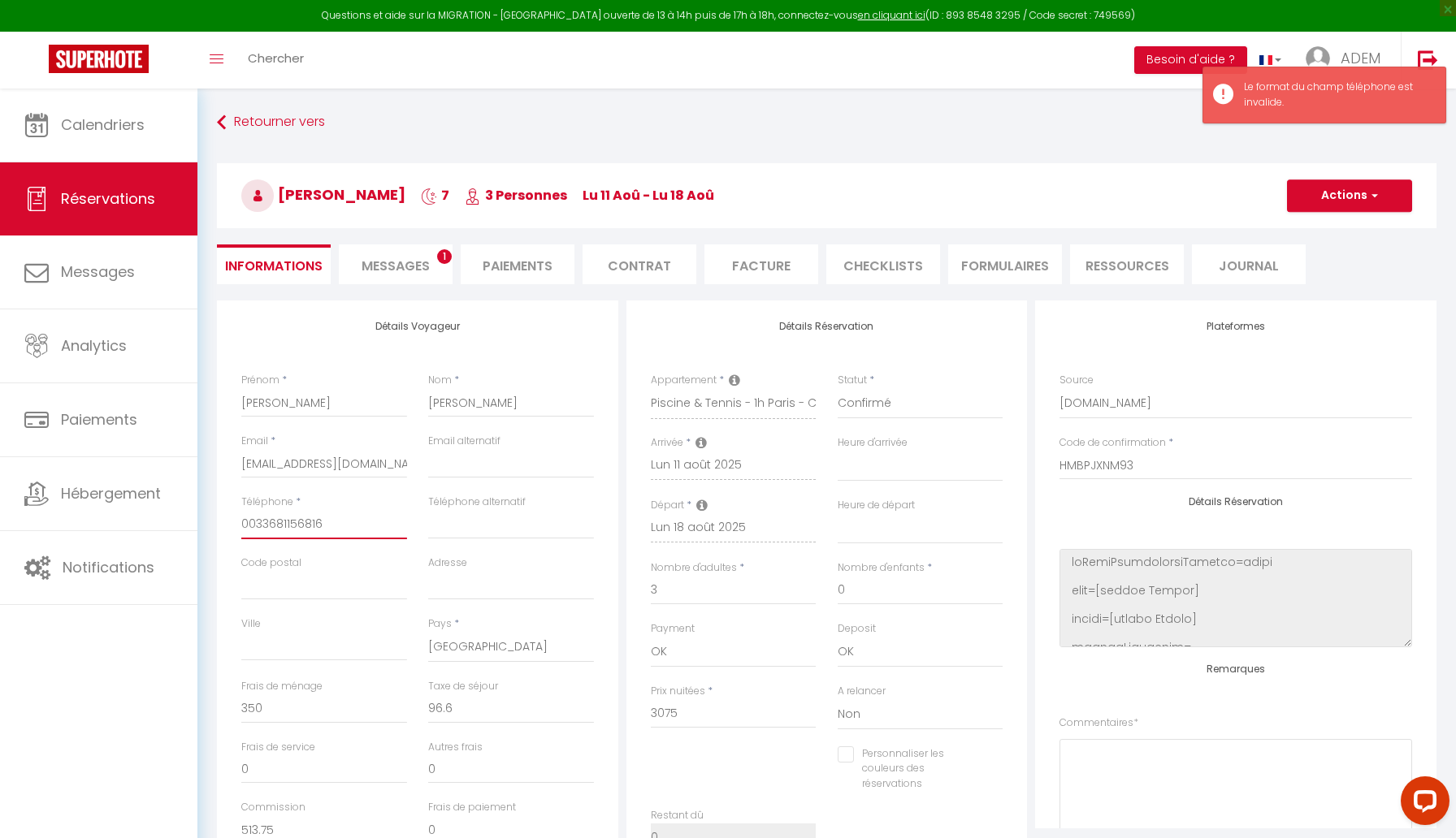
click at [257, 523] on input "0033681156816‬" at bounding box center [324, 524] width 165 height 29
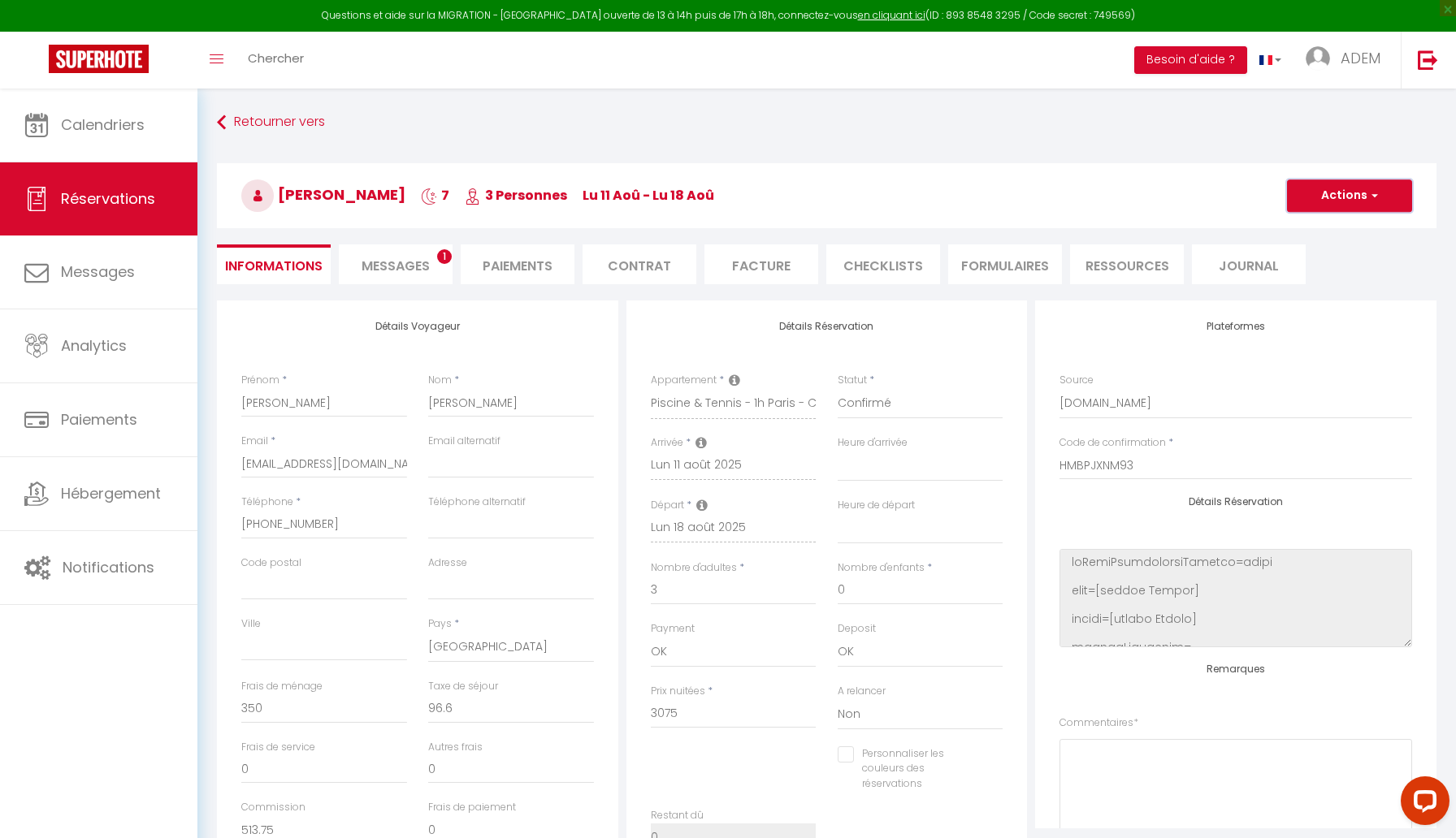
click at [1343, 195] on button "Actions" at bounding box center [1349, 195] width 125 height 33
click at [1320, 226] on link "Enregistrer" at bounding box center [1333, 231] width 128 height 21
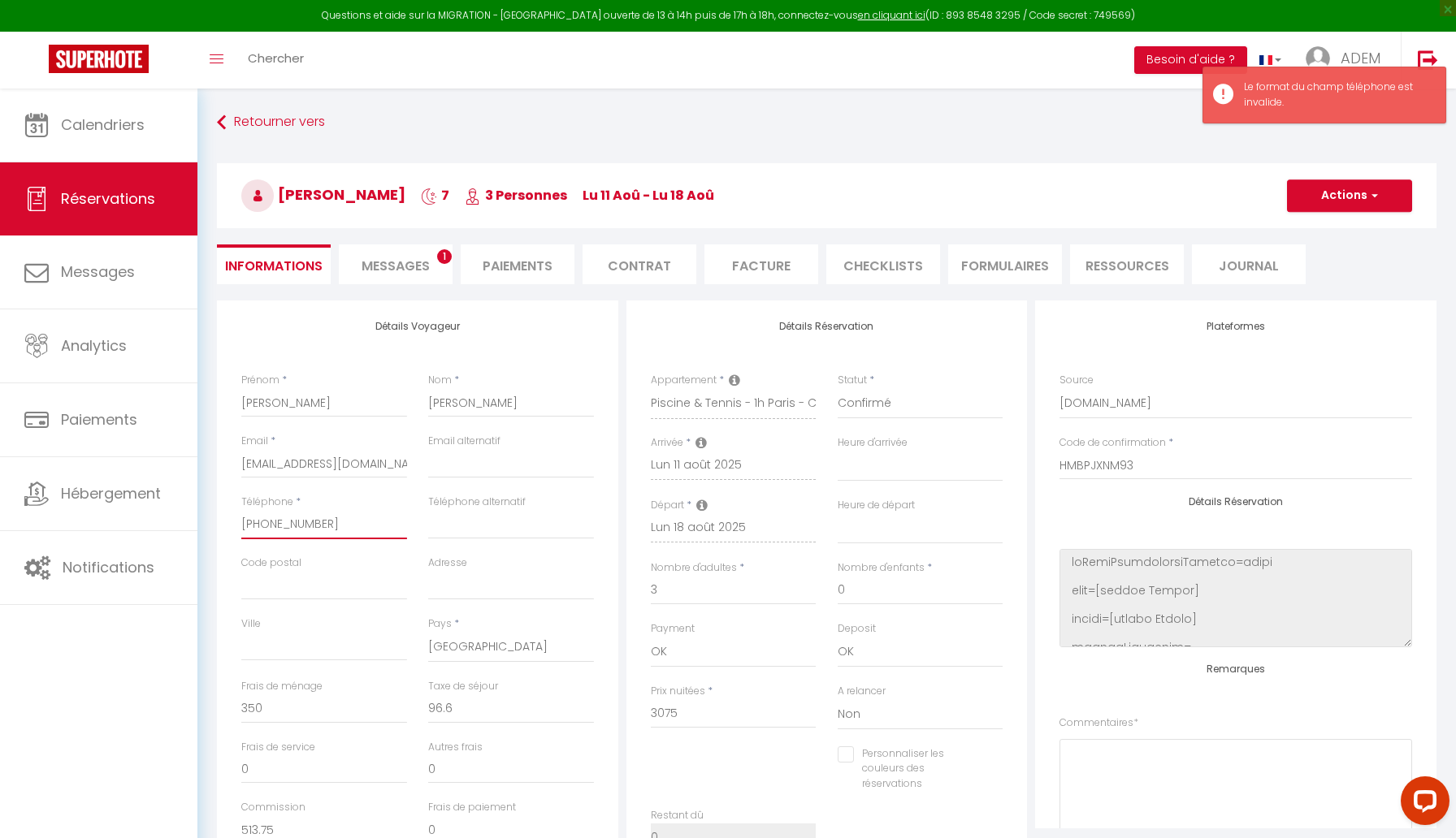
drag, startPoint x: 264, startPoint y: 520, endPoint x: 208, endPoint y: 523, distance: 56.1
click at [208, 523] on div "Détails Voyageur Prénom * [PERSON_NAME] * [PERSON_NAME] Email * [EMAIL_ADDRESS]…" at bounding box center [827, 751] width 1241 height 903
click at [1353, 185] on button "Actions" at bounding box center [1349, 195] width 125 height 33
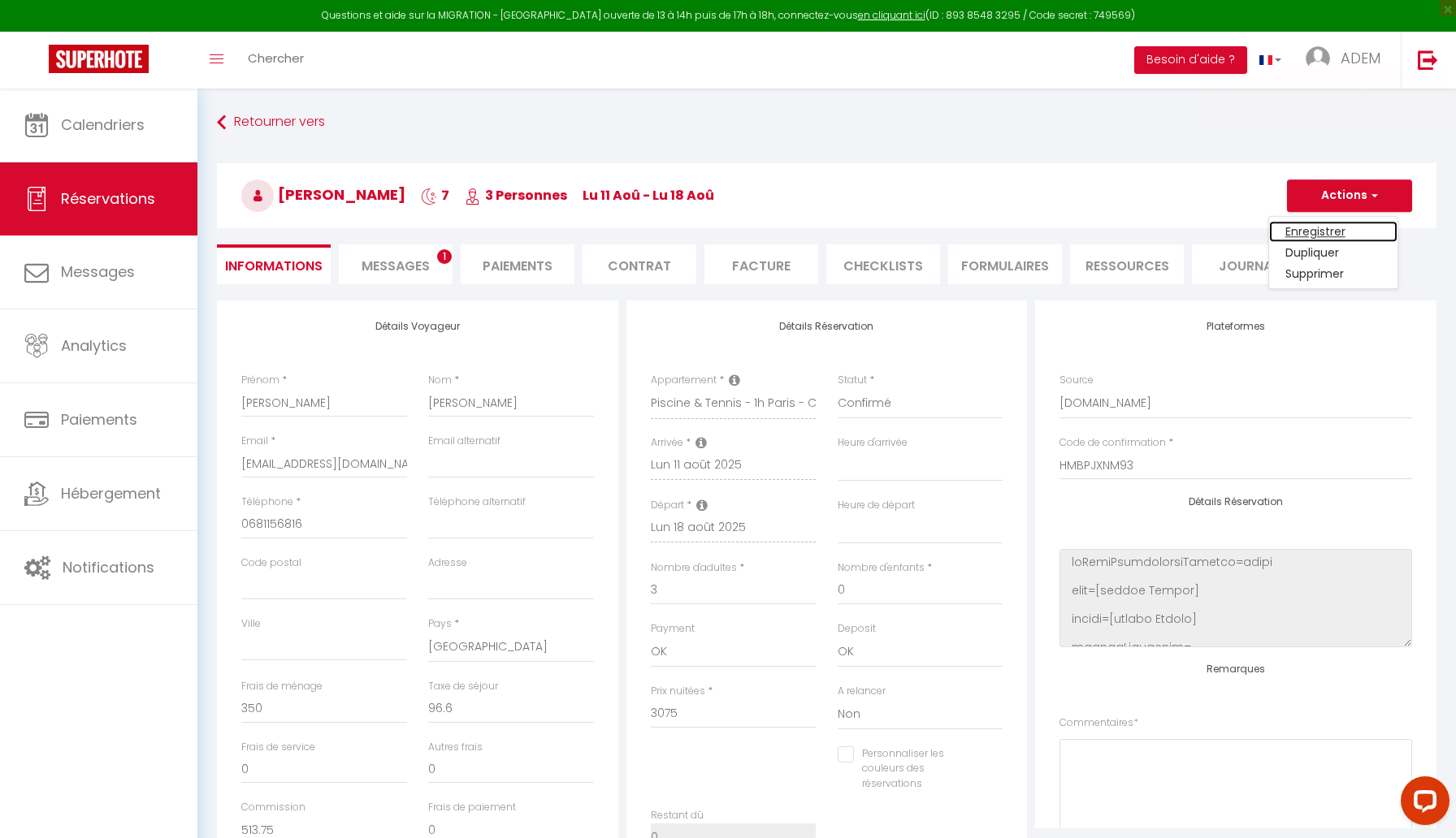
click at [1337, 226] on link "Enregistrer" at bounding box center [1333, 231] width 128 height 21
click at [1352, 201] on button "Actions" at bounding box center [1349, 195] width 125 height 33
click at [1332, 224] on link "Enregistrer" at bounding box center [1333, 231] width 128 height 21
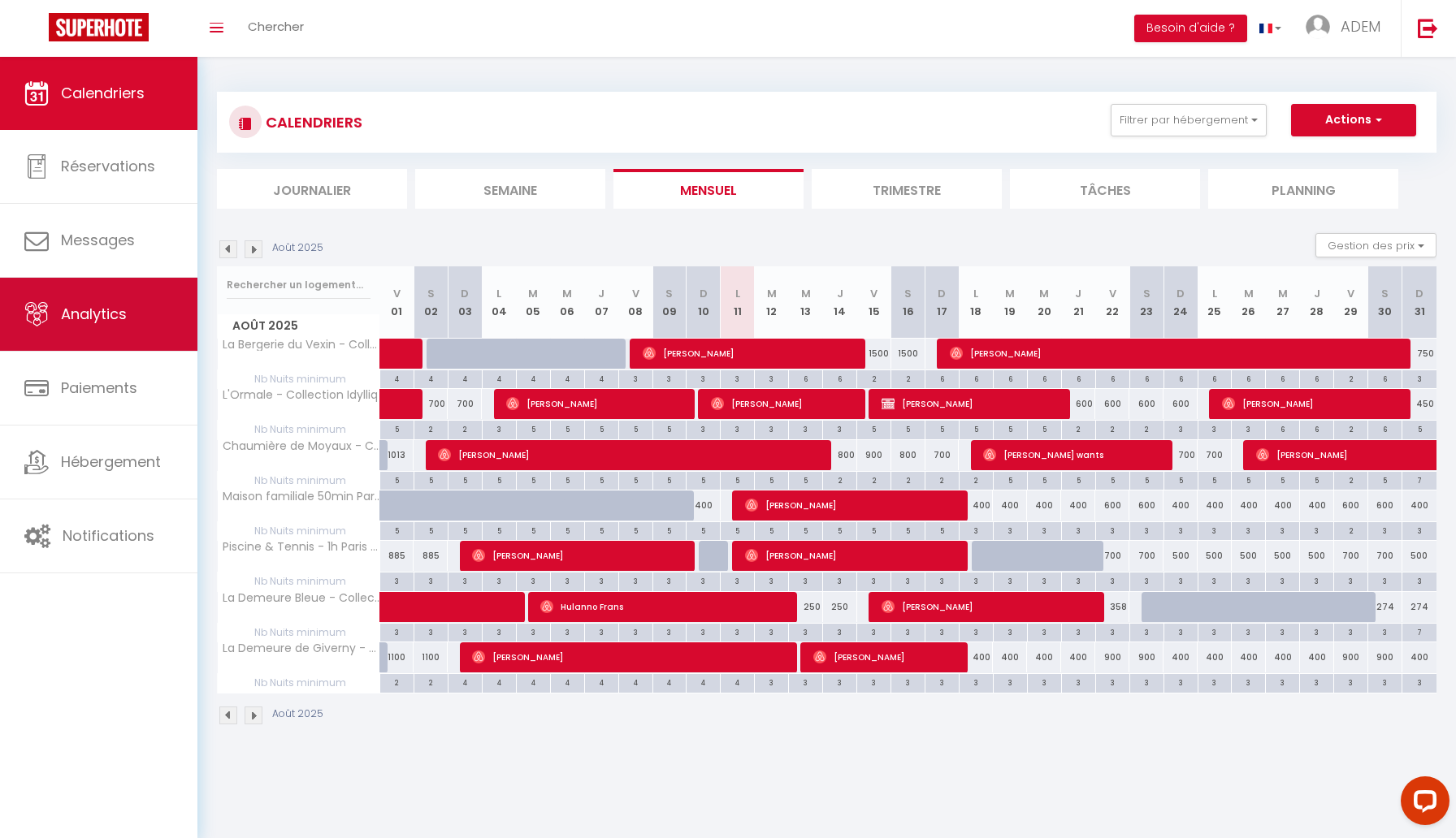
click at [136, 328] on link "Analytics" at bounding box center [99, 314] width 197 height 73
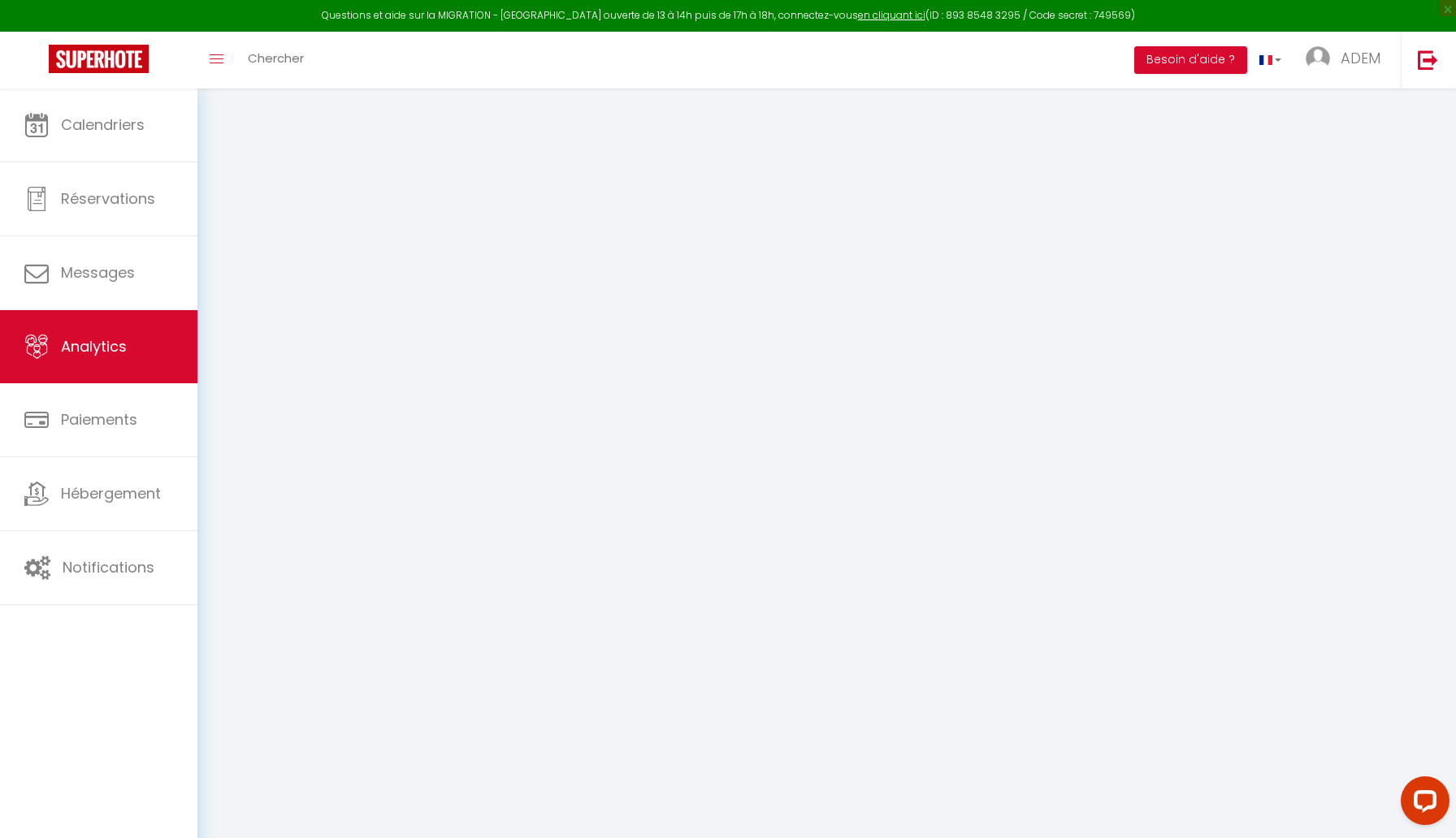
select select "2025"
select select "8"
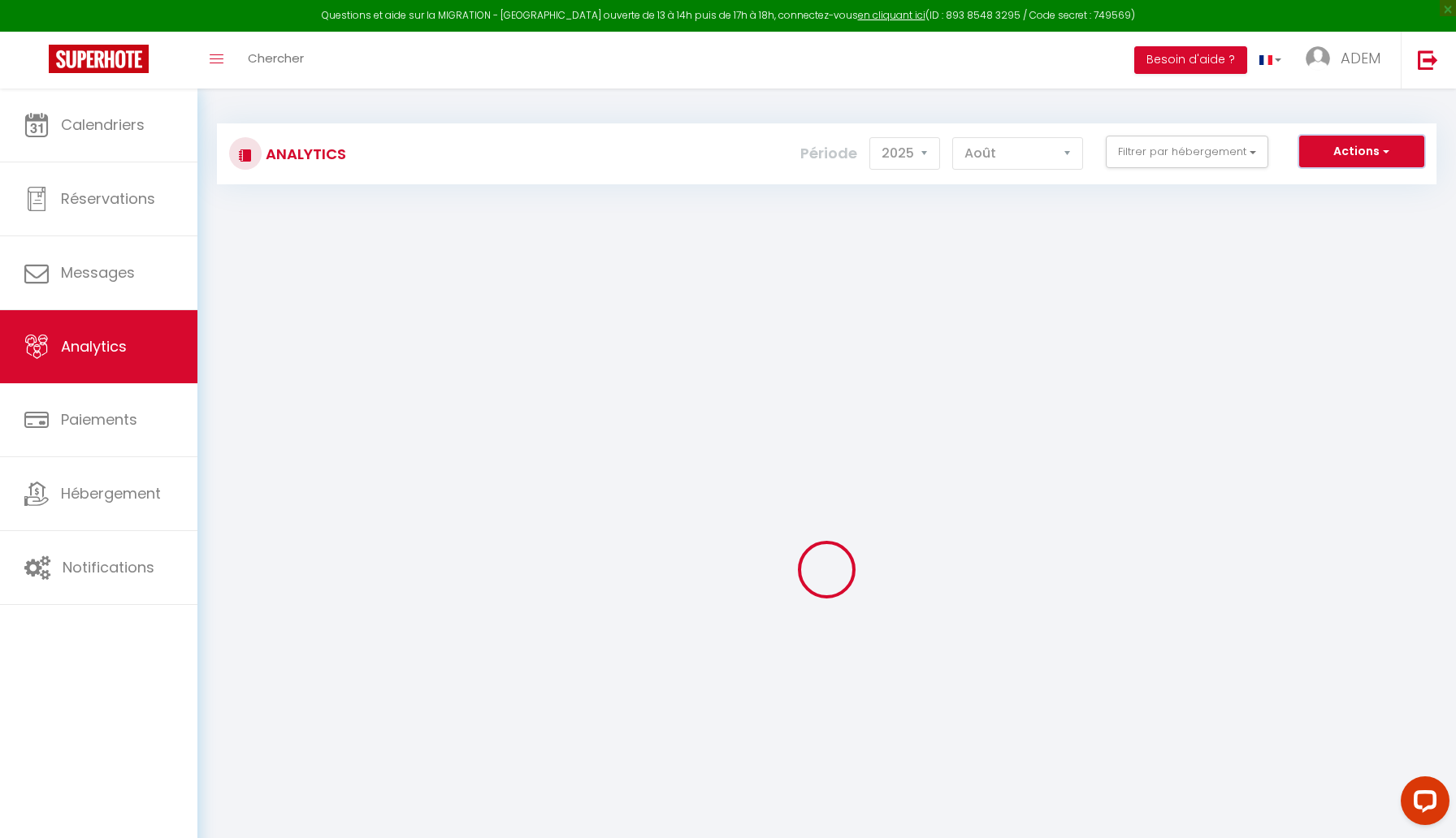
click at [1392, 150] on button "Actions" at bounding box center [1361, 152] width 125 height 33
click at [1337, 187] on link "Génération SuperConciergerie" at bounding box center [1319, 186] width 205 height 21
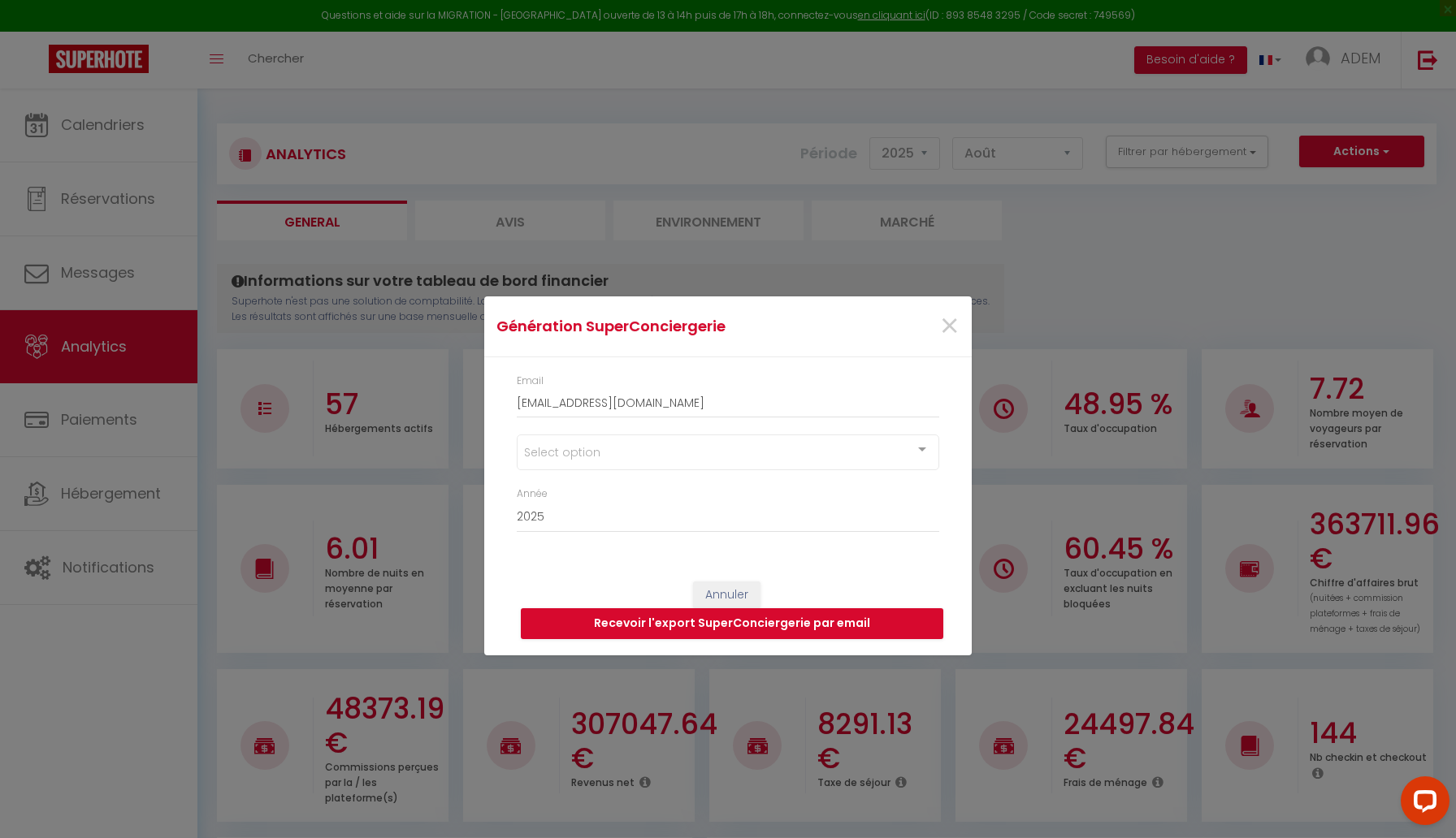
click at [623, 437] on div "Select option" at bounding box center [727, 453] width 422 height 36
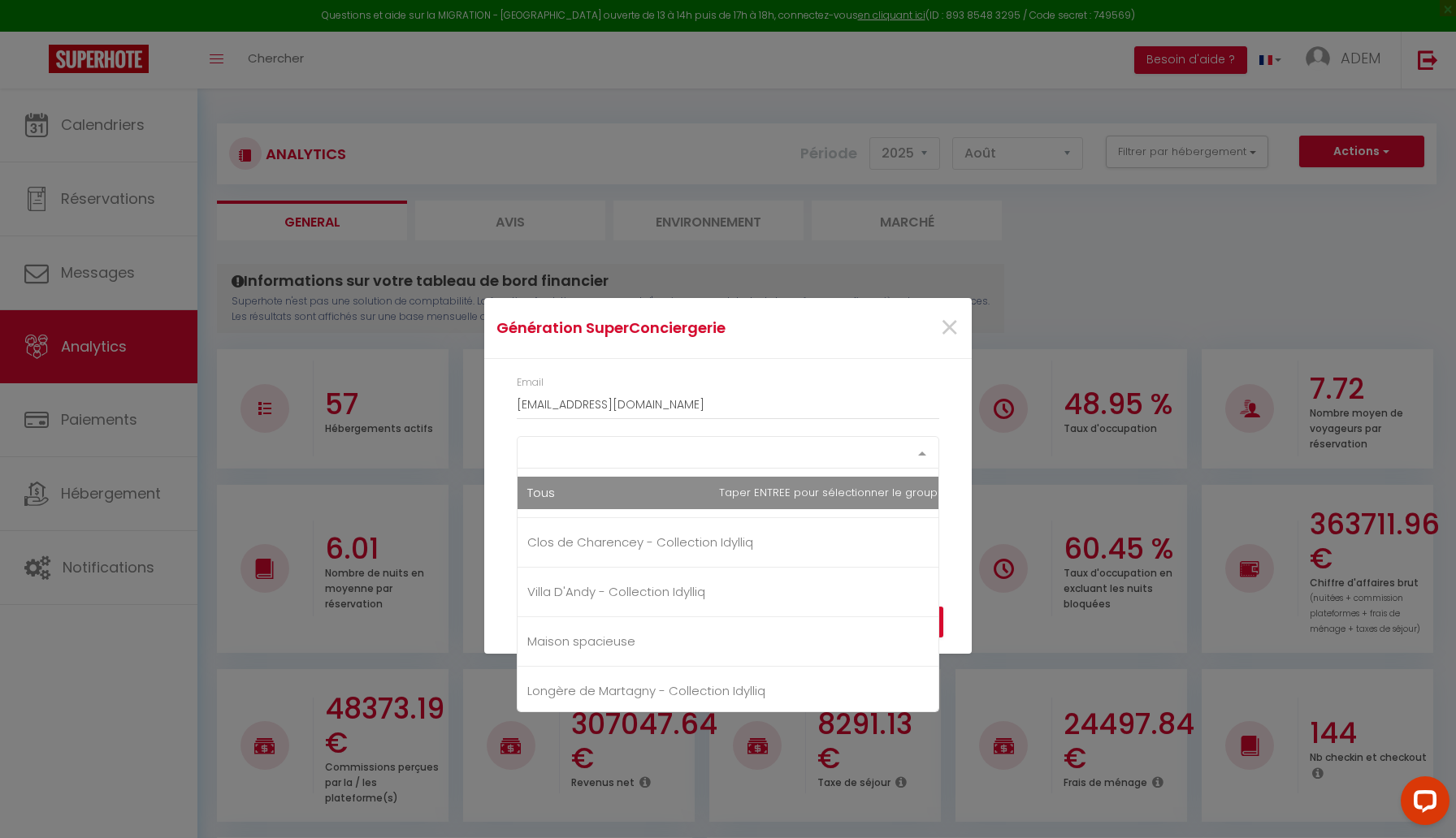
click at [609, 468] on div "Select option Tous Clos de Charencey - Collection Idylliq Villa D'Andy - Collec…" at bounding box center [727, 452] width 422 height 33
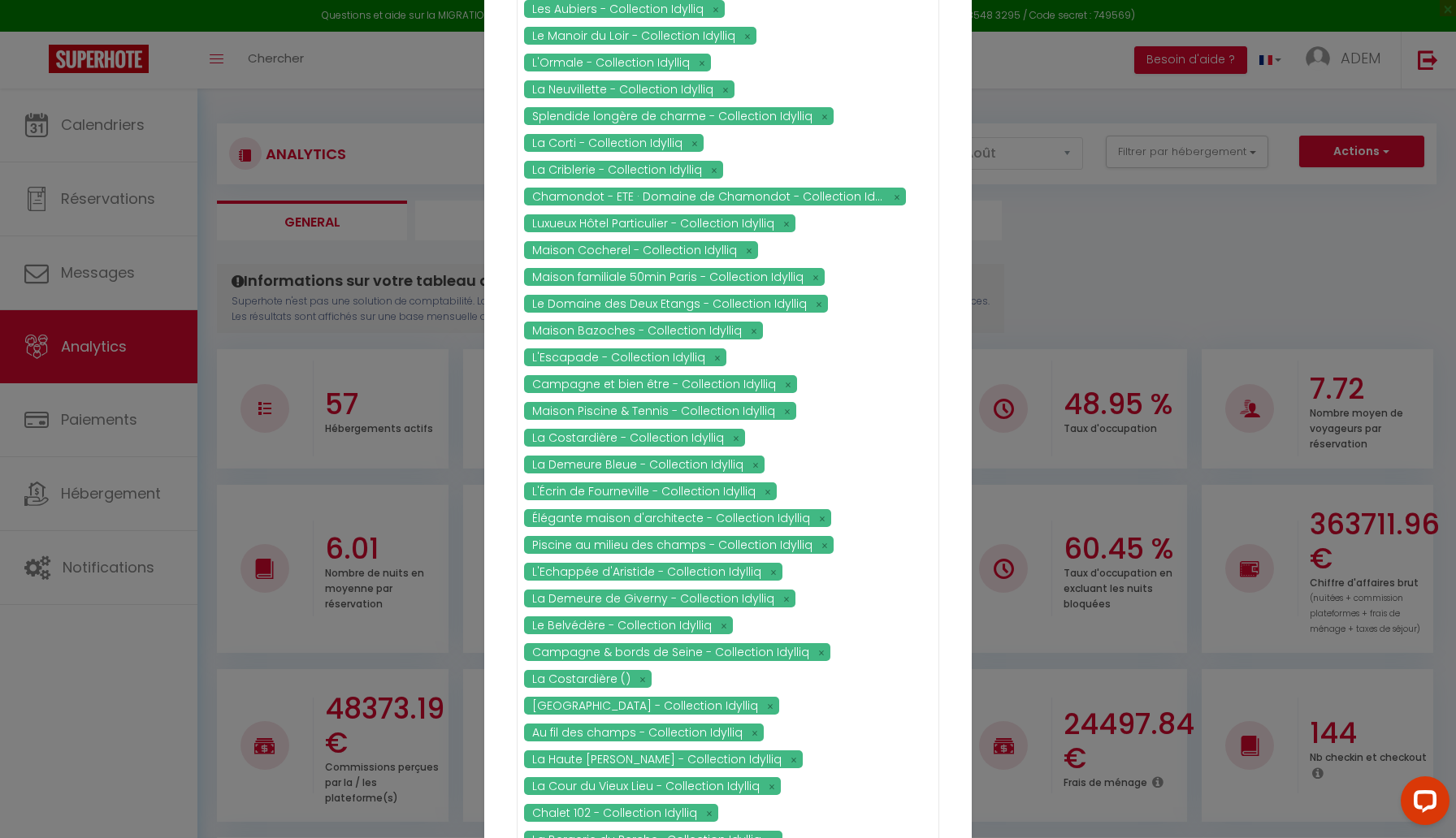
click at [491, 517] on div "Email guests@idylliq.fr Clos de Charencey - Collection Idylliq Villa D'Andy - C…" at bounding box center [727, 461] width 487 height 1681
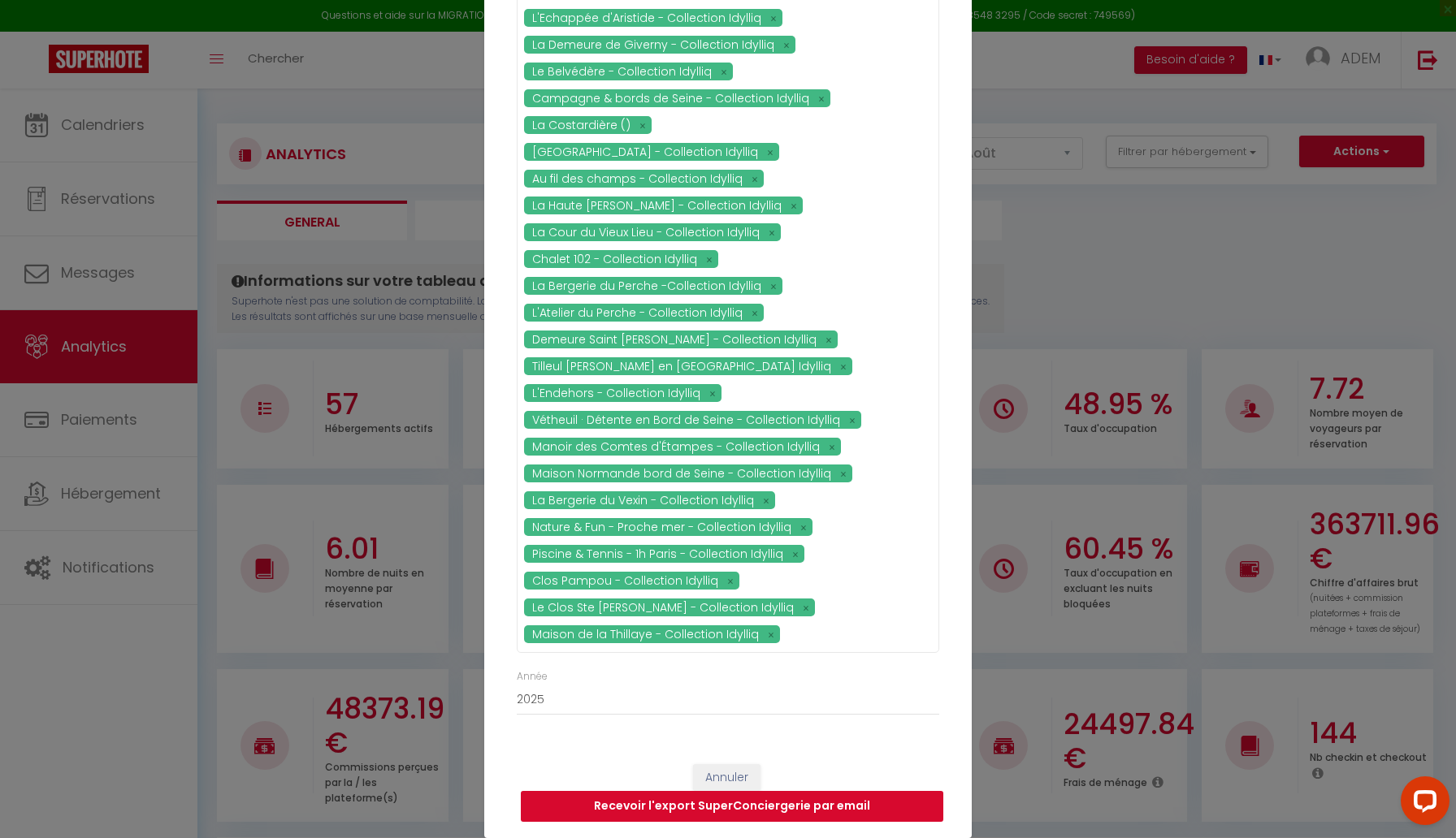
click at [704, 808] on button "Recevoir l'export SuperConciergerie par email" at bounding box center [732, 806] width 422 height 31
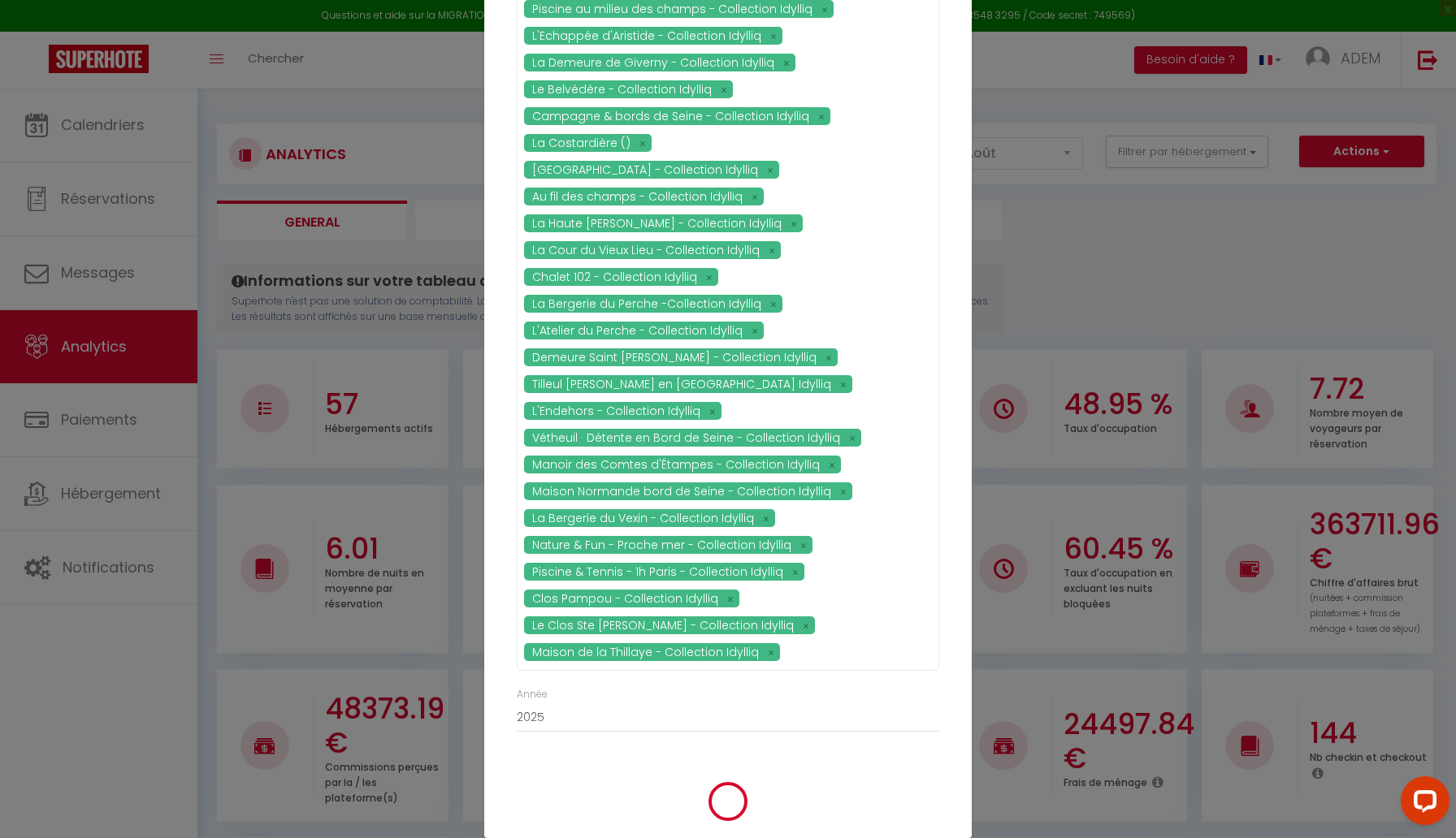
scroll to position [556, 0]
